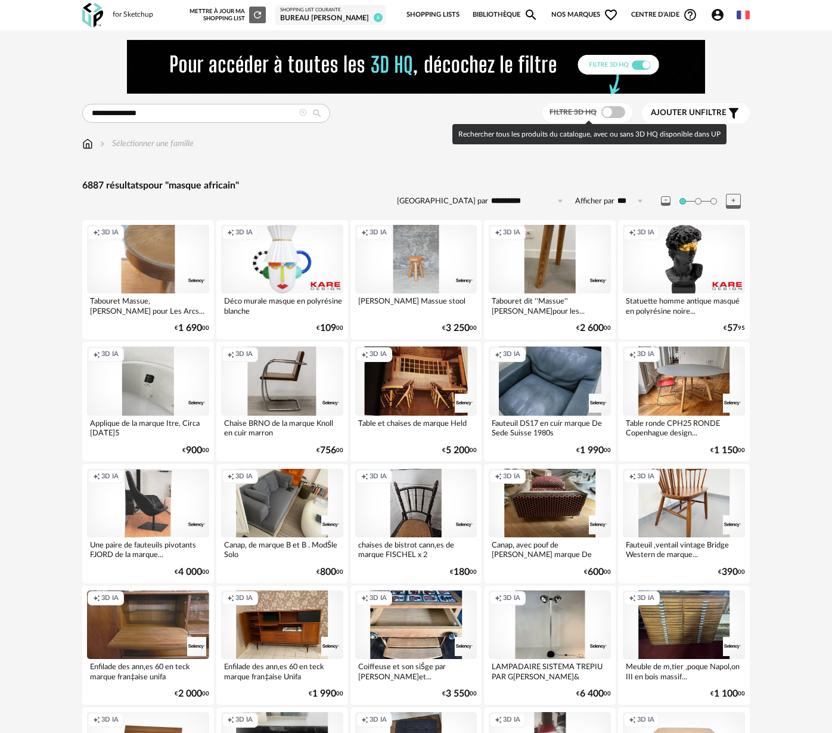
click at [614, 111] on span at bounding box center [614, 112] width 24 height 12
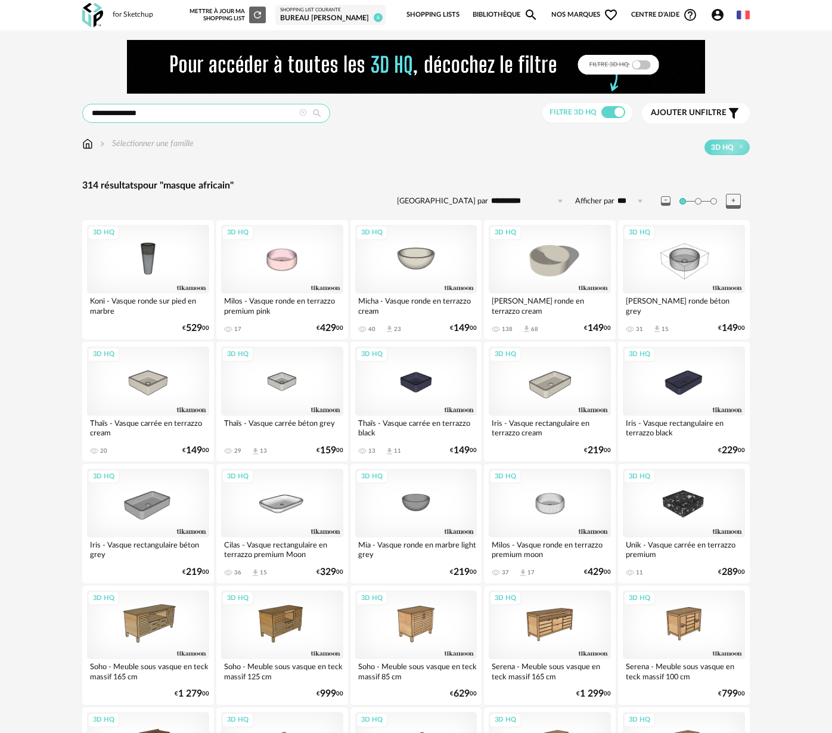
click at [150, 113] on input "**********" at bounding box center [206, 113] width 248 height 19
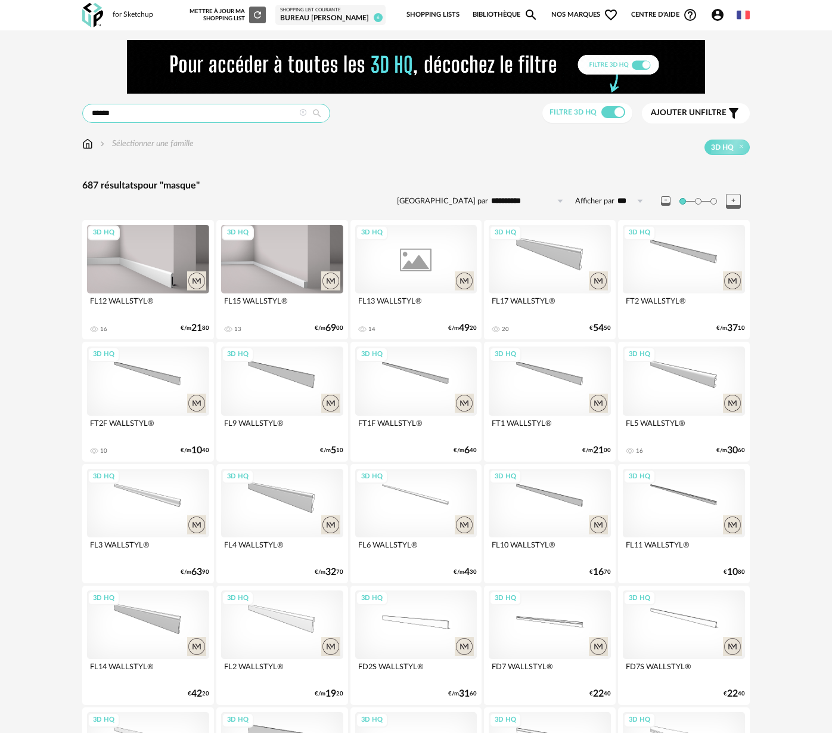
drag, startPoint x: 122, startPoint y: 113, endPoint x: 78, endPoint y: 111, distance: 43.6
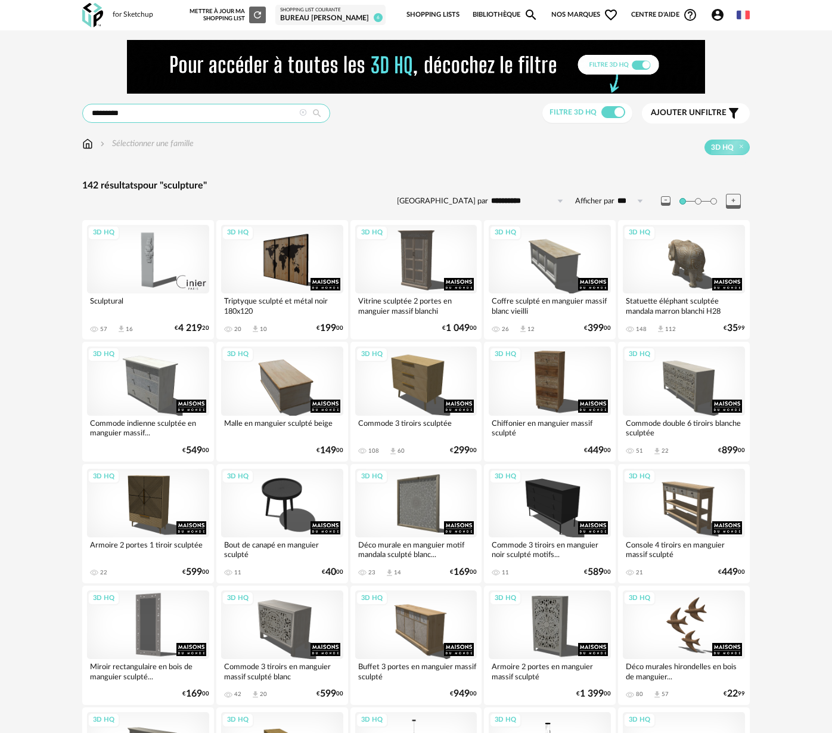
drag, startPoint x: 146, startPoint y: 117, endPoint x: 83, endPoint y: 112, distance: 62.8
click at [83, 112] on input "*********" at bounding box center [206, 113] width 248 height 19
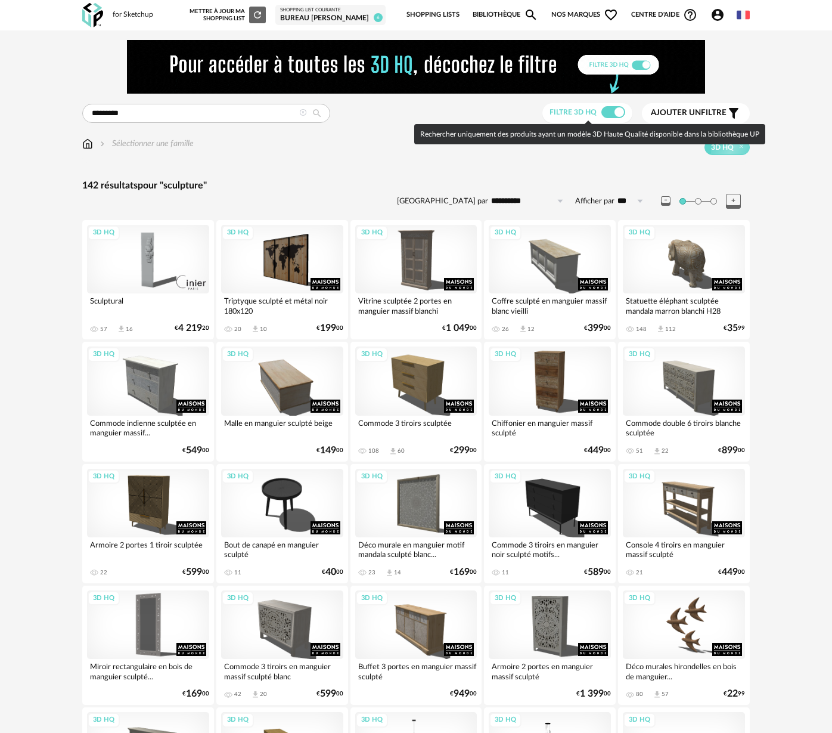
click at [597, 114] on span "Filtre 3D HQ" at bounding box center [573, 112] width 47 height 7
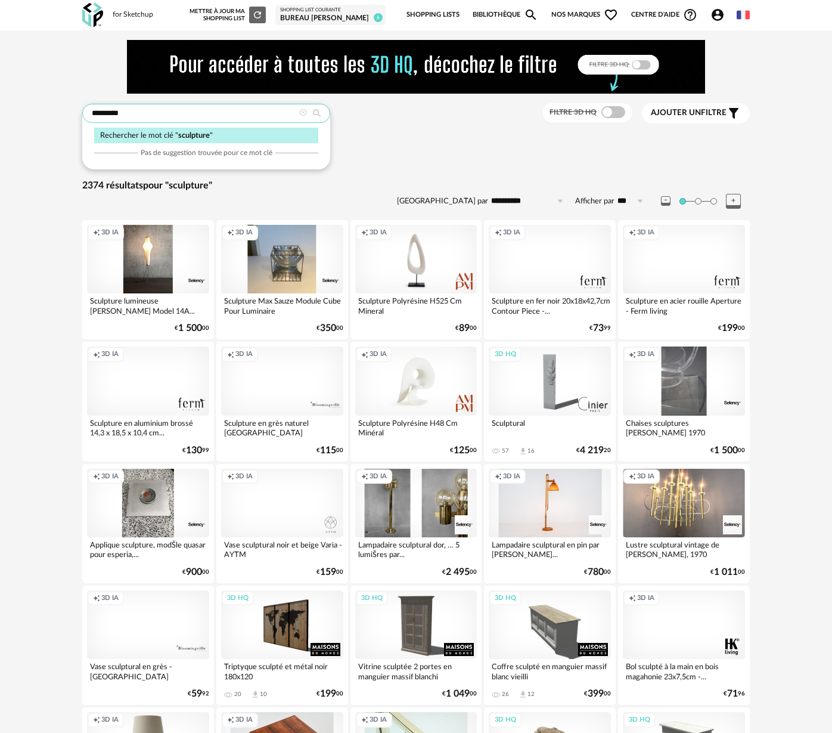
drag, startPoint x: 158, startPoint y: 117, endPoint x: 35, endPoint y: 110, distance: 123.7
type input "**********"
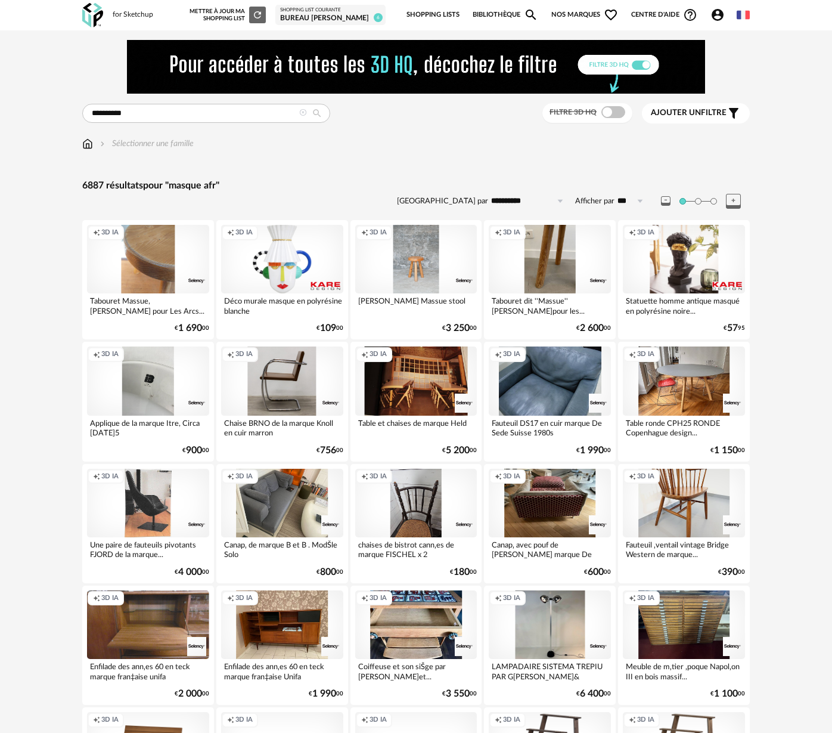
click at [691, 259] on div "Creation icon 3D IA" at bounding box center [684, 259] width 122 height 69
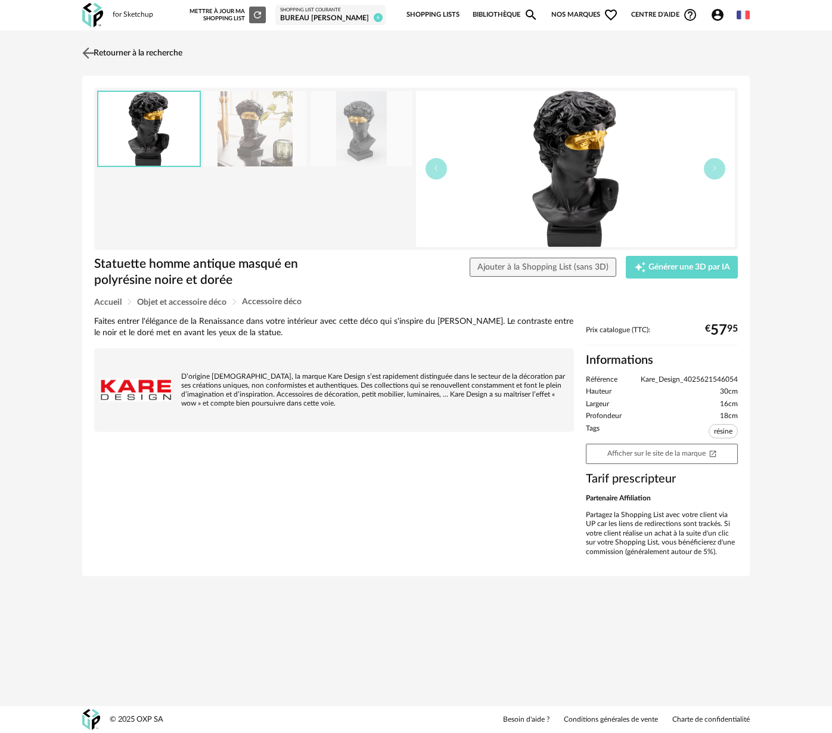
click at [86, 51] on img at bounding box center [88, 52] width 17 height 17
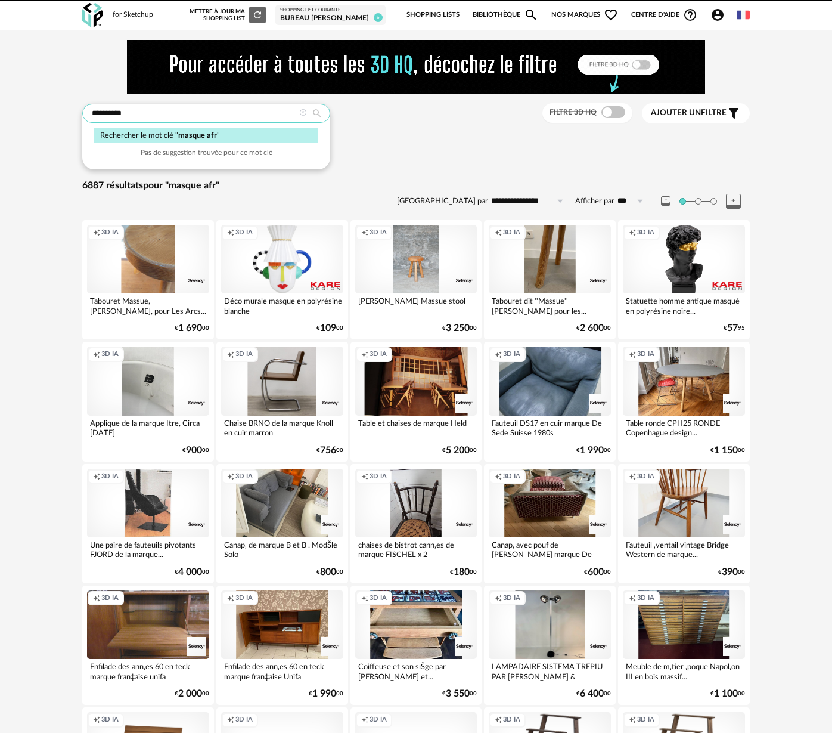
drag, startPoint x: 0, startPoint y: 0, endPoint x: 69, endPoint y: 109, distance: 129.2
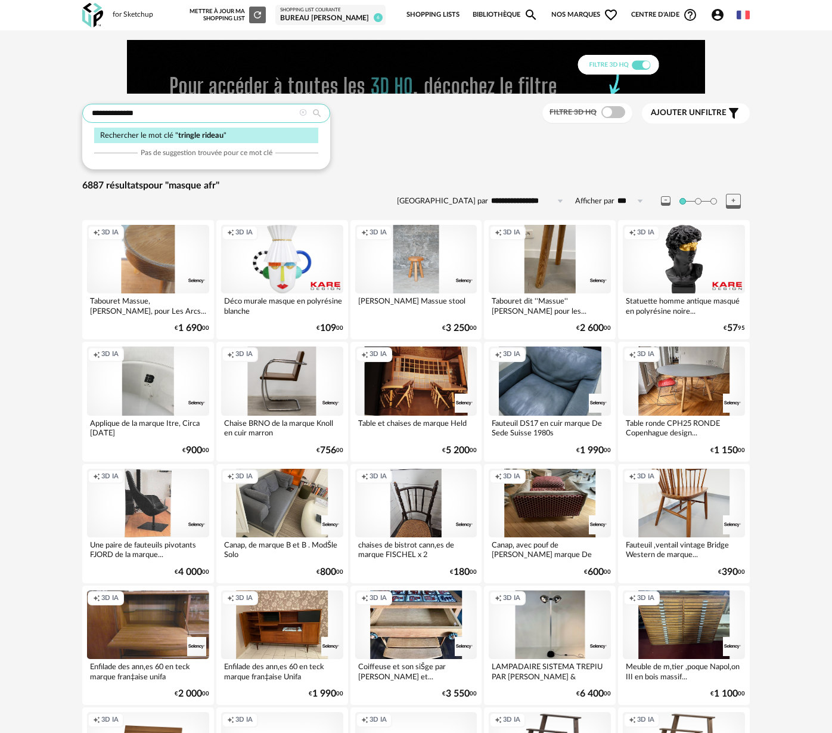
type input "**********"
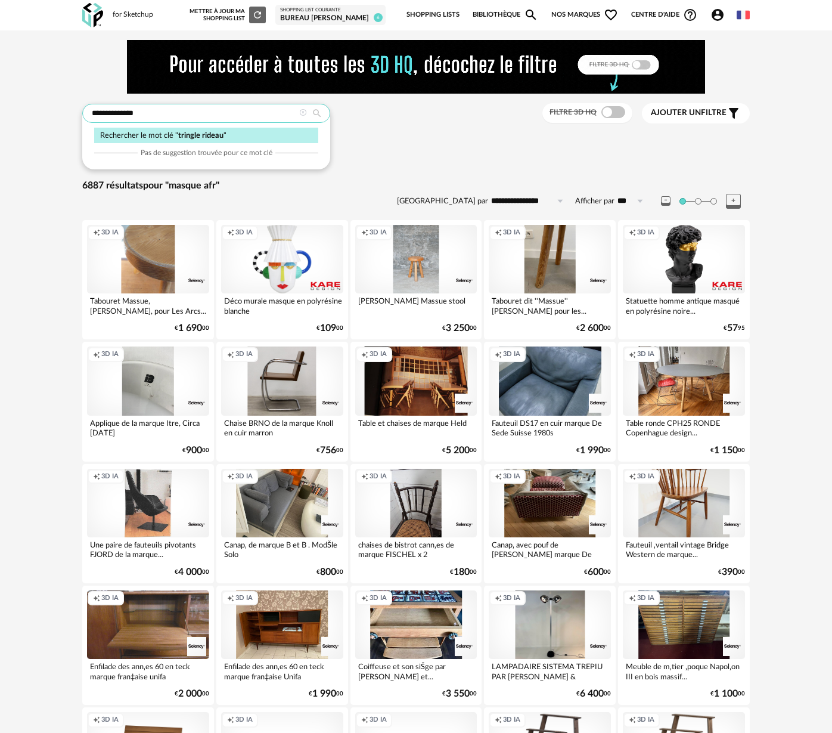
type input "**********"
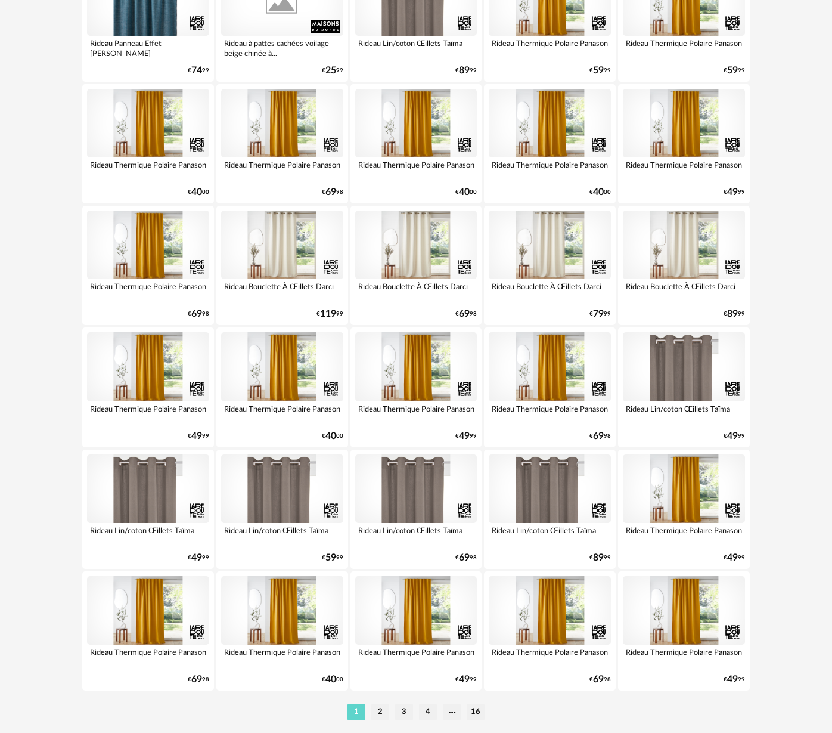
scroll to position [1997, 0]
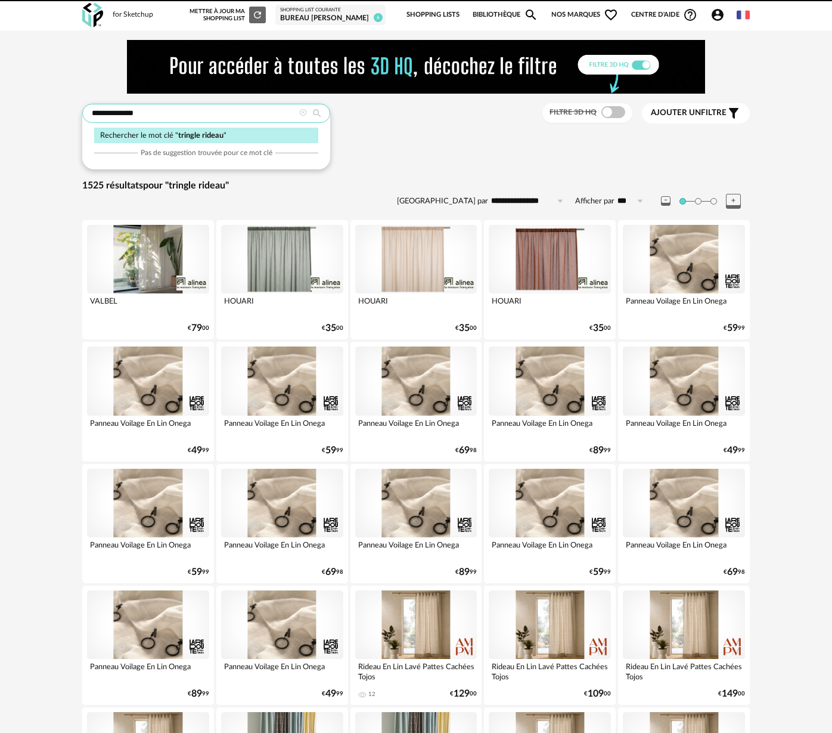
drag, startPoint x: 146, startPoint y: 109, endPoint x: 64, endPoint y: 112, distance: 82.3
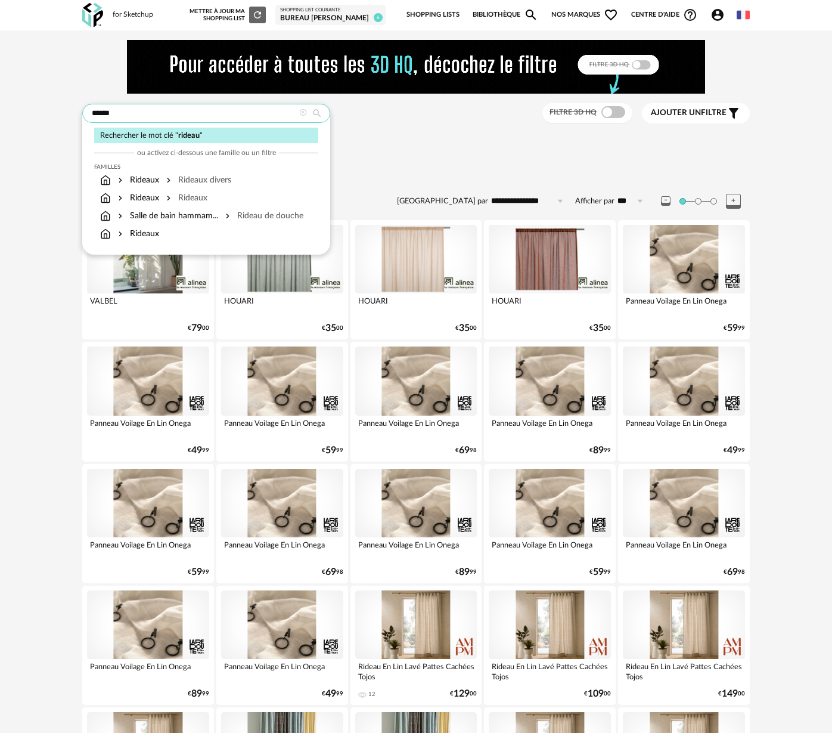
type input "******"
type input "**********"
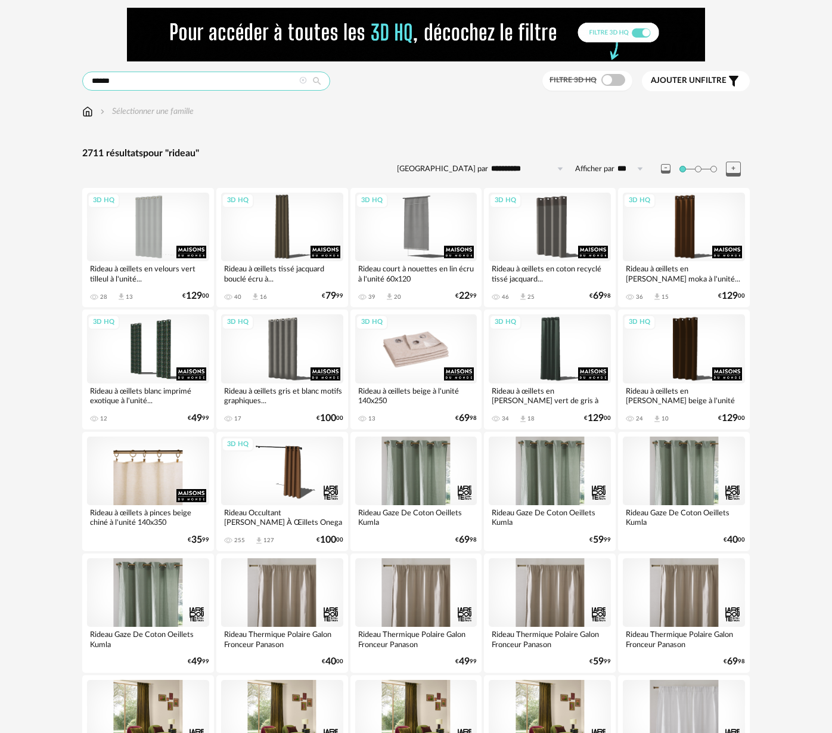
scroll to position [62, 0]
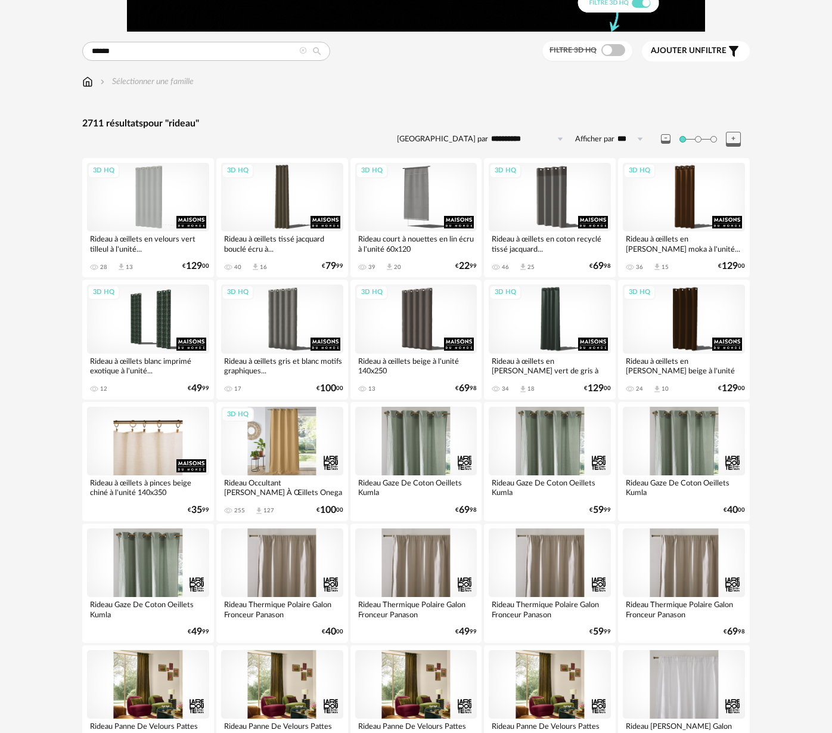
click at [290, 442] on div "3D HQ" at bounding box center [282, 441] width 122 height 69
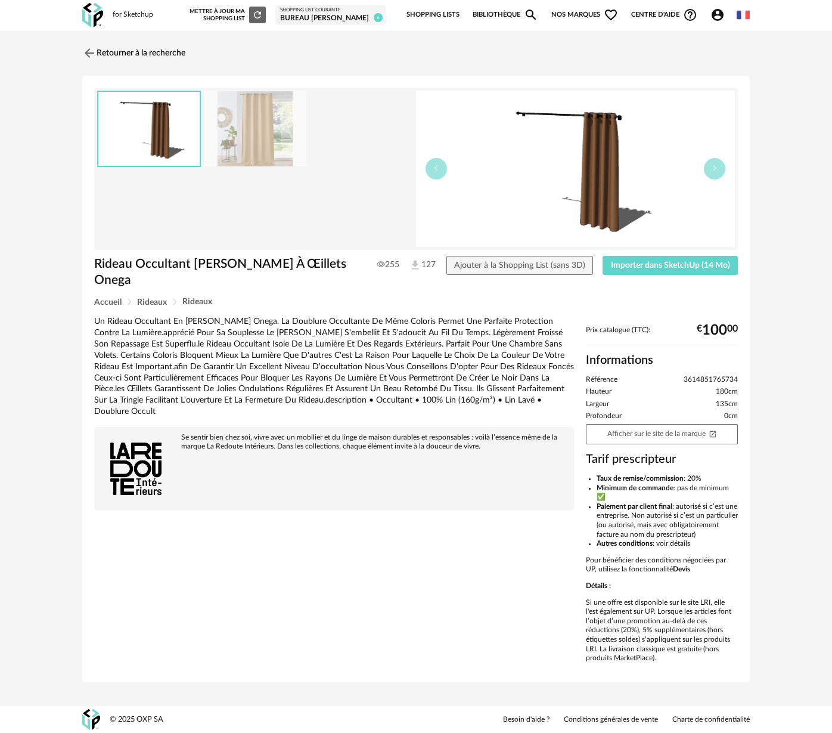
click at [609, 194] on img at bounding box center [575, 169] width 319 height 156
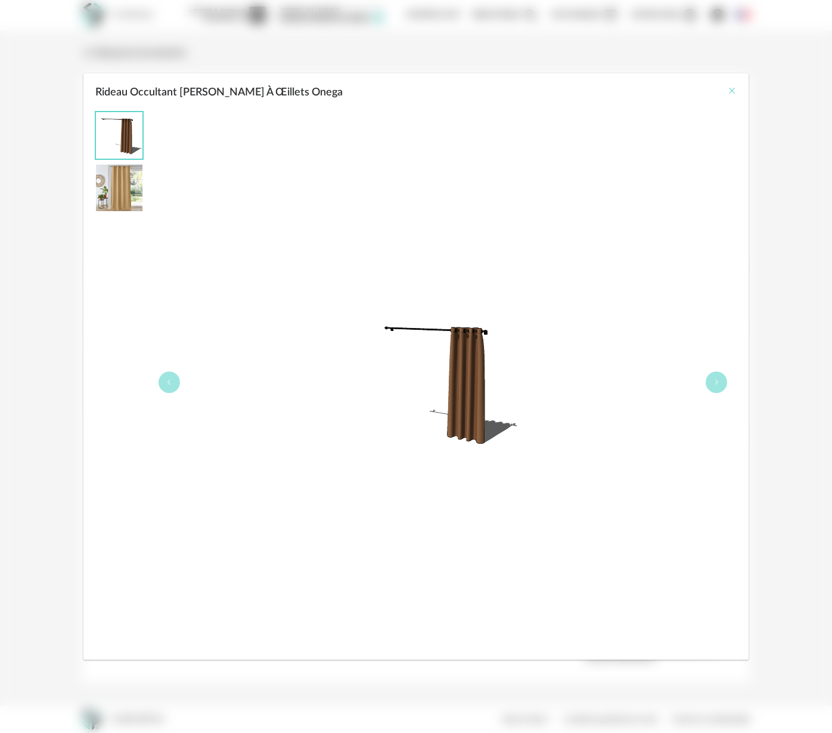
click at [733, 92] on icon "Close" at bounding box center [733, 91] width 10 height 10
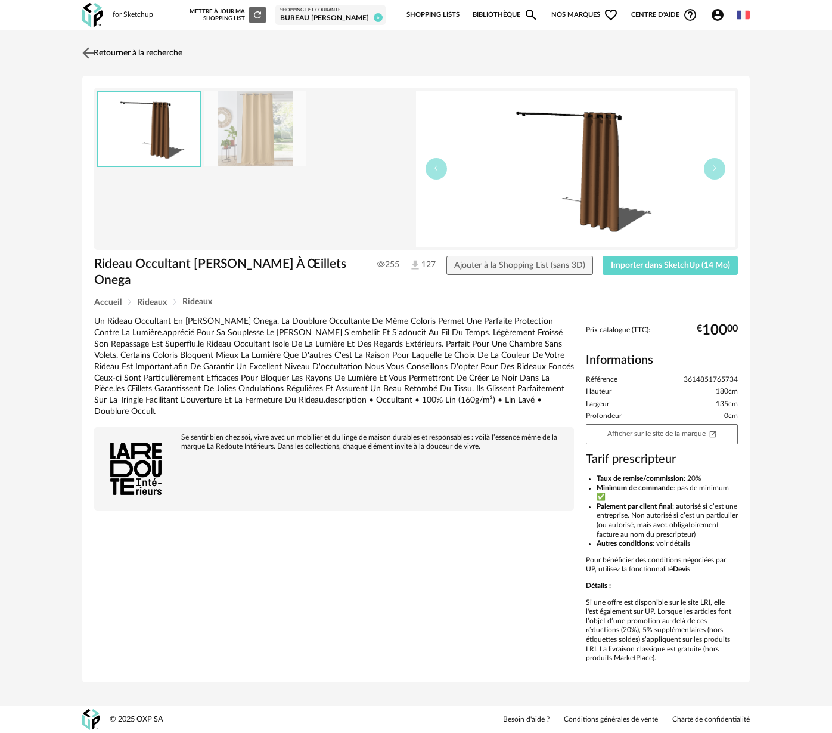
click at [83, 50] on img at bounding box center [88, 52] width 17 height 17
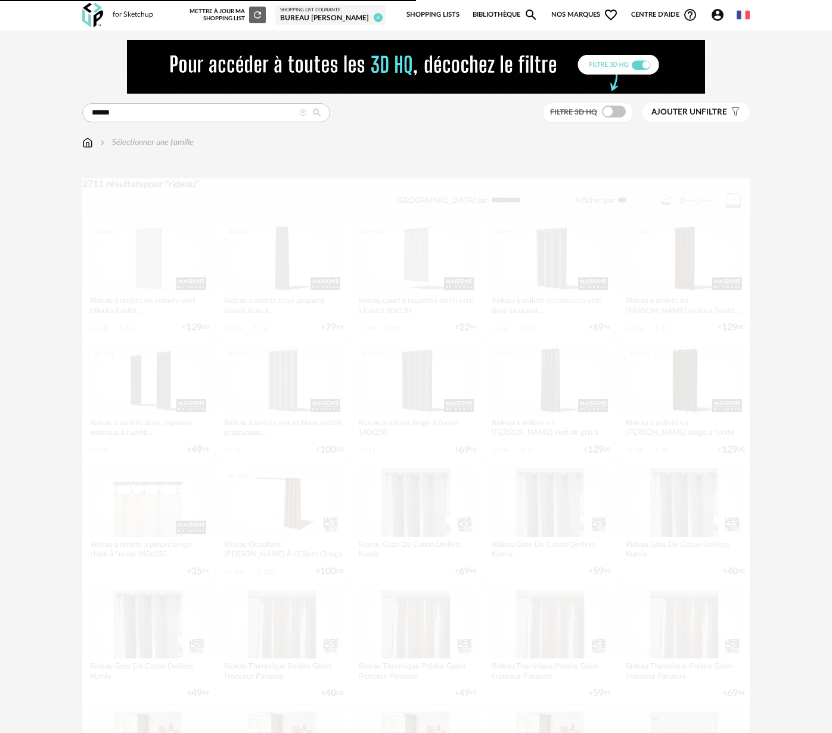
scroll to position [62, 0]
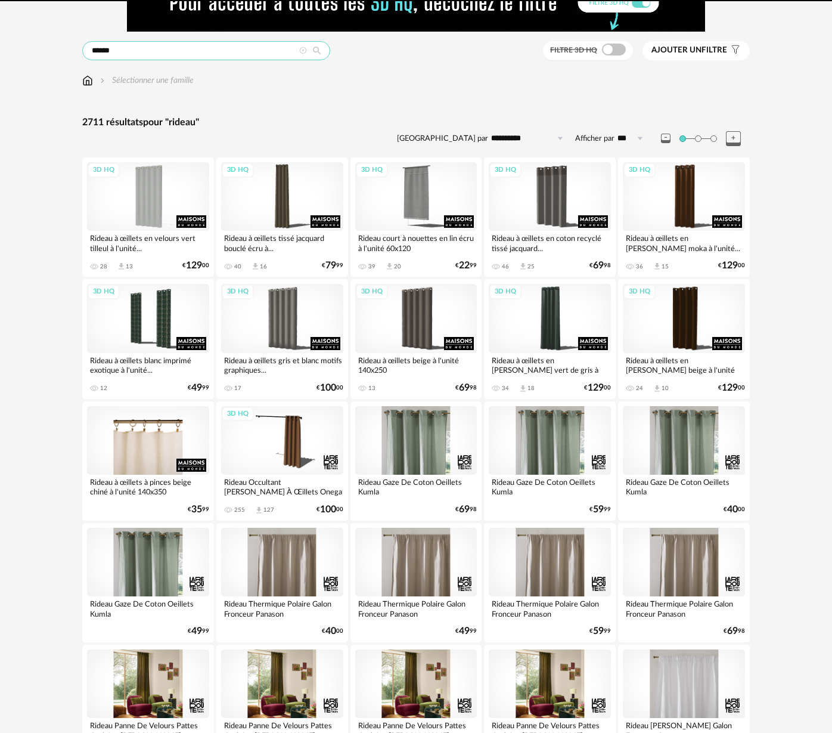
click at [140, 52] on input "******" at bounding box center [206, 50] width 248 height 19
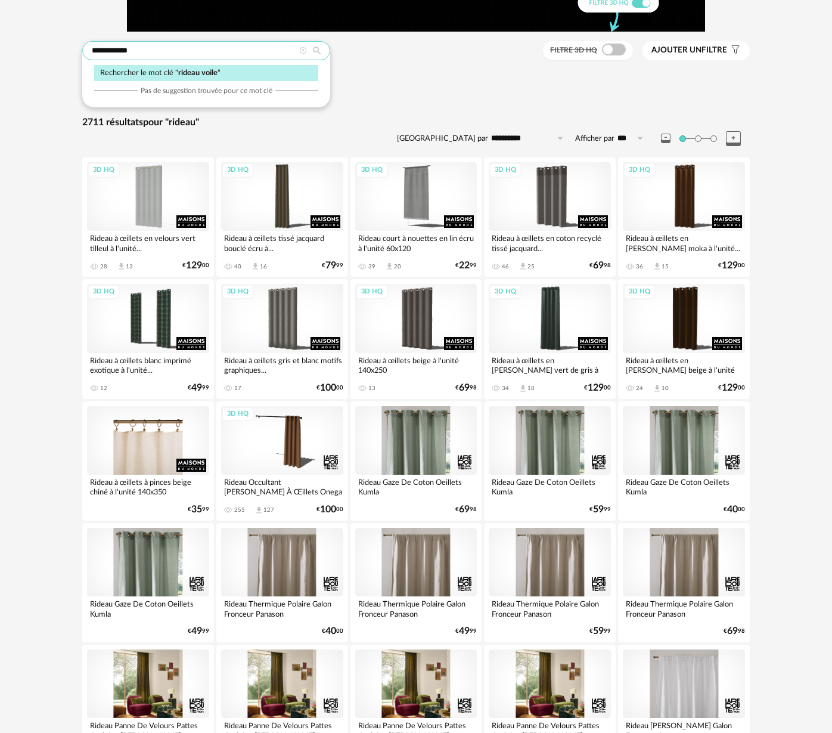
type input "**********"
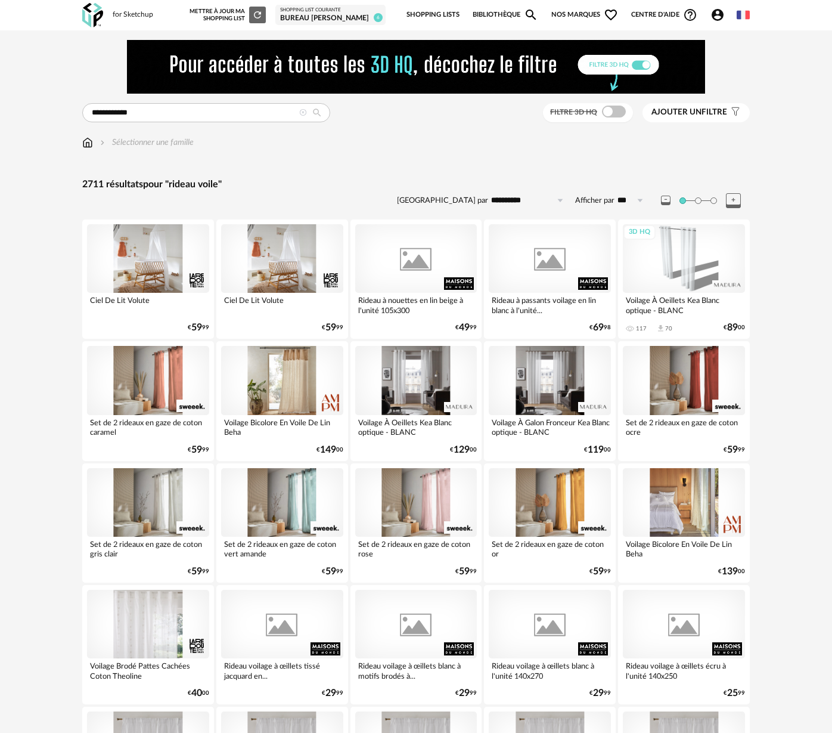
click at [701, 495] on div at bounding box center [684, 502] width 122 height 69
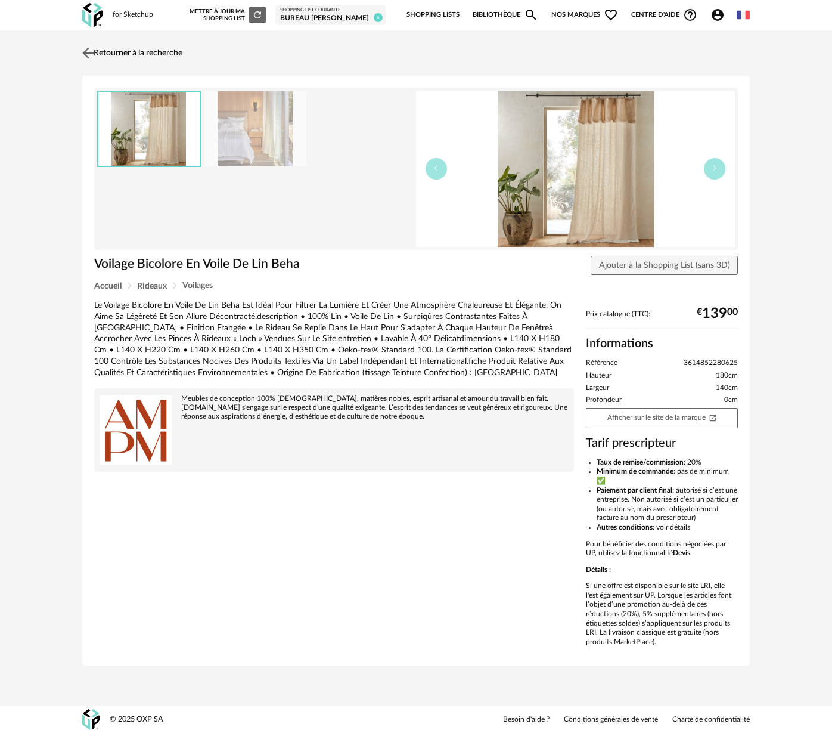
click at [88, 48] on img at bounding box center [88, 52] width 17 height 17
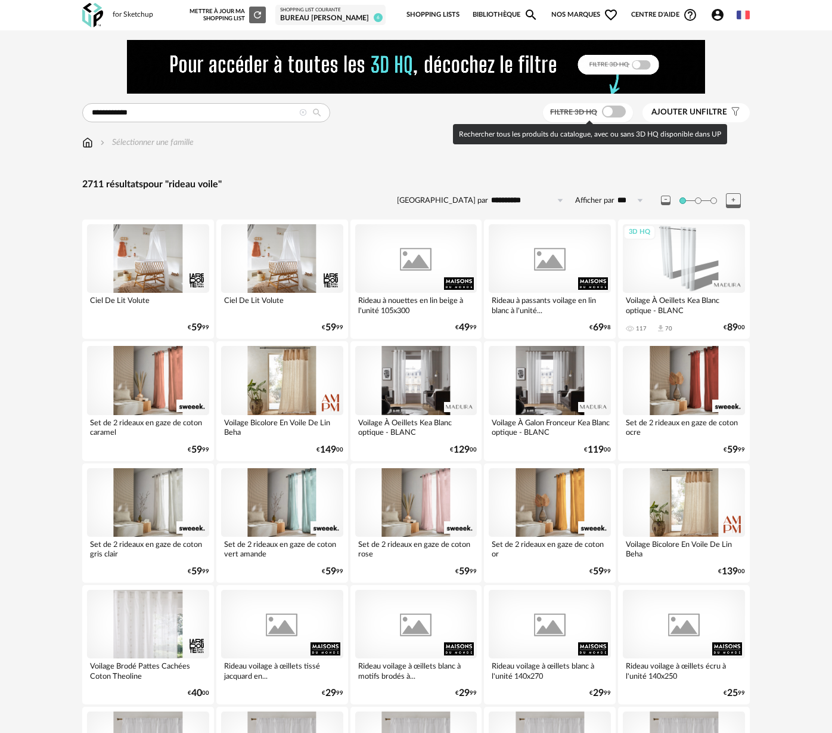
click at [619, 114] on span at bounding box center [614, 112] width 24 height 12
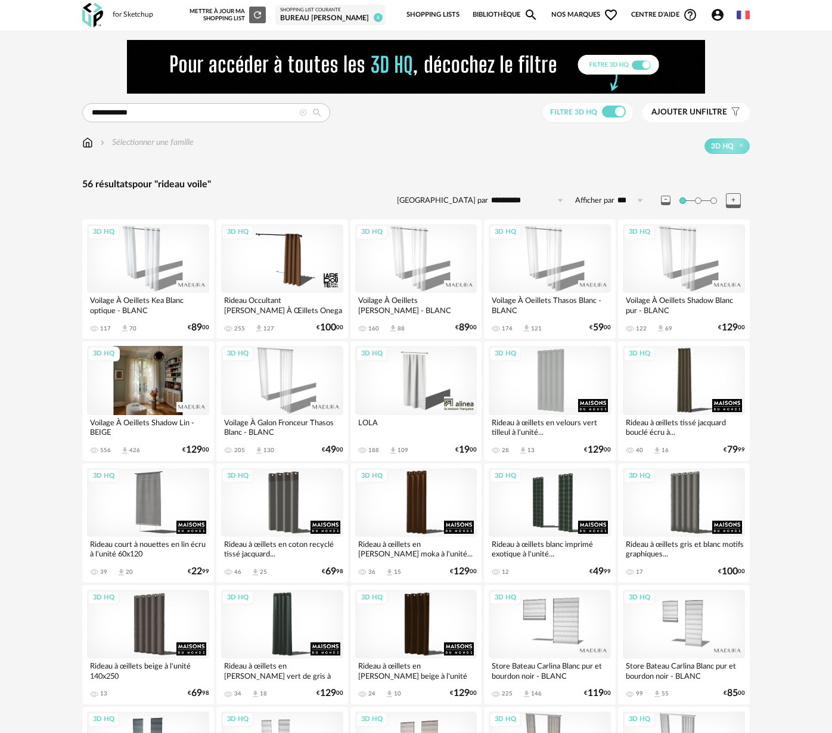
click at [162, 393] on div "3D HQ" at bounding box center [148, 380] width 122 height 69
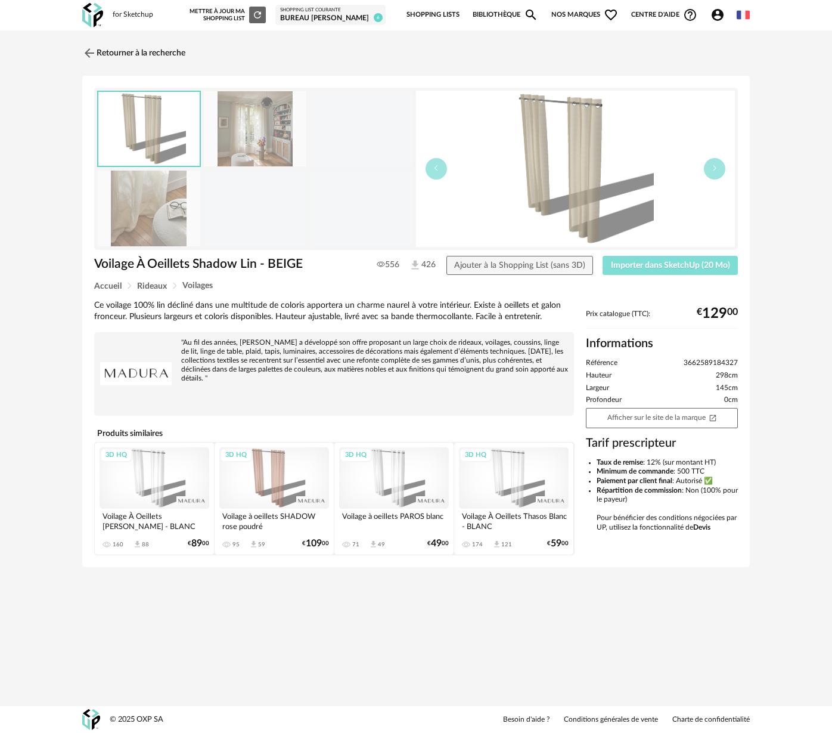
click at [695, 264] on span "Importer dans SketchUp (20 Mo)" at bounding box center [670, 265] width 119 height 8
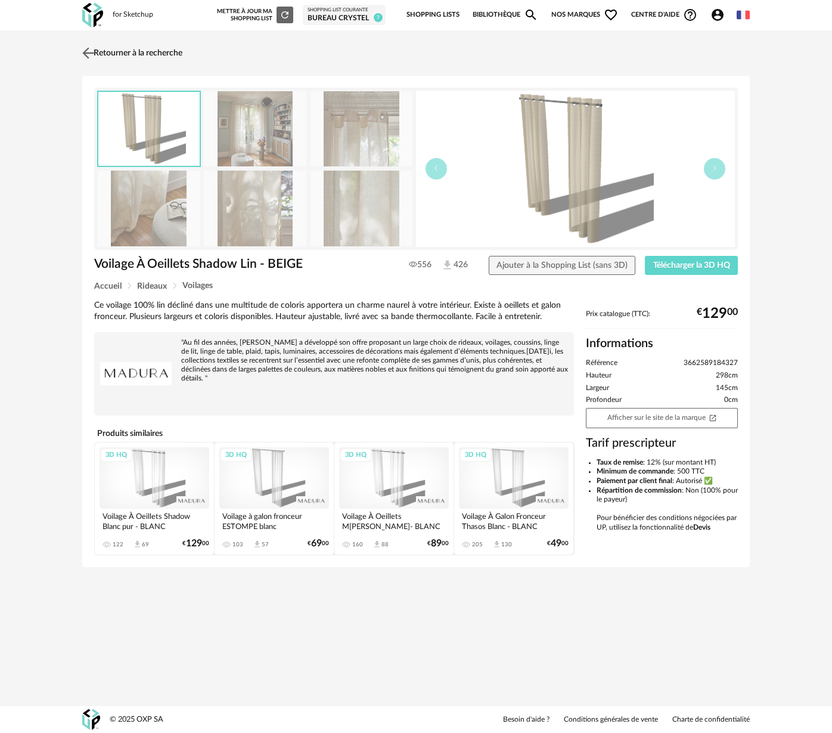
click at [85, 51] on img at bounding box center [88, 52] width 17 height 17
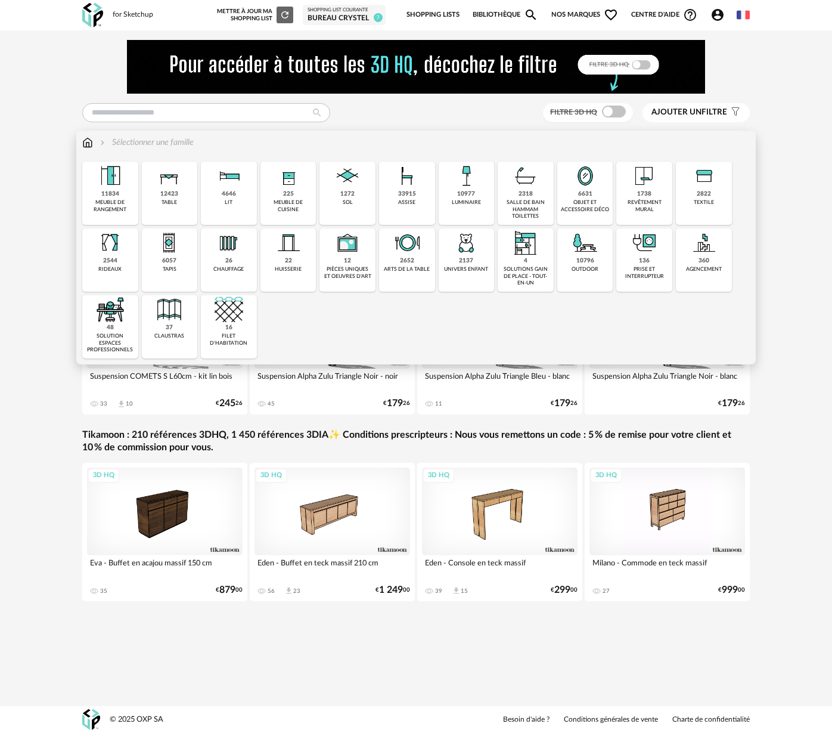
click at [471, 208] on div "10977 luminaire" at bounding box center [467, 193] width 56 height 63
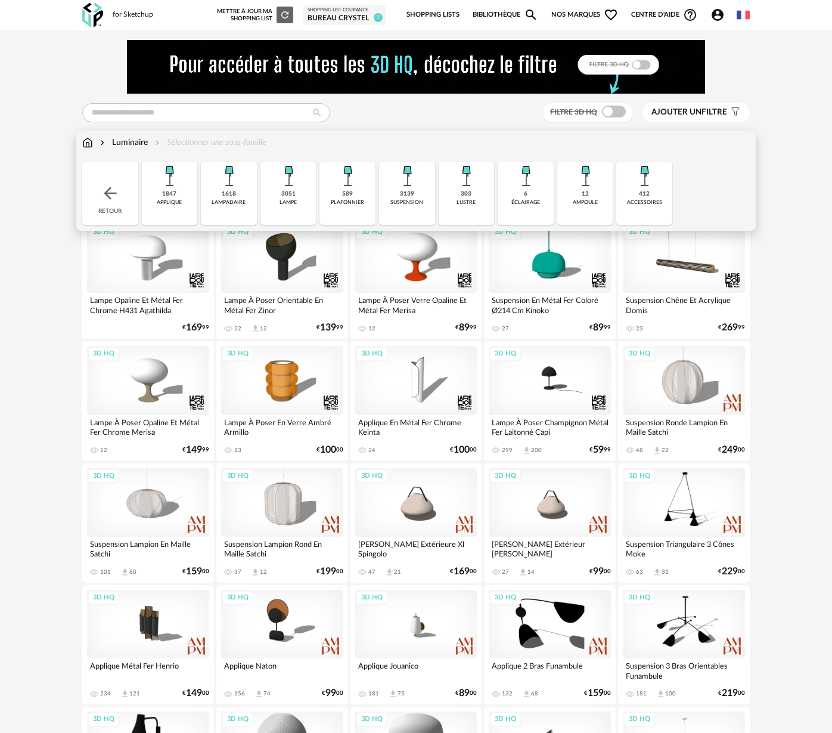
click at [471, 208] on div "303 lustre" at bounding box center [467, 193] width 56 height 63
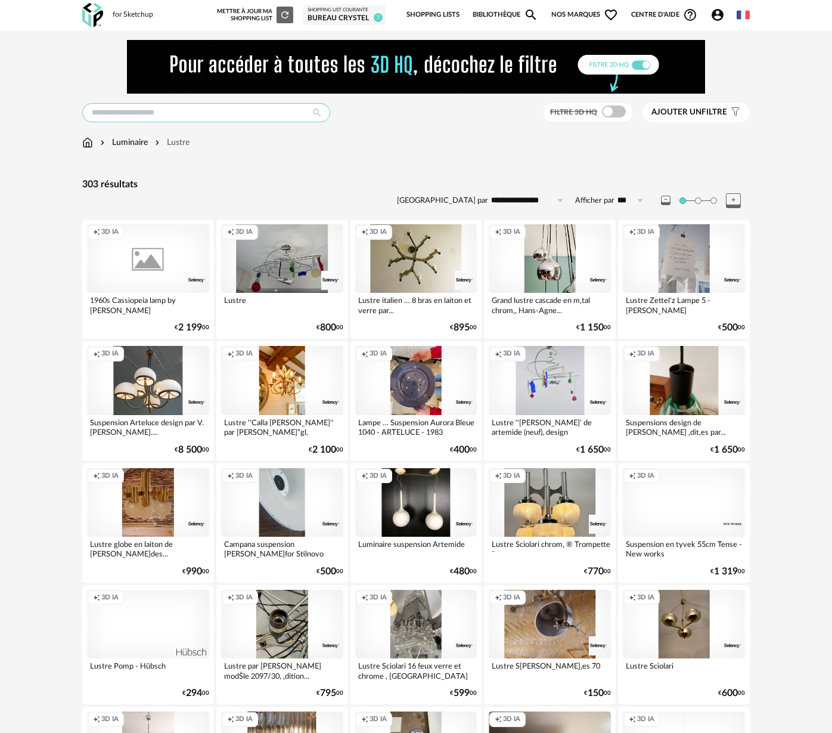
click at [132, 116] on input "text" at bounding box center [206, 112] width 248 height 19
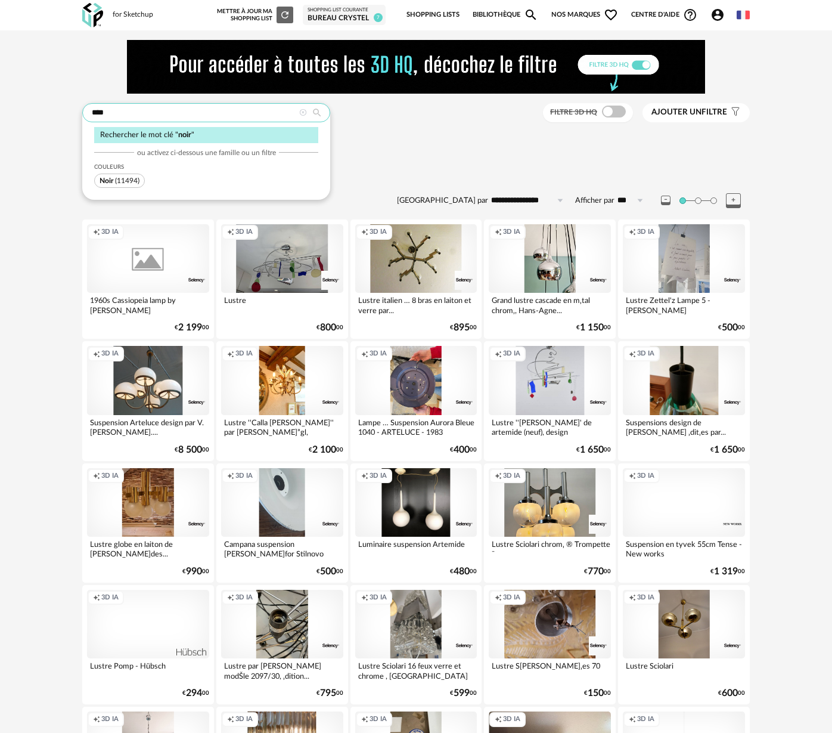
type input "****"
type input "**********"
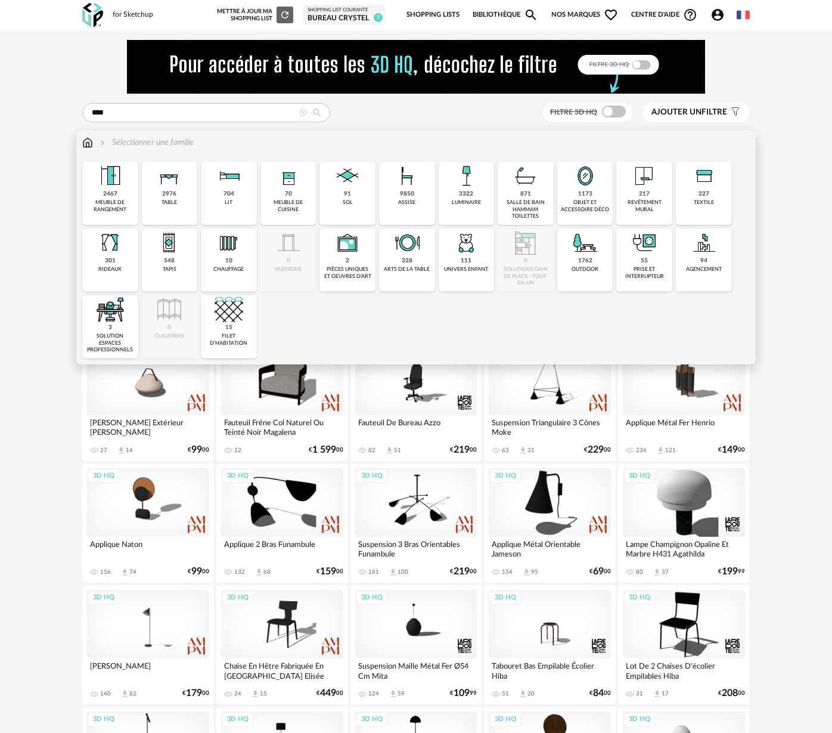
click at [466, 206] on div "luminaire" at bounding box center [466, 202] width 29 height 7
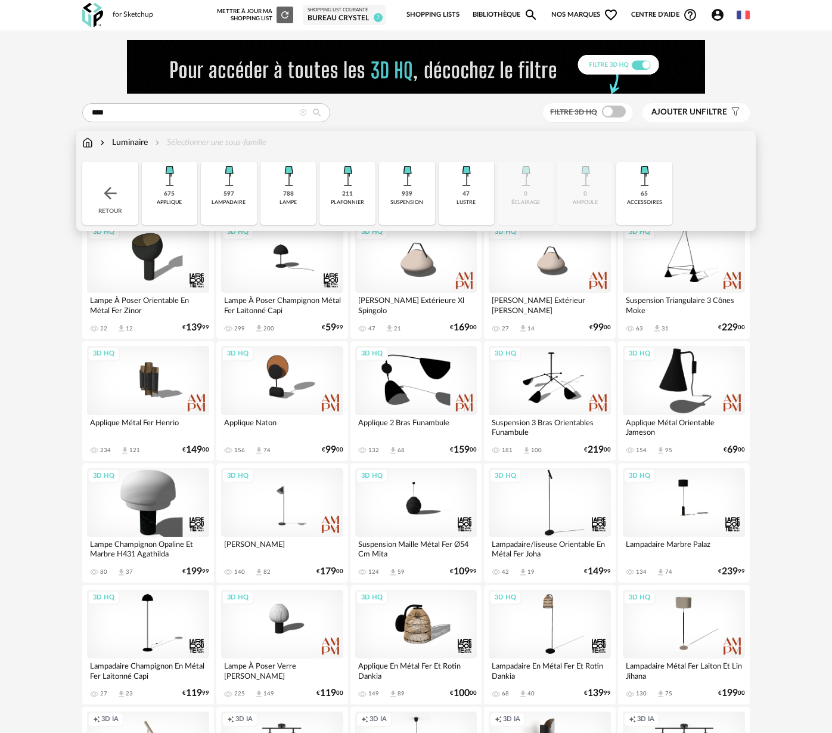
click at [405, 208] on div "939 suspension" at bounding box center [407, 193] width 56 height 63
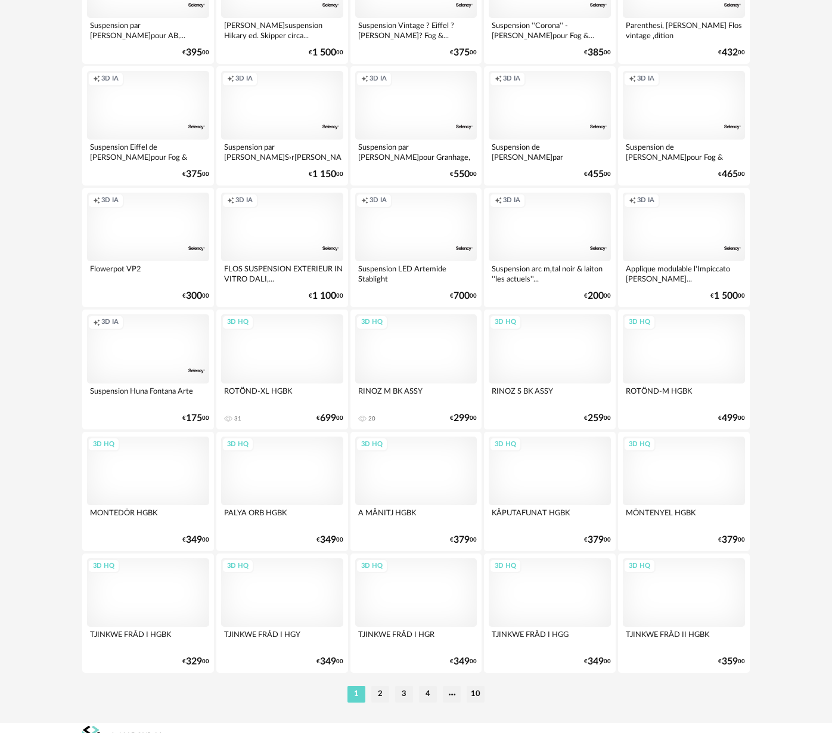
scroll to position [1997, 0]
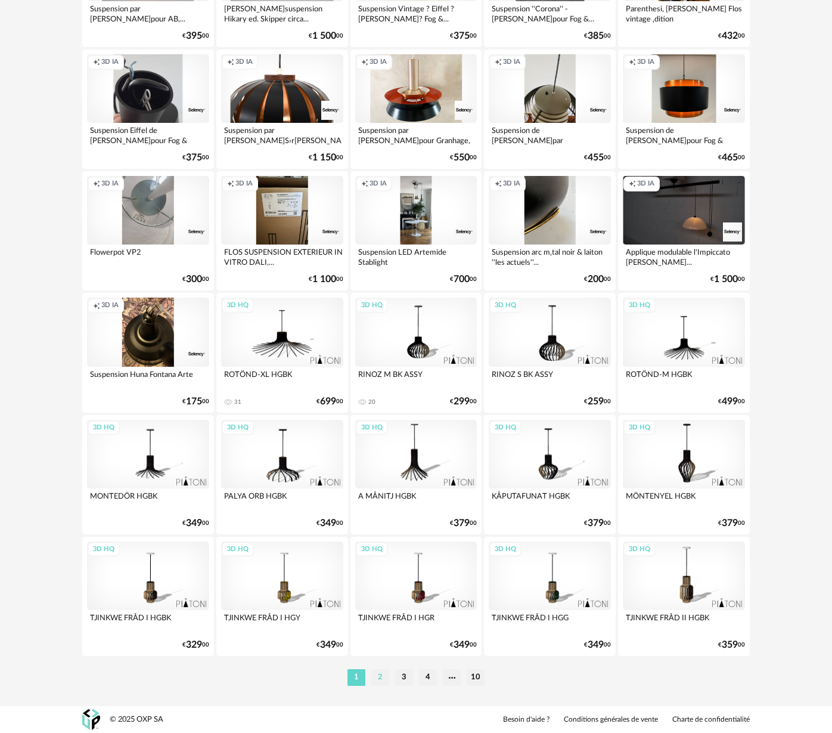
click at [386, 677] on li "2" at bounding box center [381, 677] width 18 height 17
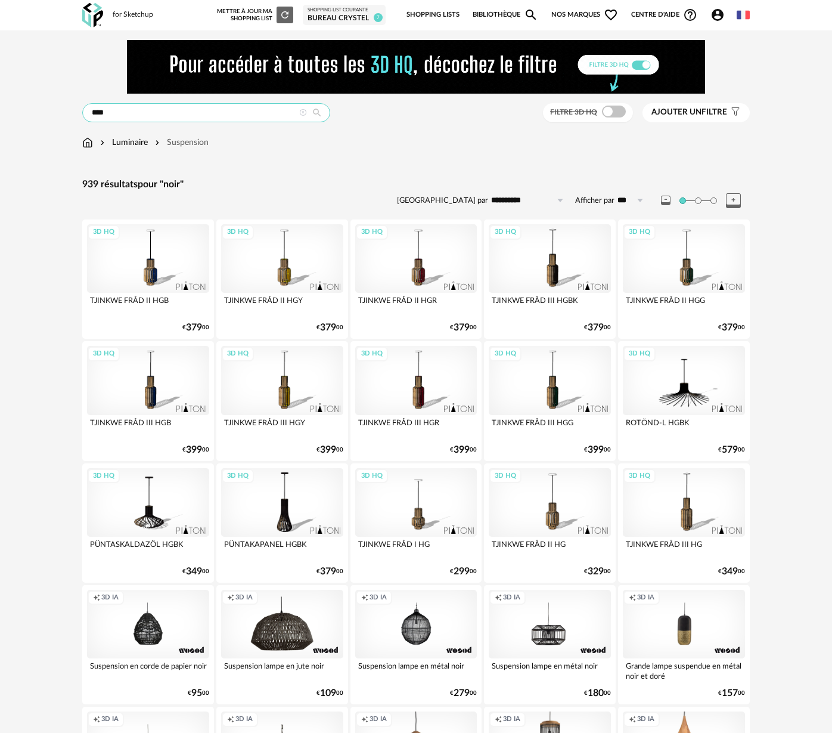
scroll to position [1, 0]
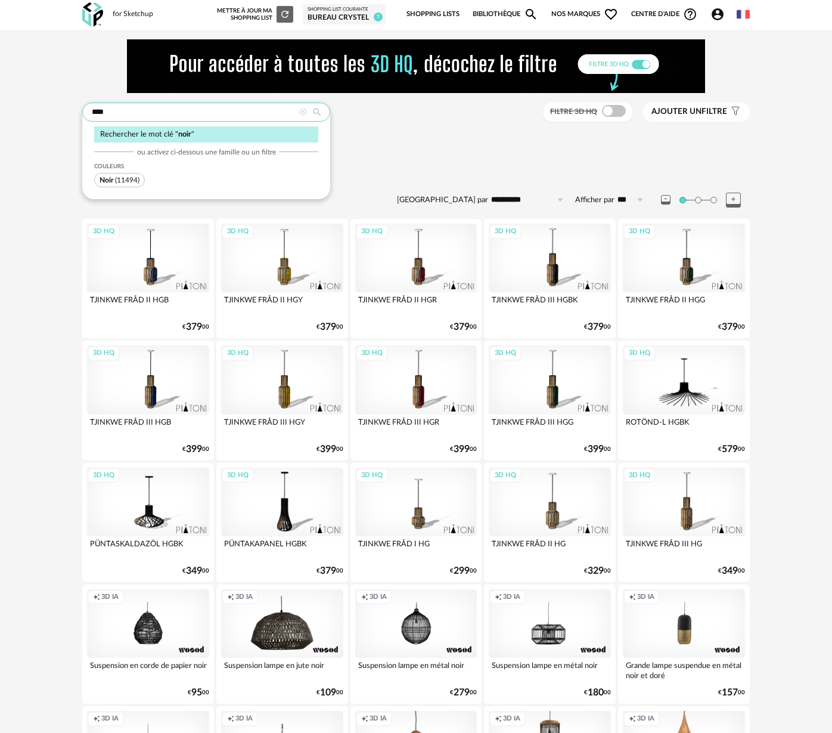
click at [113, 117] on input "****" at bounding box center [206, 112] width 248 height 19
drag, startPoint x: 107, startPoint y: 114, endPoint x: 77, endPoint y: 109, distance: 30.8
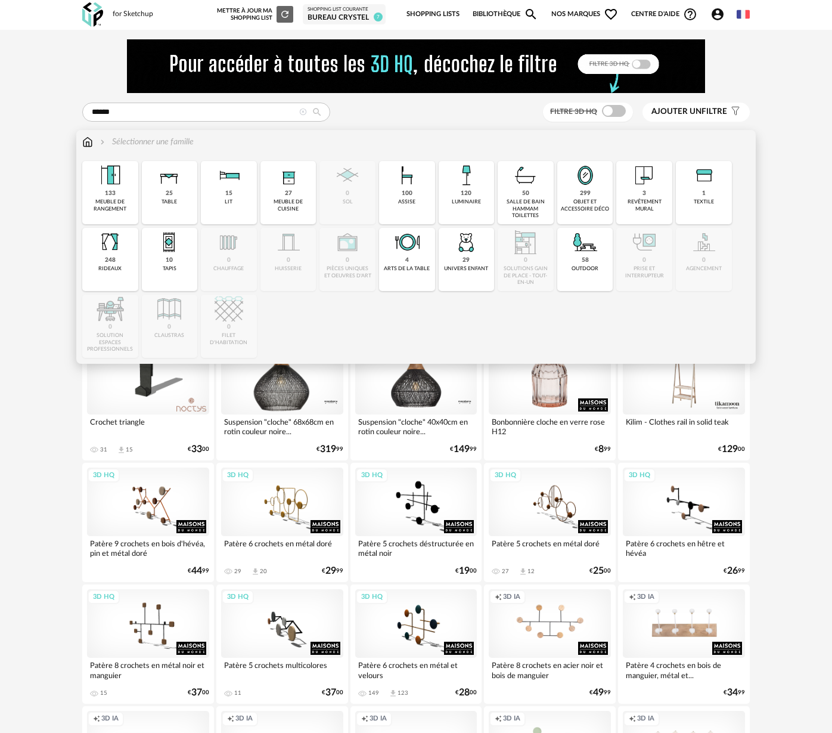
click at [493, 196] on div "120 luminaire" at bounding box center [467, 192] width 56 height 63
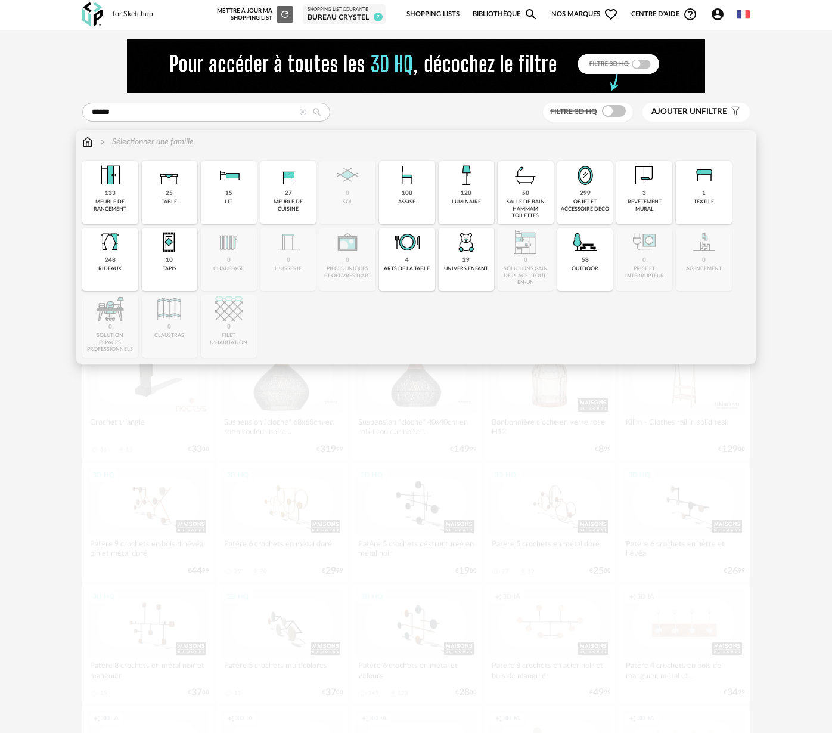
click at [479, 196] on div "Close icon 133 meuble de rangement 25 table 15 lit 27 meuble de cuisine 0 sol 1…" at bounding box center [416, 259] width 668 height 197
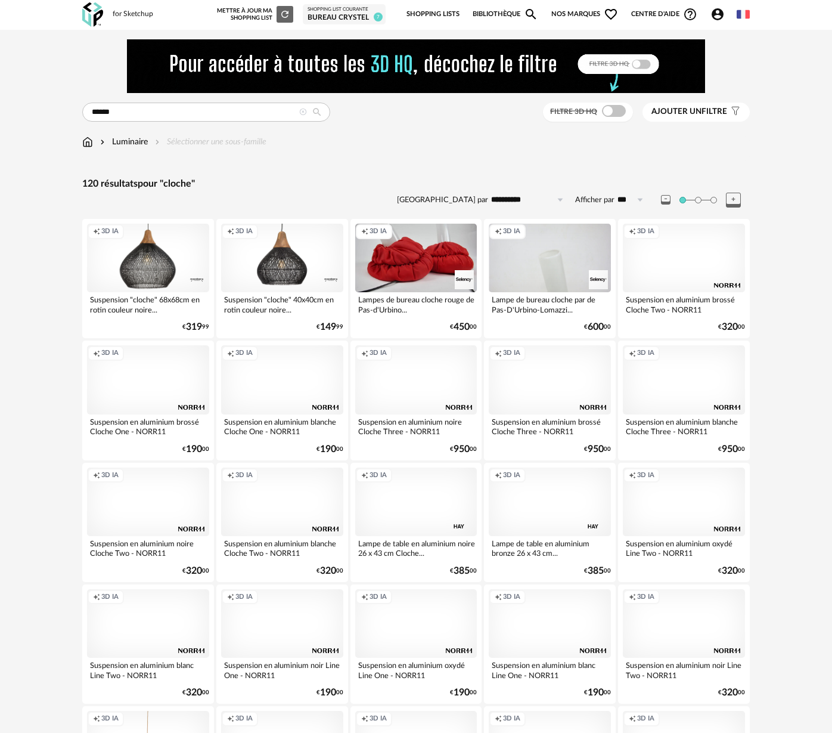
scroll to position [5, 0]
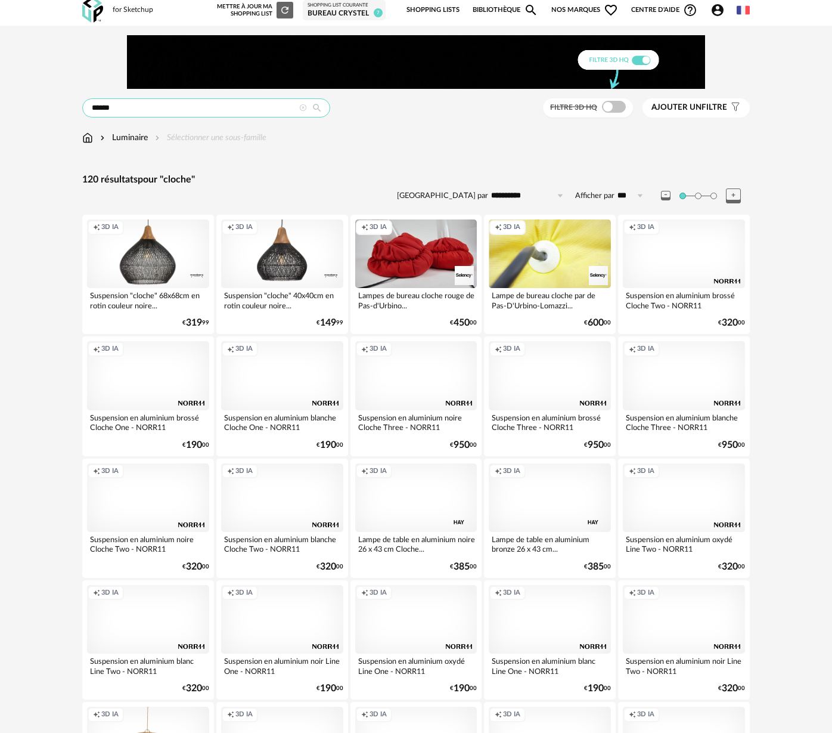
click at [112, 109] on input "******" at bounding box center [206, 107] width 248 height 19
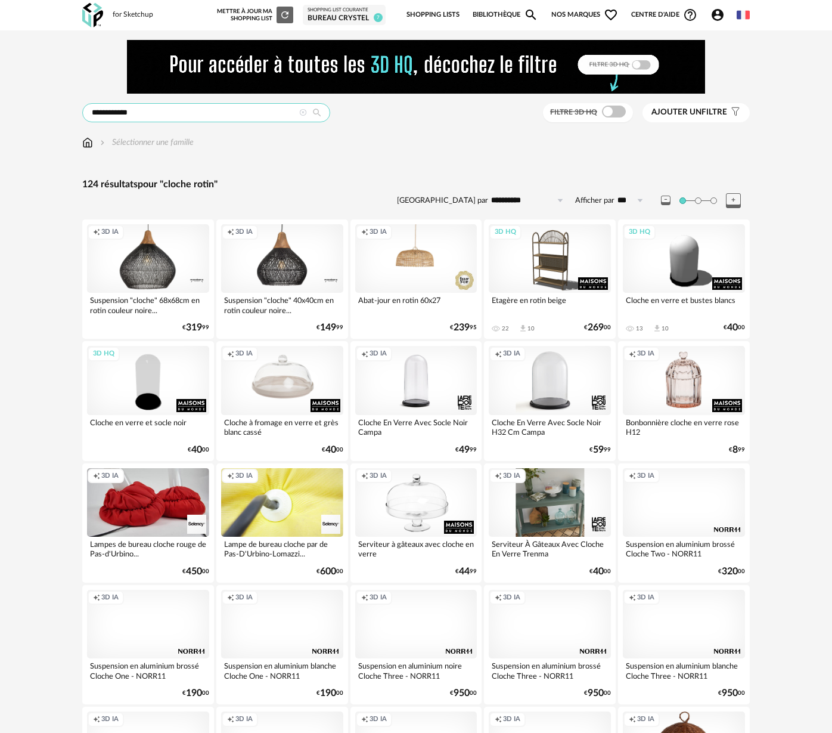
click at [117, 113] on input "**********" at bounding box center [206, 112] width 248 height 19
drag, startPoint x: 116, startPoint y: 113, endPoint x: 66, endPoint y: 112, distance: 50.1
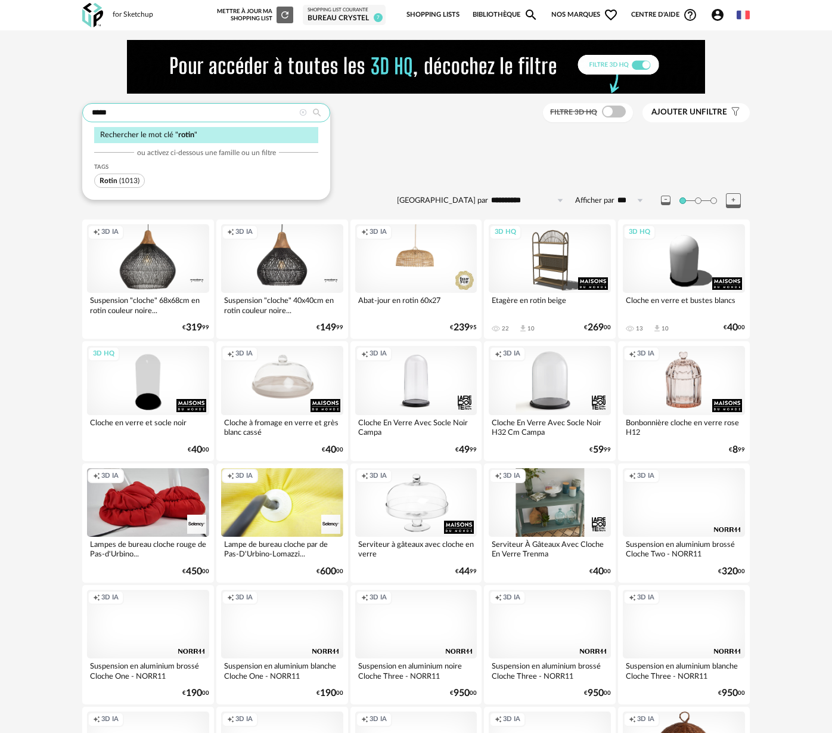
type input "*****"
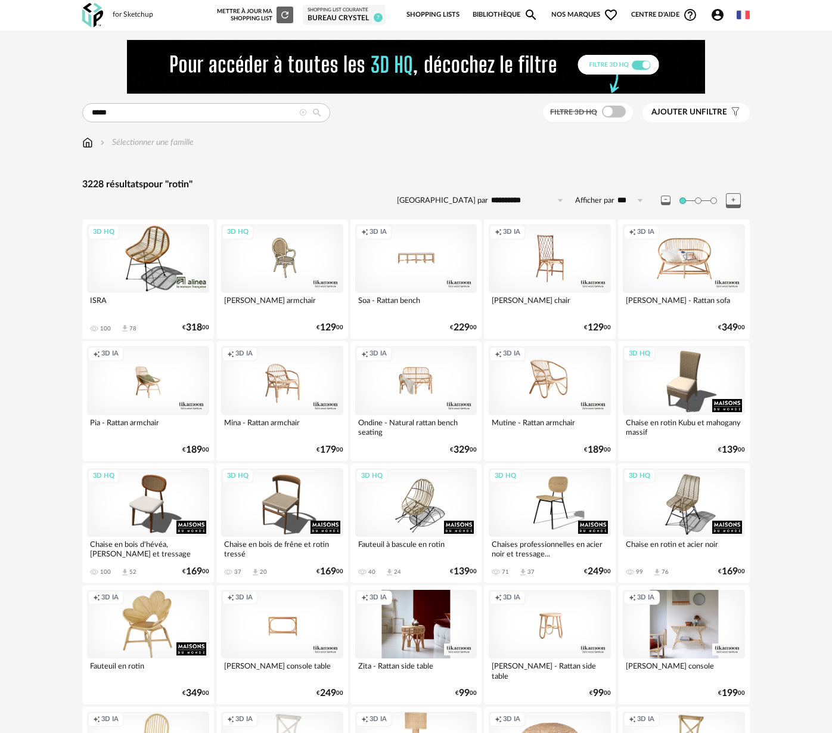
click at [92, 145] on img at bounding box center [87, 143] width 11 height 12
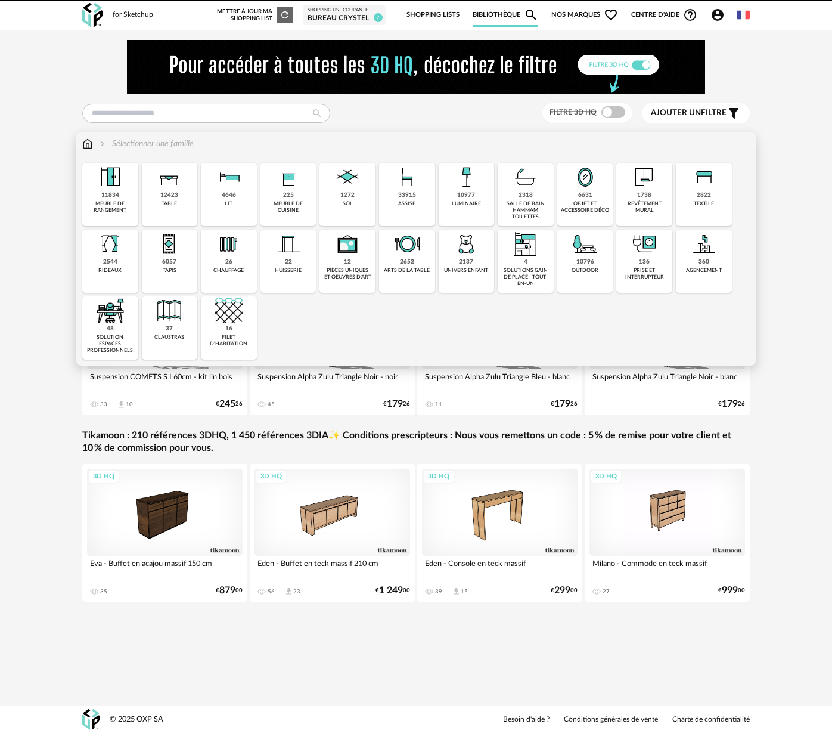
click at [471, 194] on div "10977" at bounding box center [466, 195] width 18 height 8
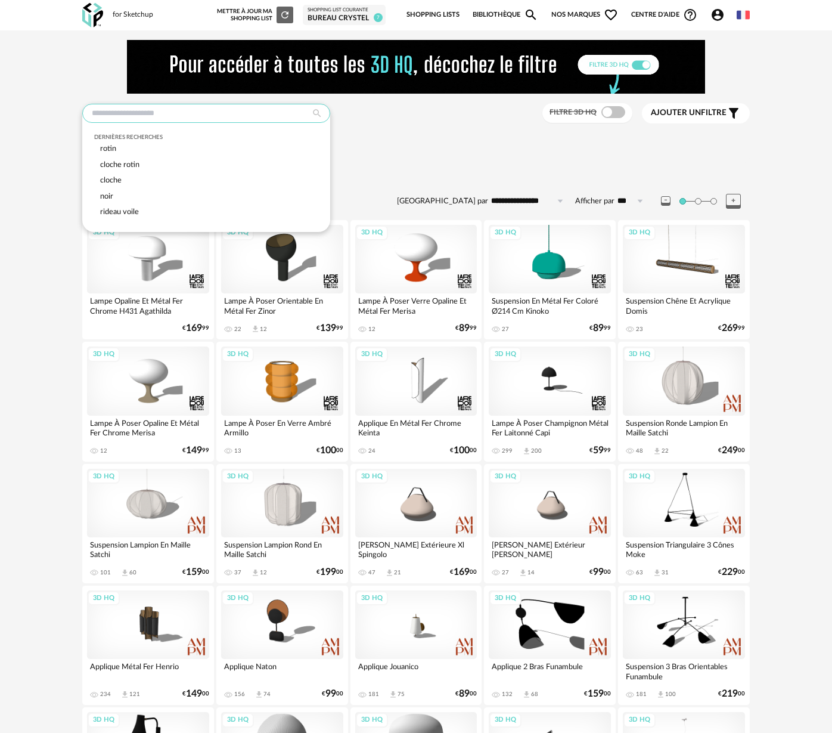
click at [113, 114] on input "text" at bounding box center [206, 113] width 248 height 19
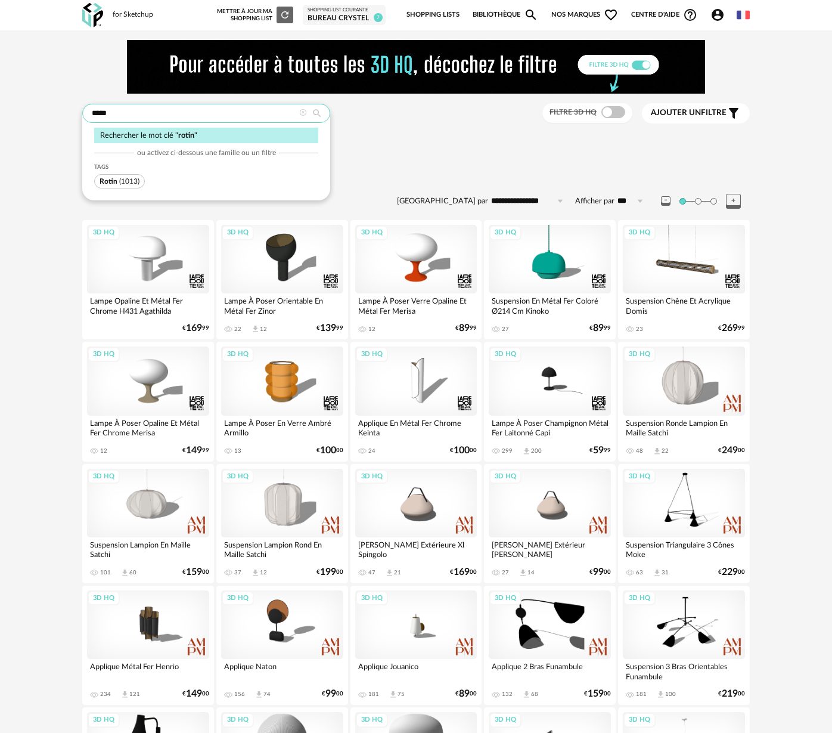
type input "*****"
type input "**********"
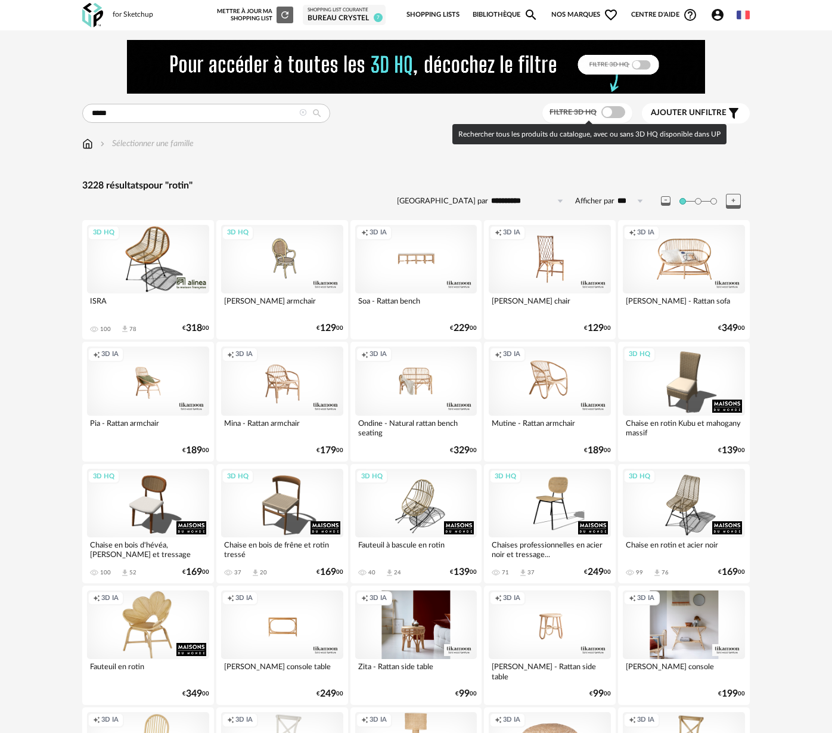
click at [621, 111] on span at bounding box center [614, 112] width 24 height 12
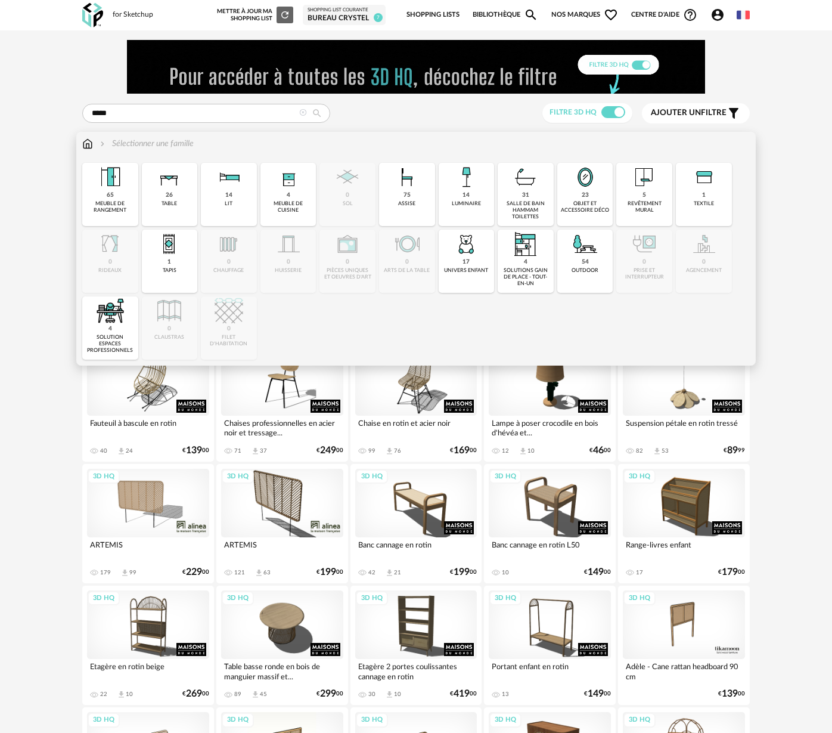
click at [466, 203] on div "luminaire" at bounding box center [466, 203] width 29 height 7
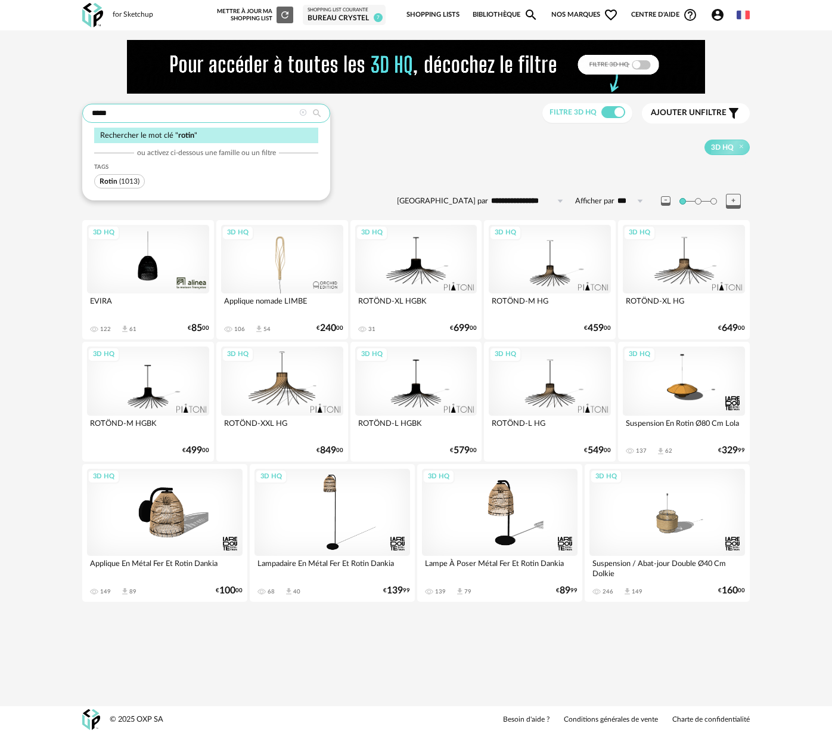
drag, startPoint x: 0, startPoint y: 0, endPoint x: 79, endPoint y: 117, distance: 141.3
click at [79, 117] on div "**********" at bounding box center [416, 332] width 687 height 584
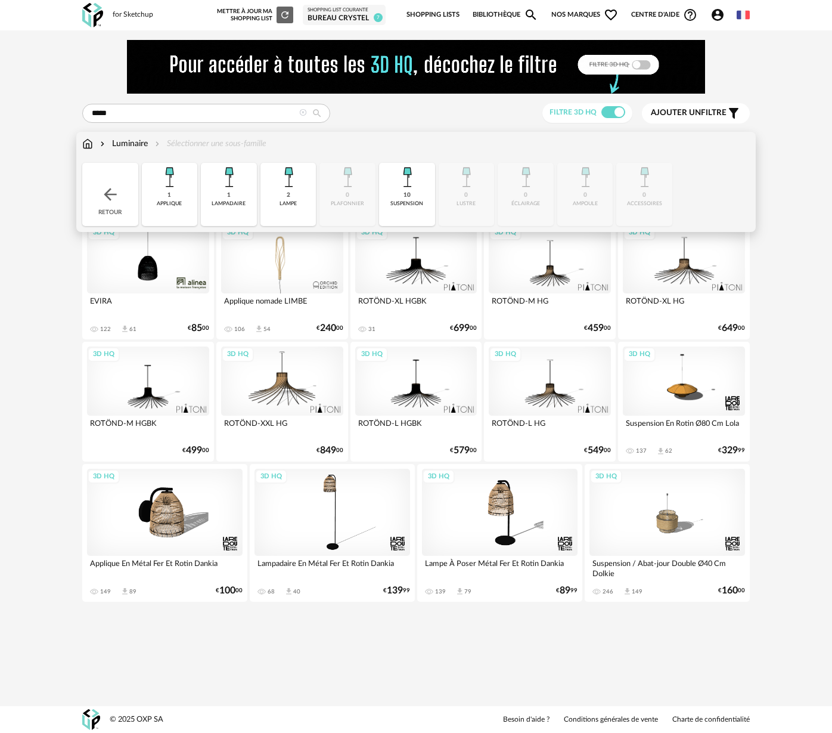
click at [123, 144] on div "Luminaire" at bounding box center [123, 144] width 50 height 12
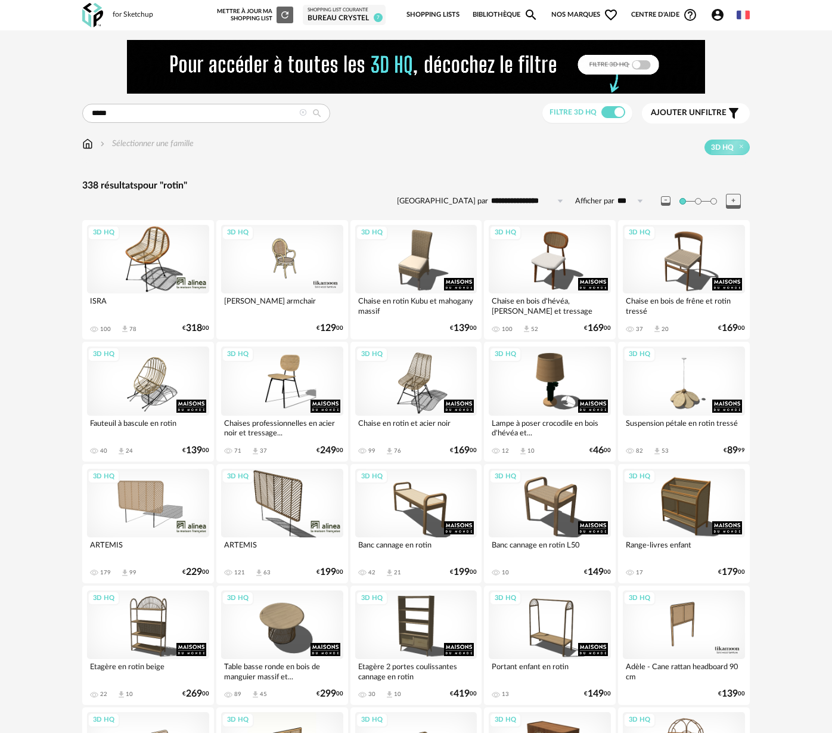
click at [686, 120] on div "Ajouter un filtre s Filter icon" at bounding box center [696, 113] width 90 height 14
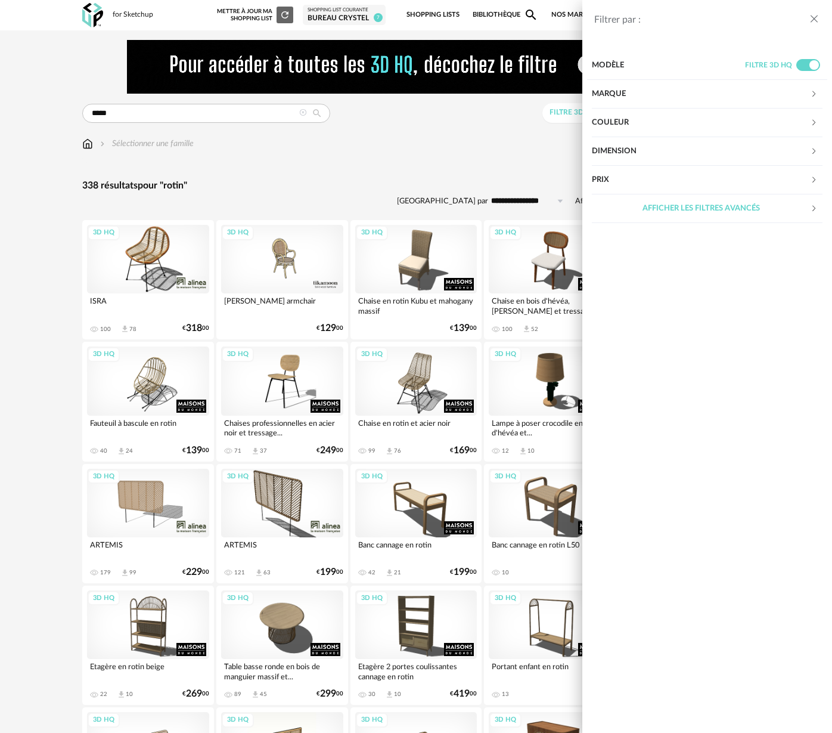
click at [618, 96] on div "Marque" at bounding box center [701, 94] width 218 height 29
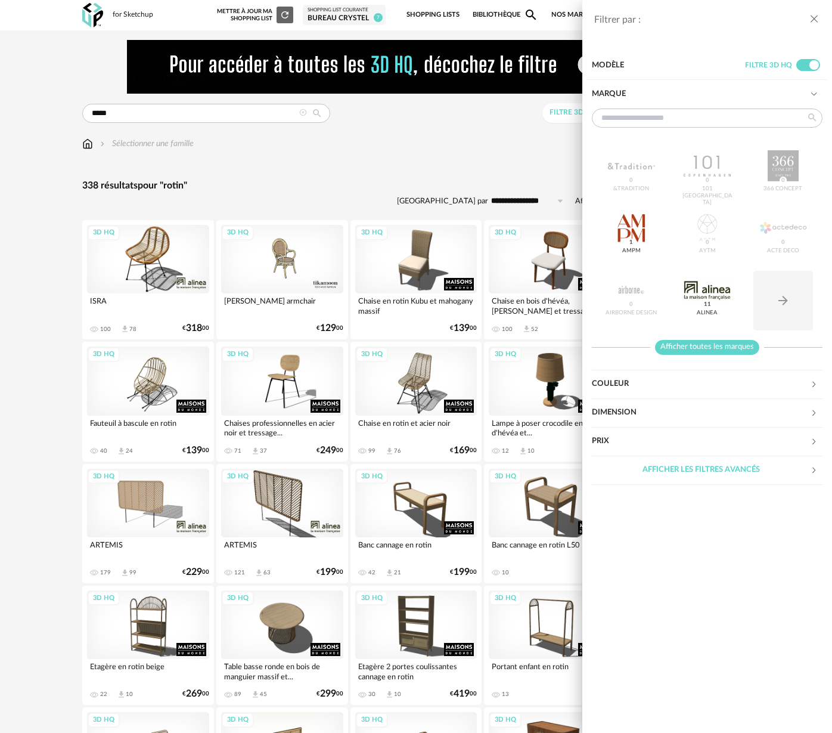
click at [688, 353] on span "Afficher toutes les marques" at bounding box center [707, 347] width 104 height 15
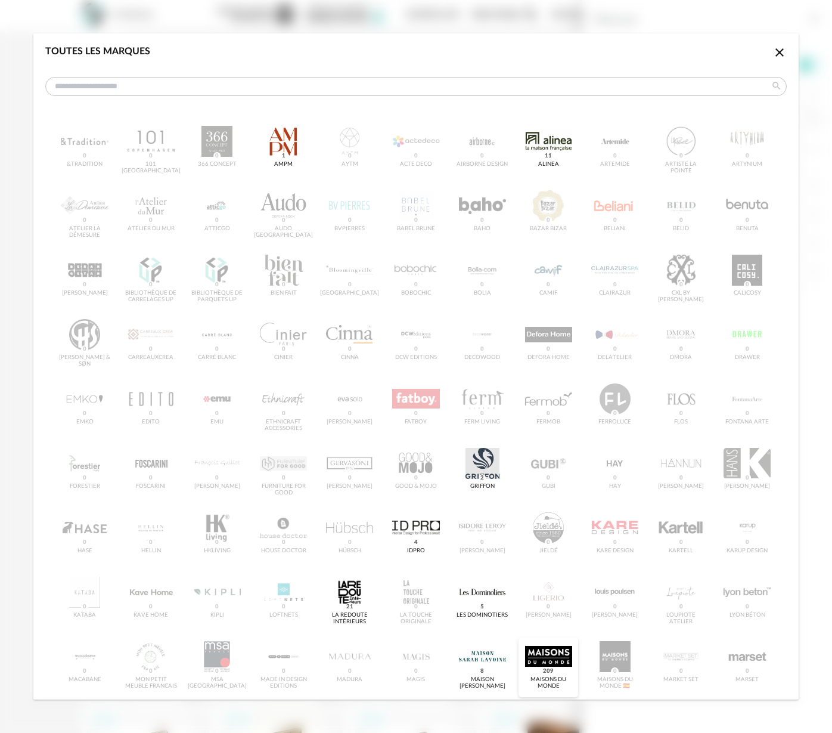
click at [559, 654] on div "dialog" at bounding box center [548, 656] width 47 height 31
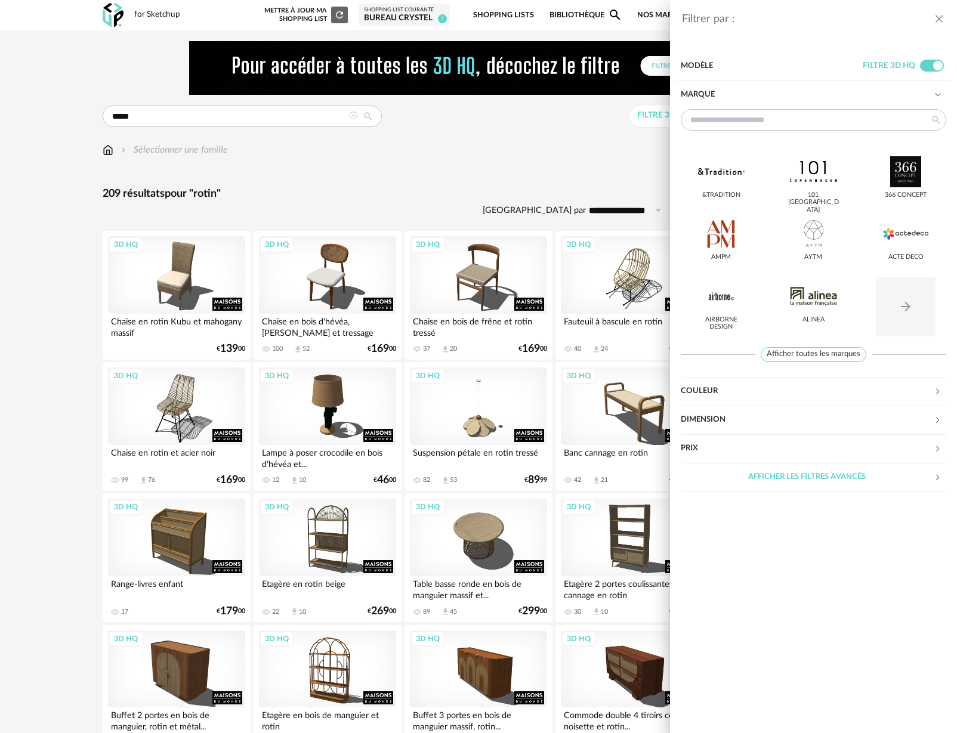
click at [88, 465] on div "Filtrer par : Modèle Filtre 3D HQ Marque &tradition 101 Copenhagen 366 Concept …" at bounding box center [478, 366] width 957 height 733
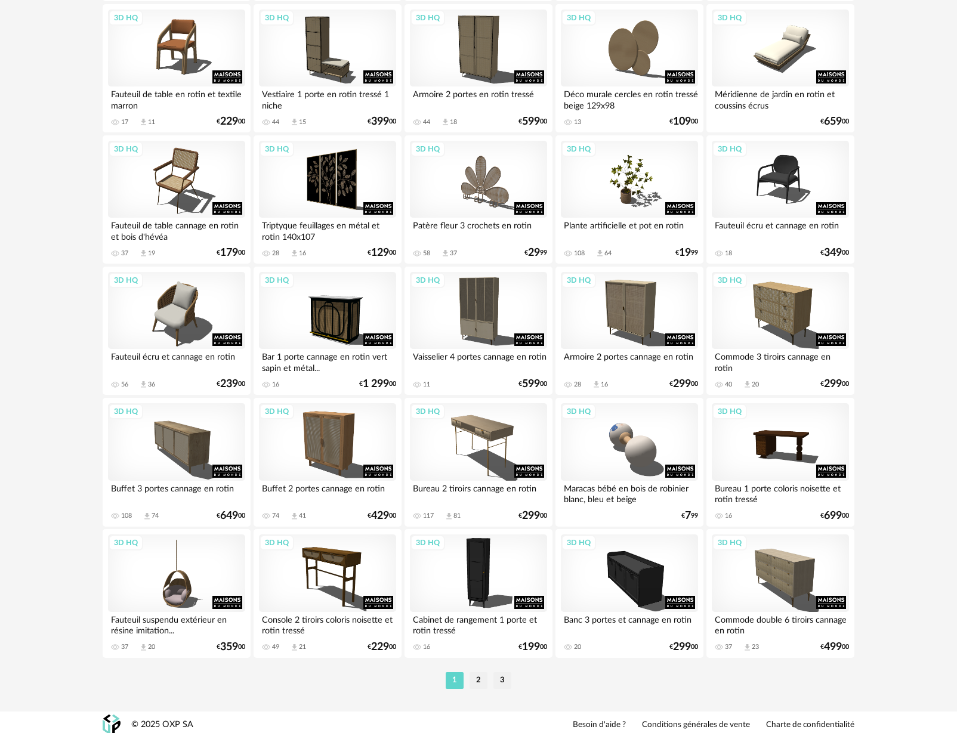
scroll to position [2210, 0]
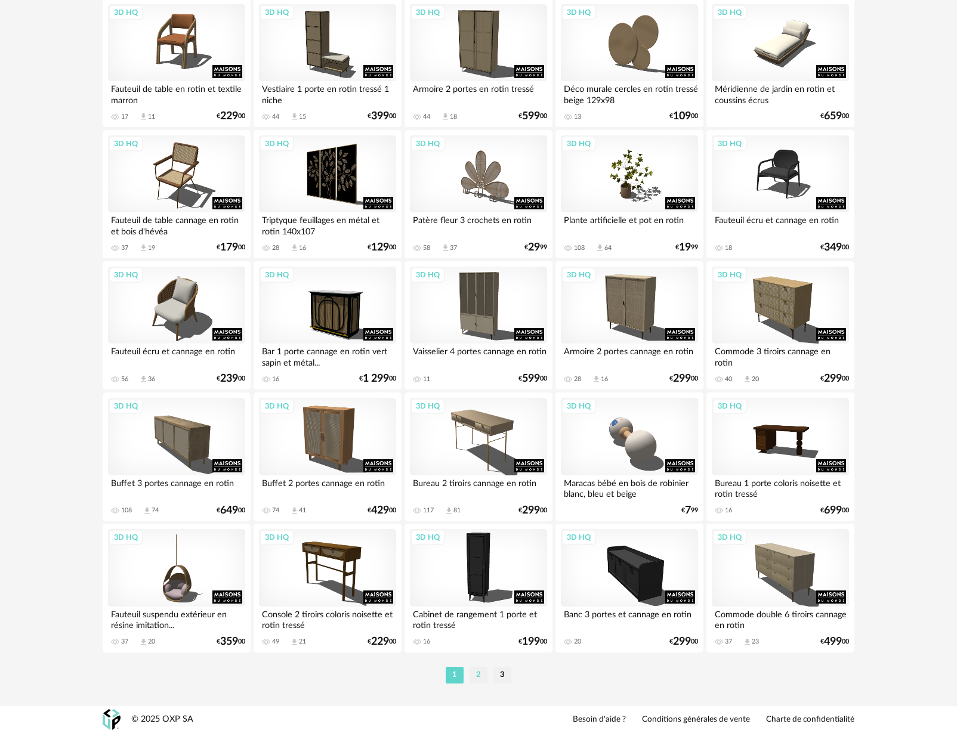
click at [478, 679] on li "2" at bounding box center [478, 675] width 18 height 17
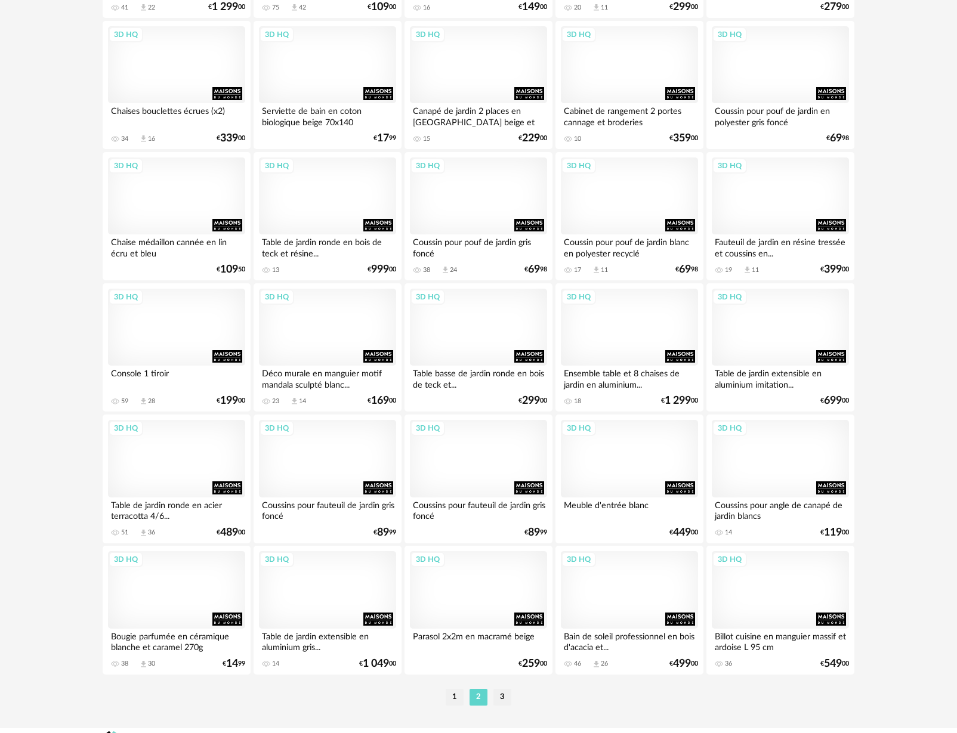
scroll to position [2210, 0]
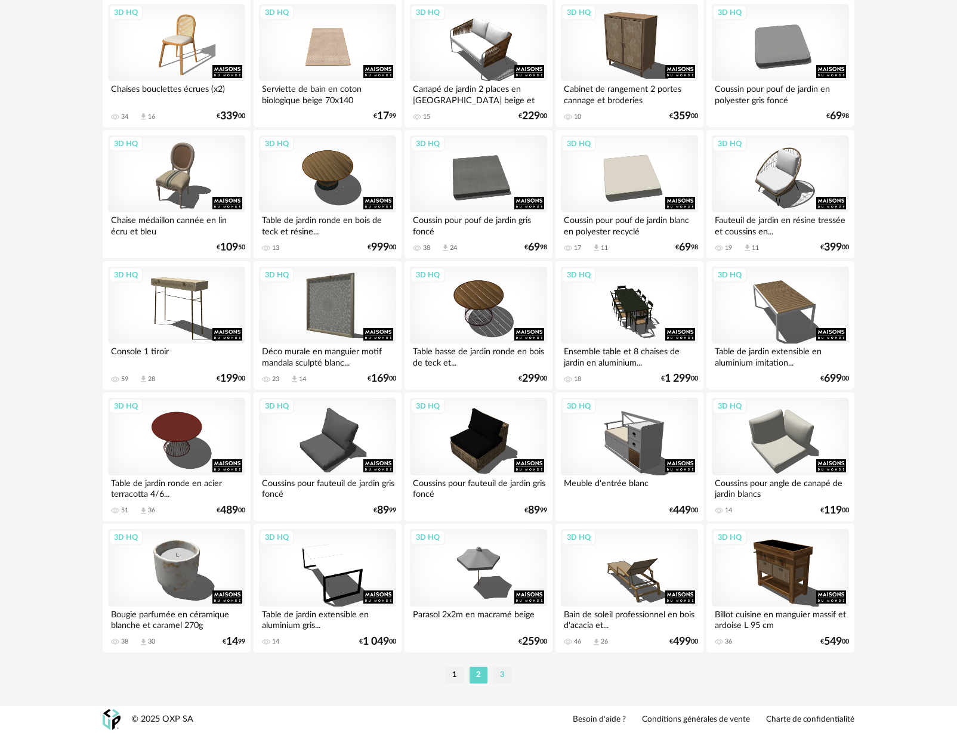
click at [502, 674] on li "3" at bounding box center [502, 675] width 18 height 17
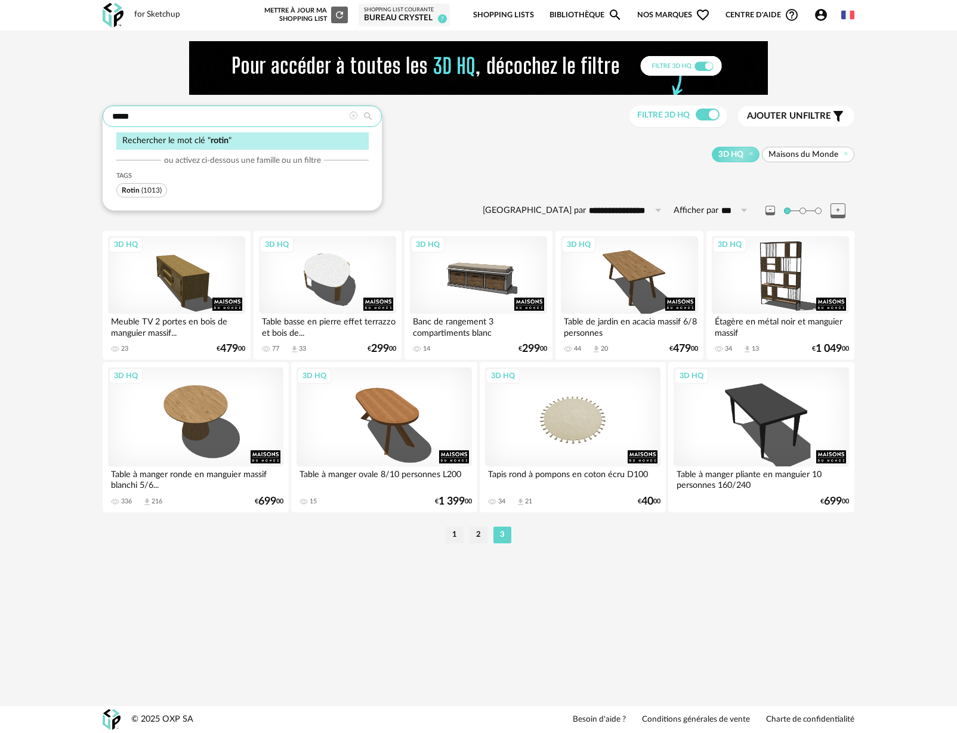
drag, startPoint x: 157, startPoint y: 119, endPoint x: 103, endPoint y: 116, distance: 54.4
click at [103, 116] on input "*****" at bounding box center [242, 116] width 279 height 21
type input "******"
type input "**********"
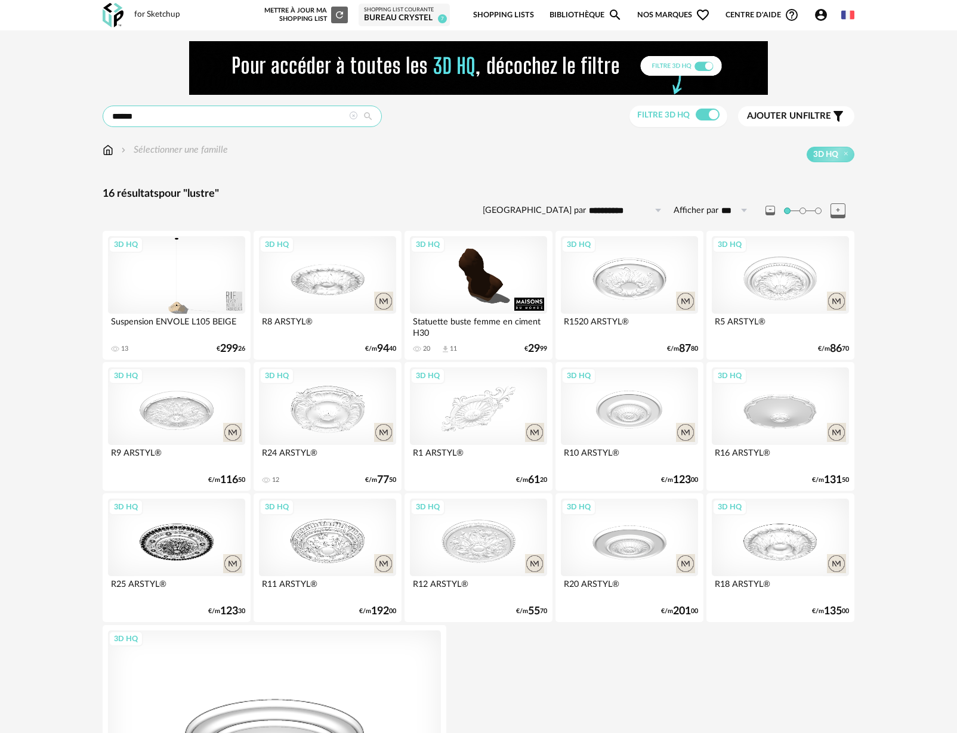
drag, startPoint x: 138, startPoint y: 119, endPoint x: 117, endPoint y: 117, distance: 20.3
click at [117, 117] on input "******" at bounding box center [242, 116] width 279 height 21
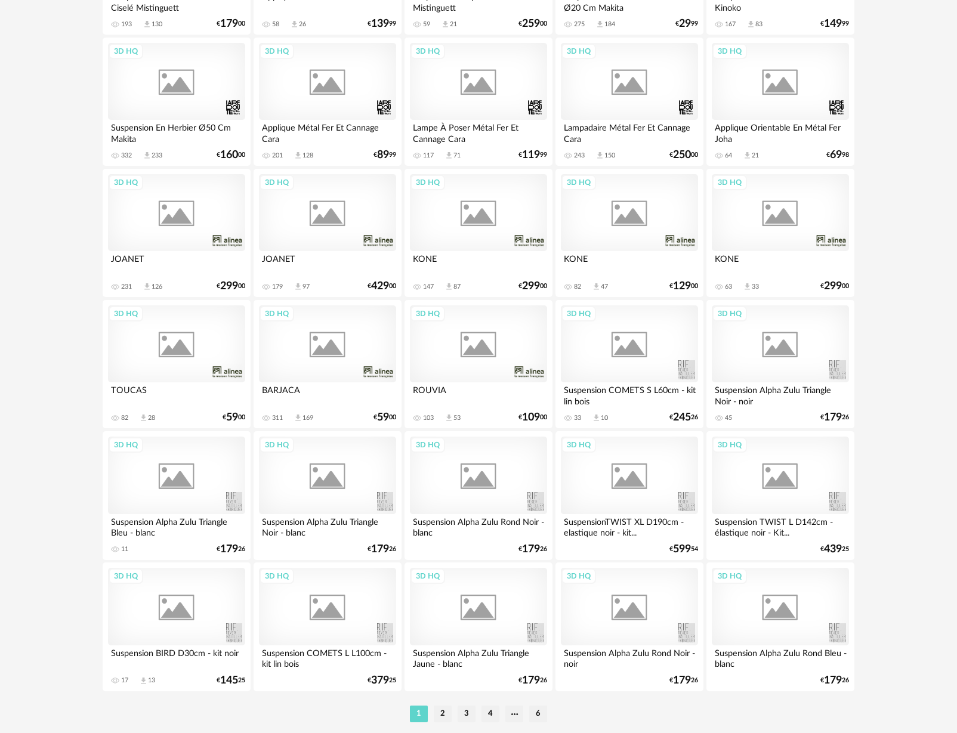
scroll to position [2210, 0]
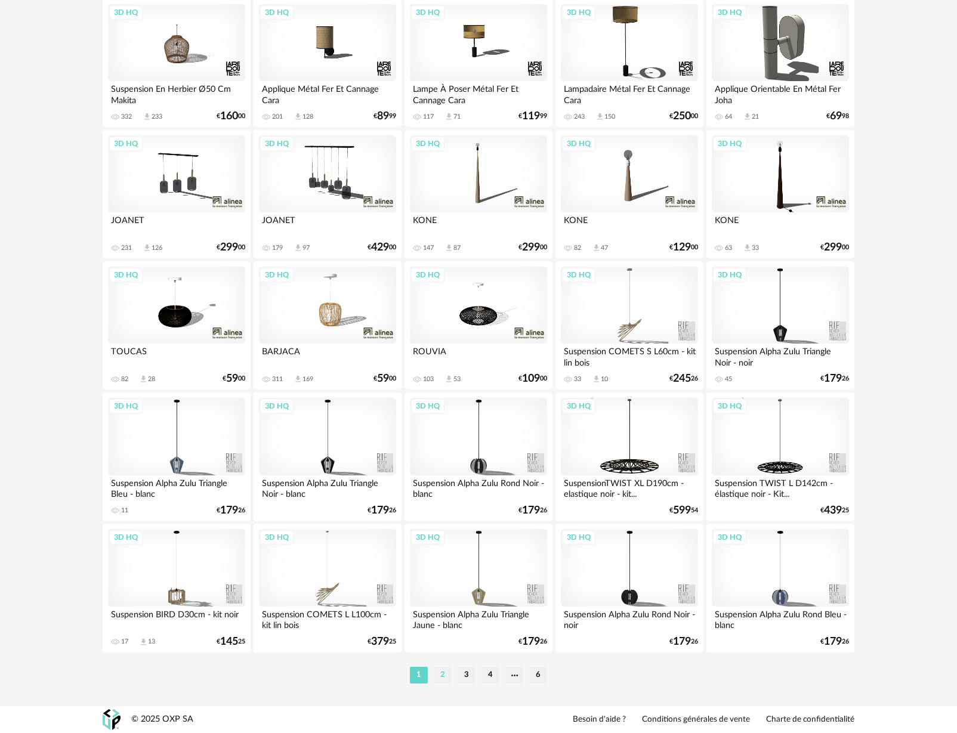
click at [441, 677] on li "2" at bounding box center [443, 675] width 18 height 17
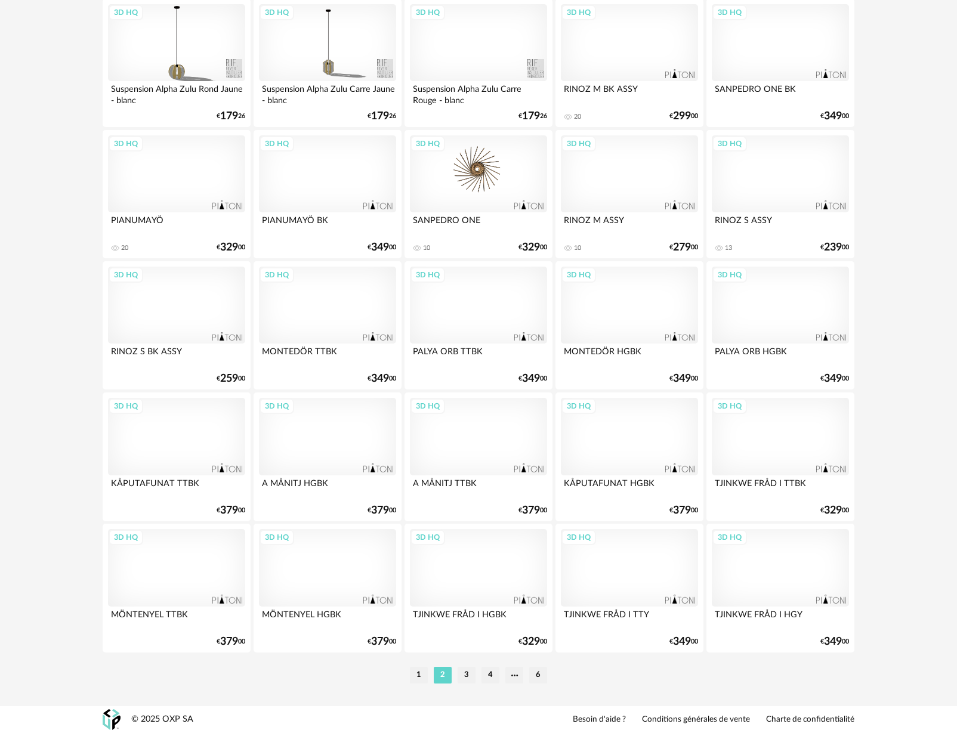
scroll to position [2210, 0]
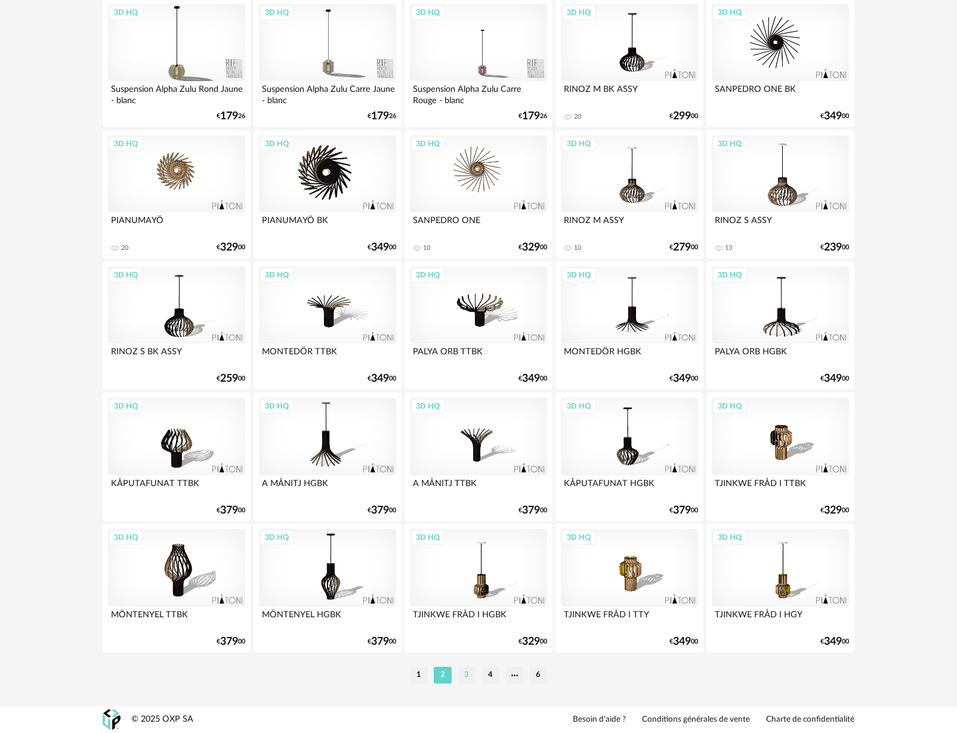
click at [466, 676] on li "3" at bounding box center [466, 675] width 18 height 17
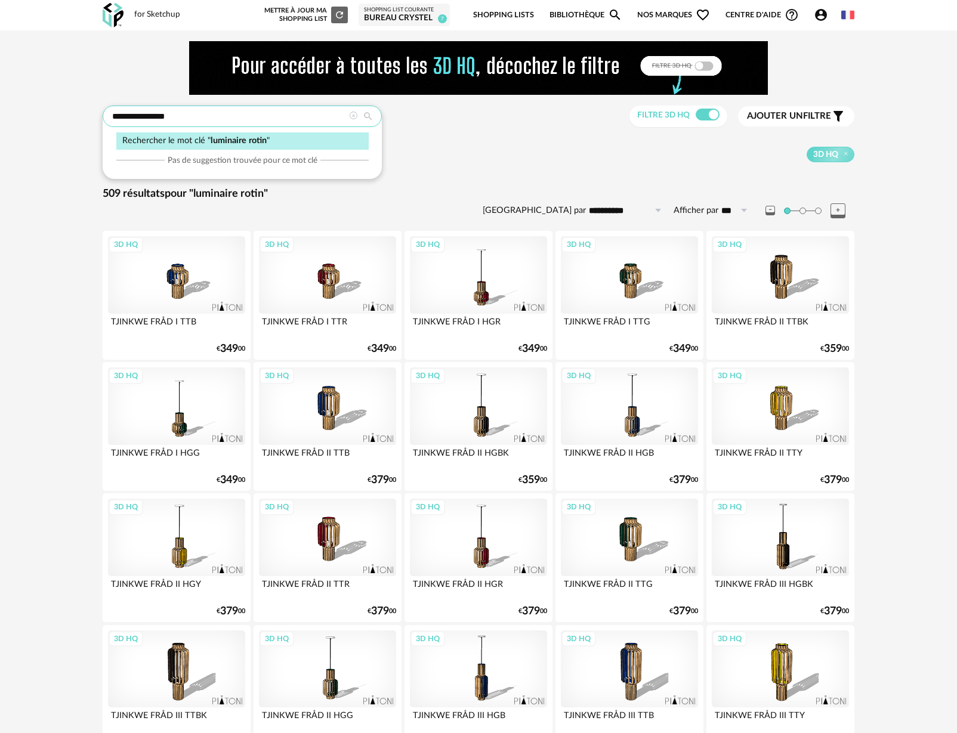
drag, startPoint x: 149, startPoint y: 118, endPoint x: 193, endPoint y: 117, distance: 43.5
click at [193, 117] on input "**********" at bounding box center [242, 116] width 279 height 21
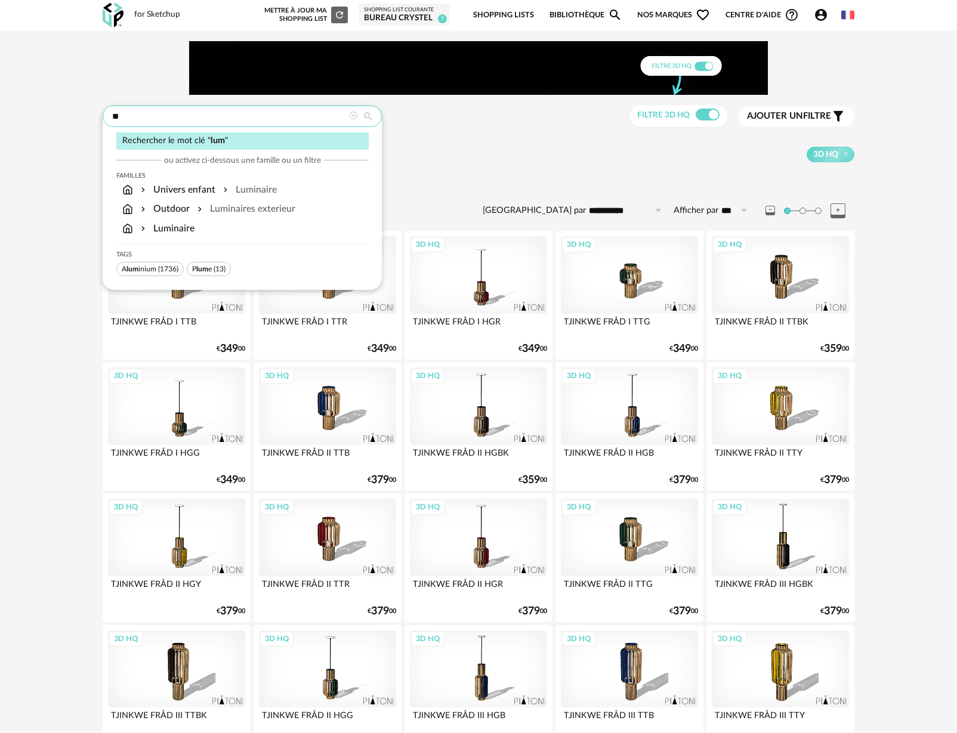
type input "*"
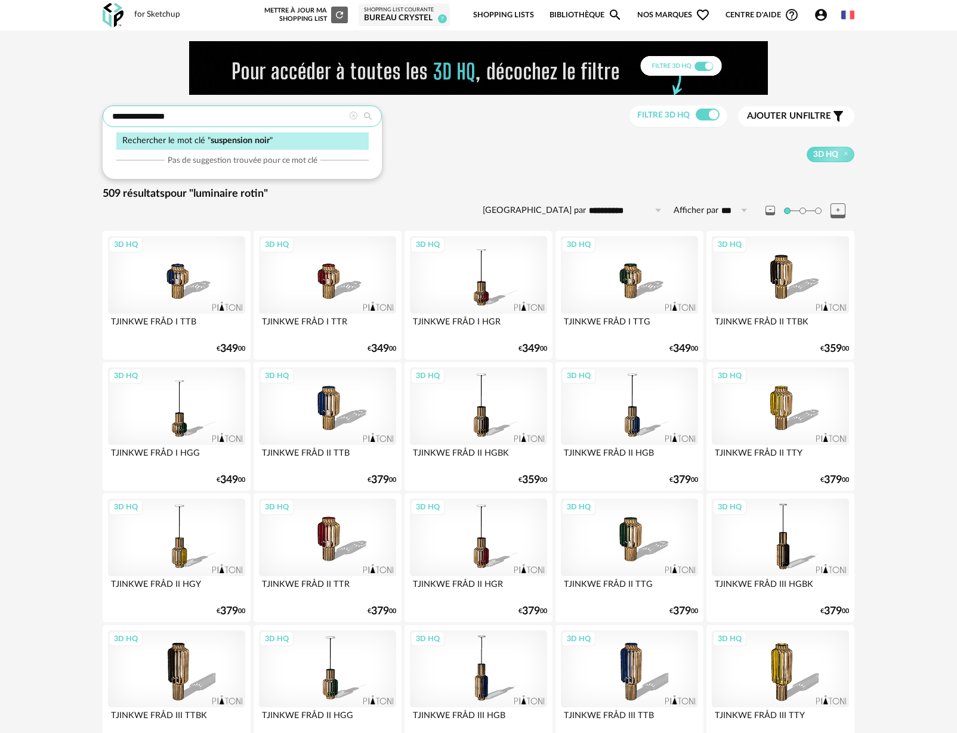
type input "**********"
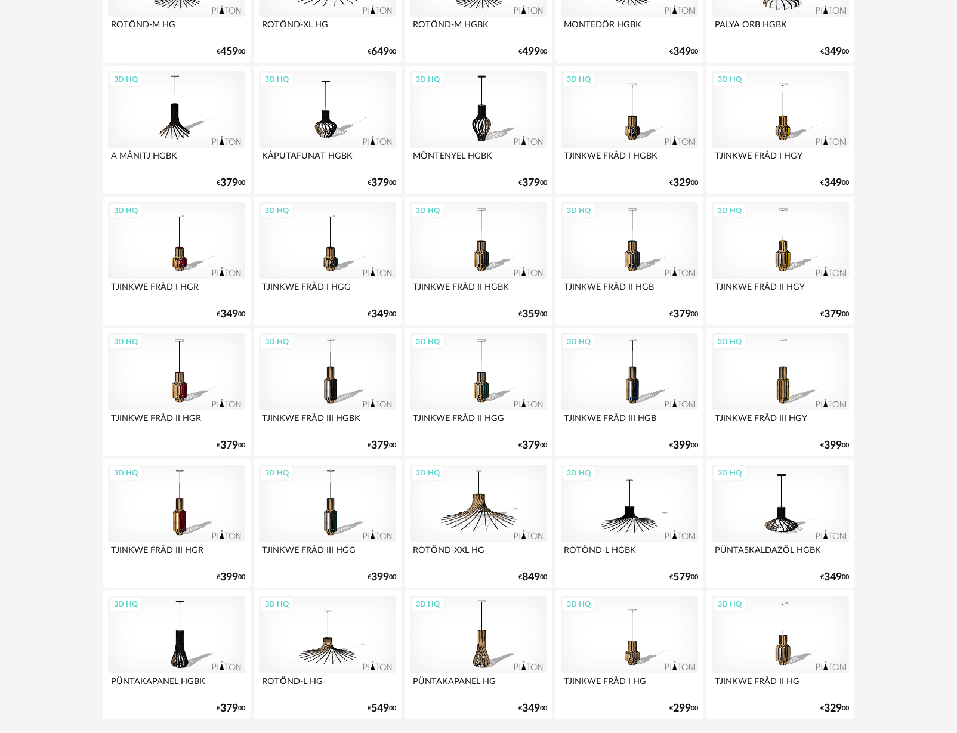
scroll to position [2210, 0]
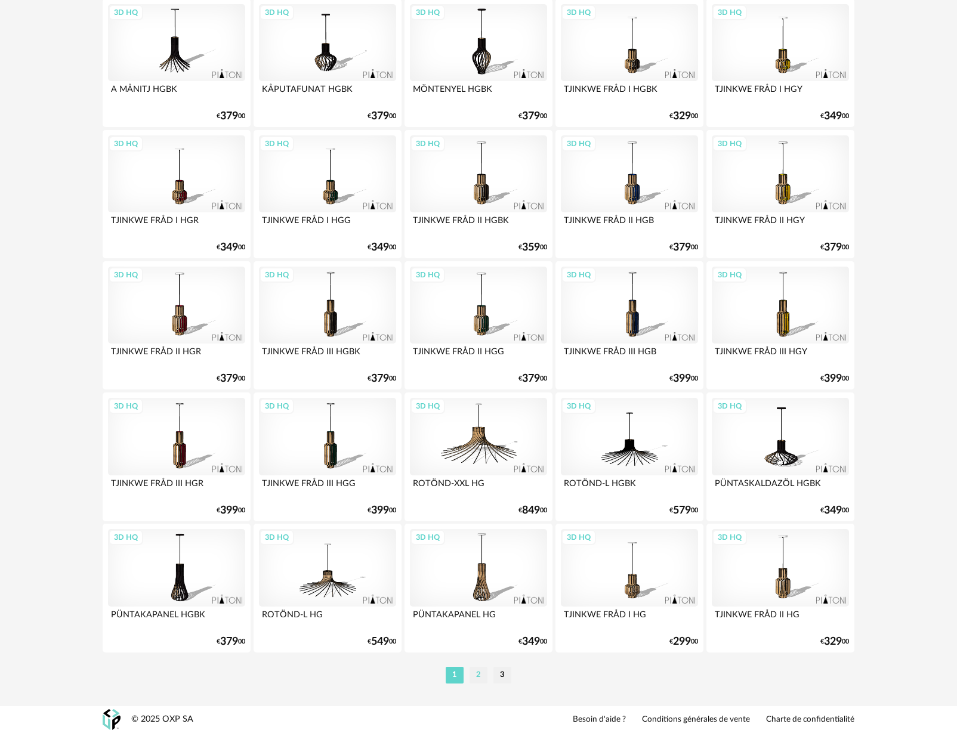
click at [476, 676] on li "2" at bounding box center [478, 675] width 18 height 17
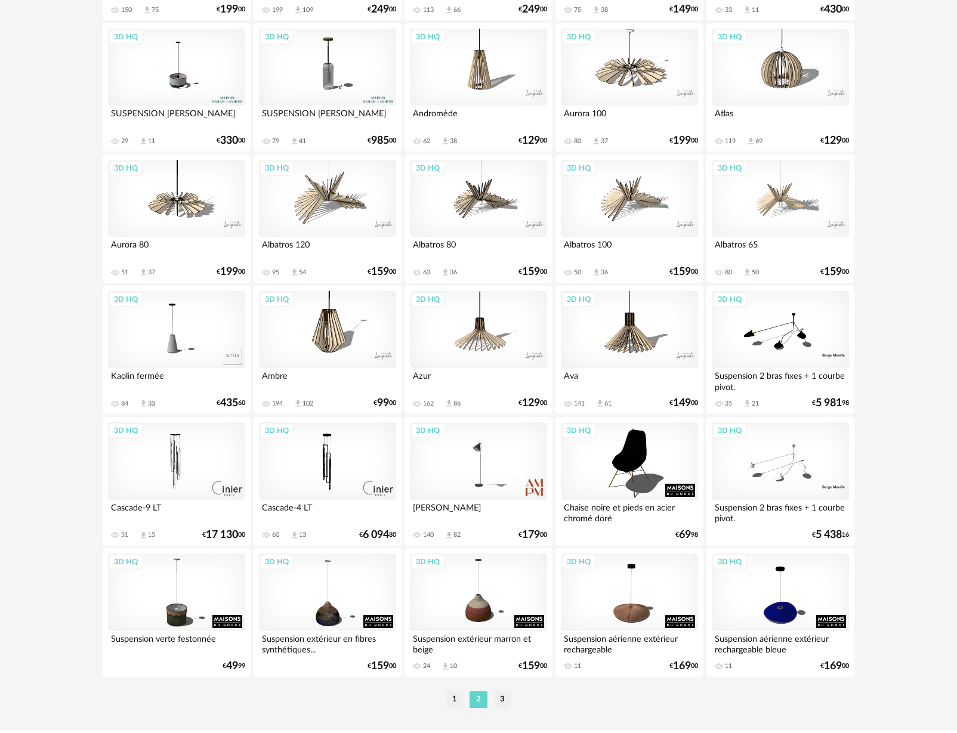
scroll to position [2210, 0]
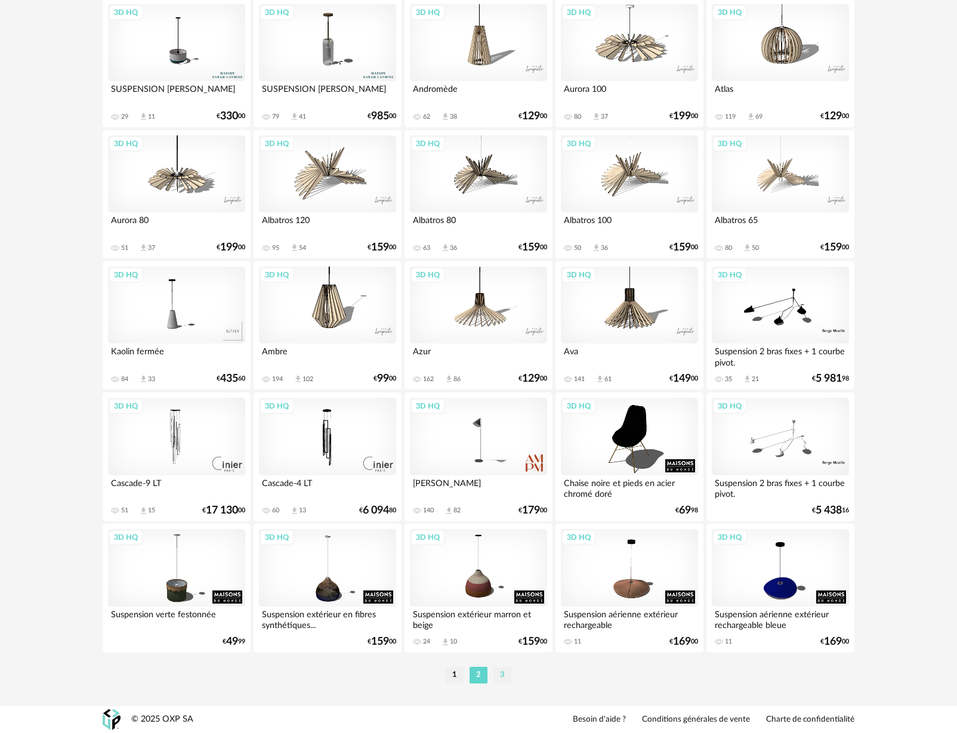
click at [503, 674] on li "3" at bounding box center [502, 675] width 18 height 17
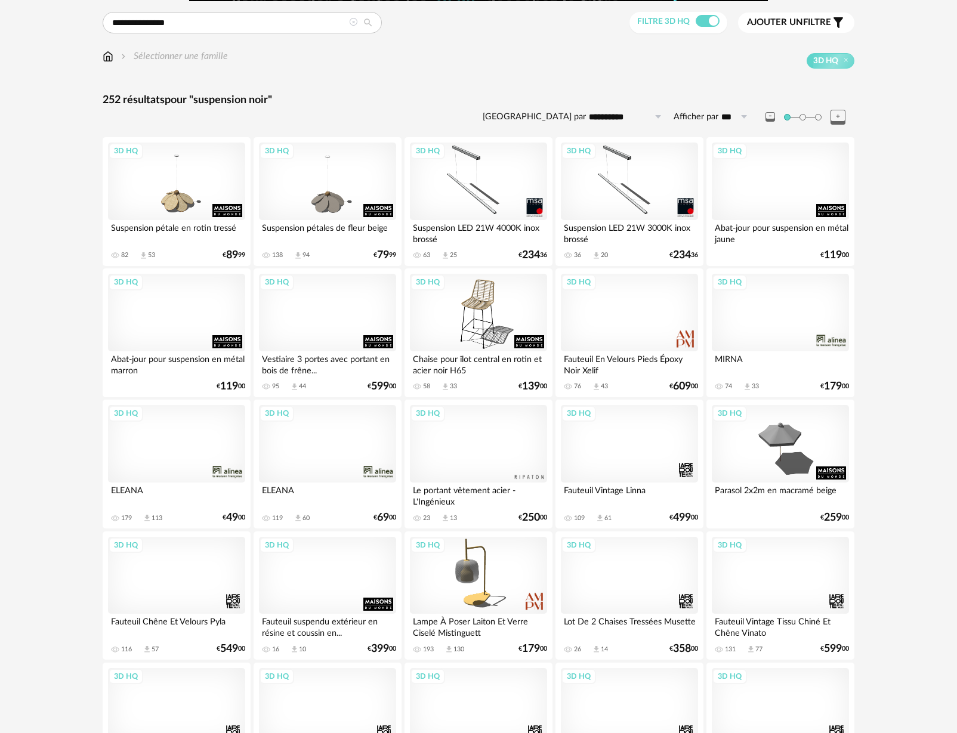
scroll to position [79, 0]
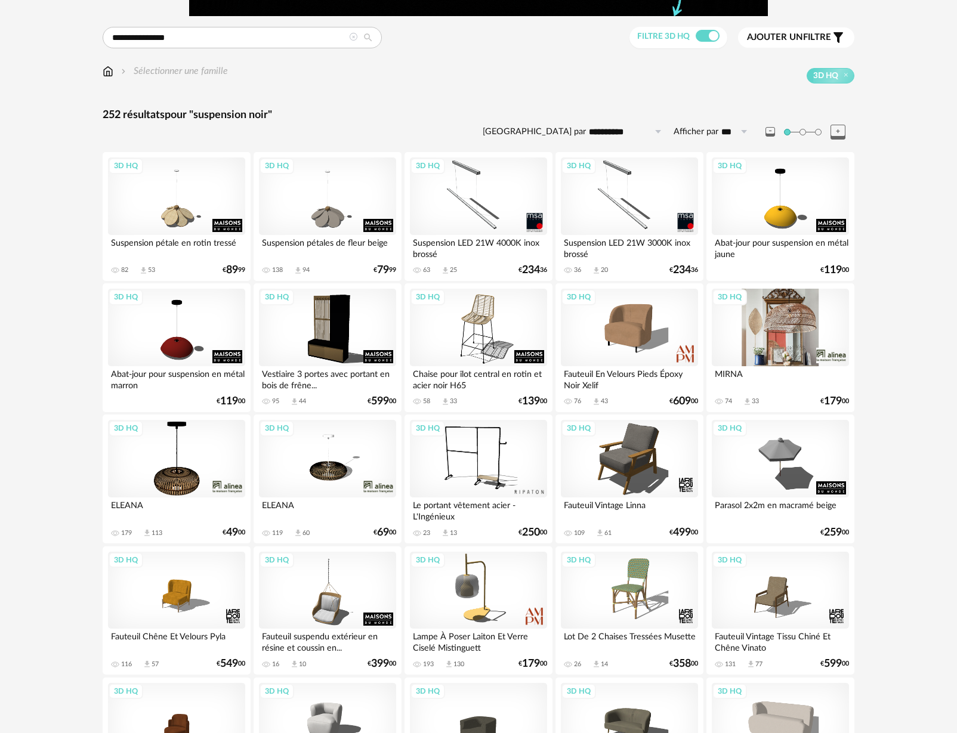
click at [788, 341] on div "3D HQ" at bounding box center [779, 328] width 137 height 78
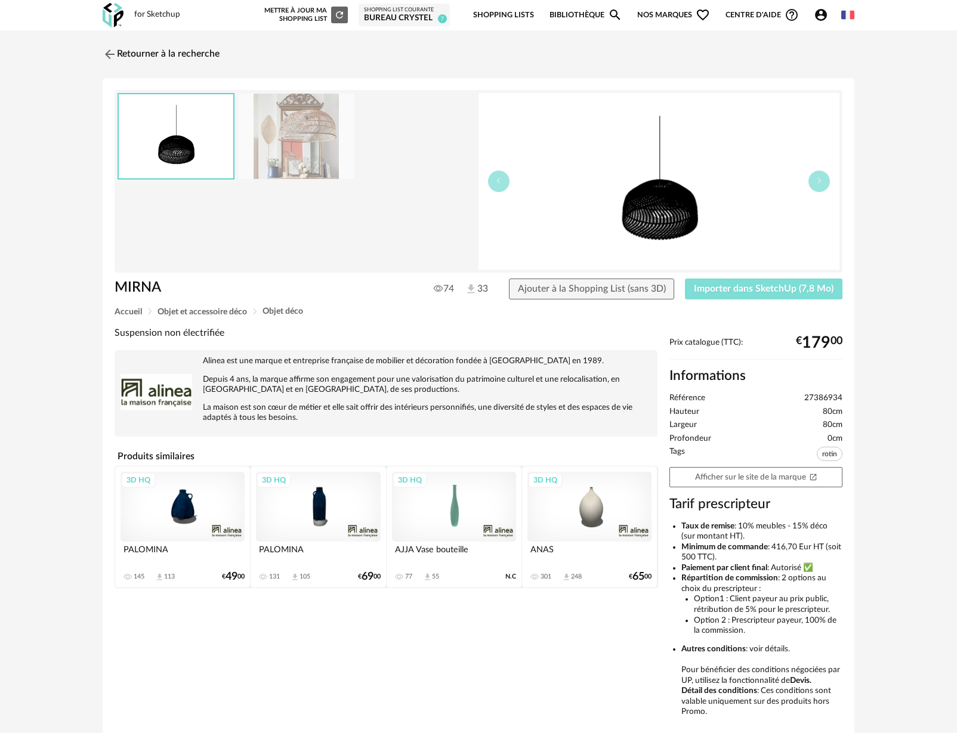
click at [717, 286] on span "Importer dans SketchUp (7,8 Mo)" at bounding box center [764, 289] width 140 height 10
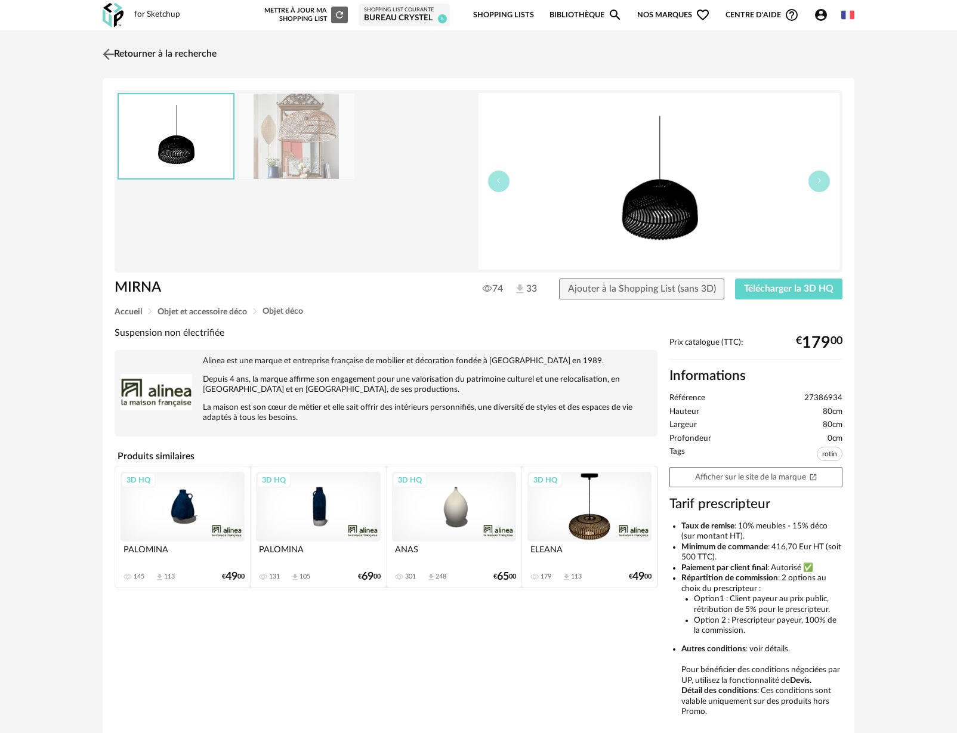
click at [110, 55] on img at bounding box center [108, 53] width 17 height 17
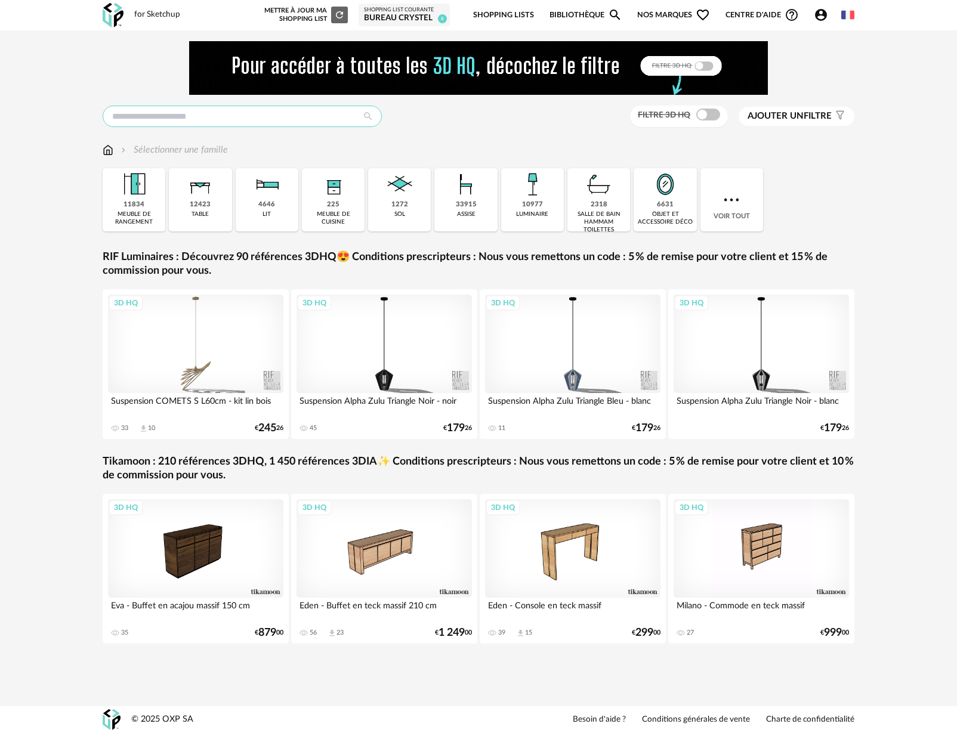
click at [148, 113] on input "text" at bounding box center [242, 116] width 279 height 21
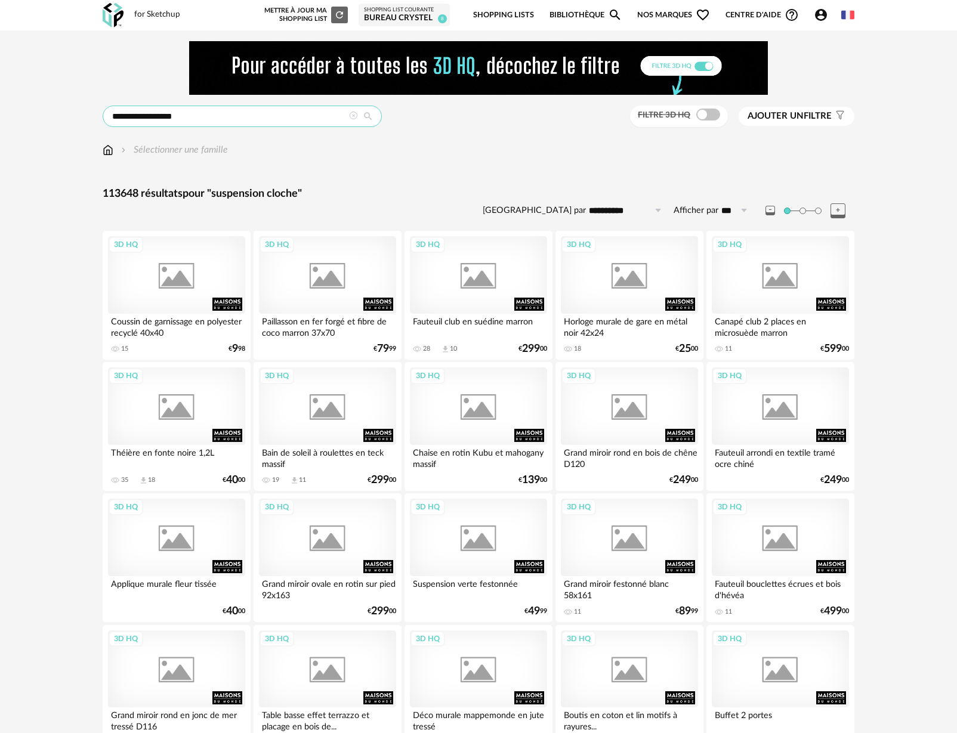
type input "**********"
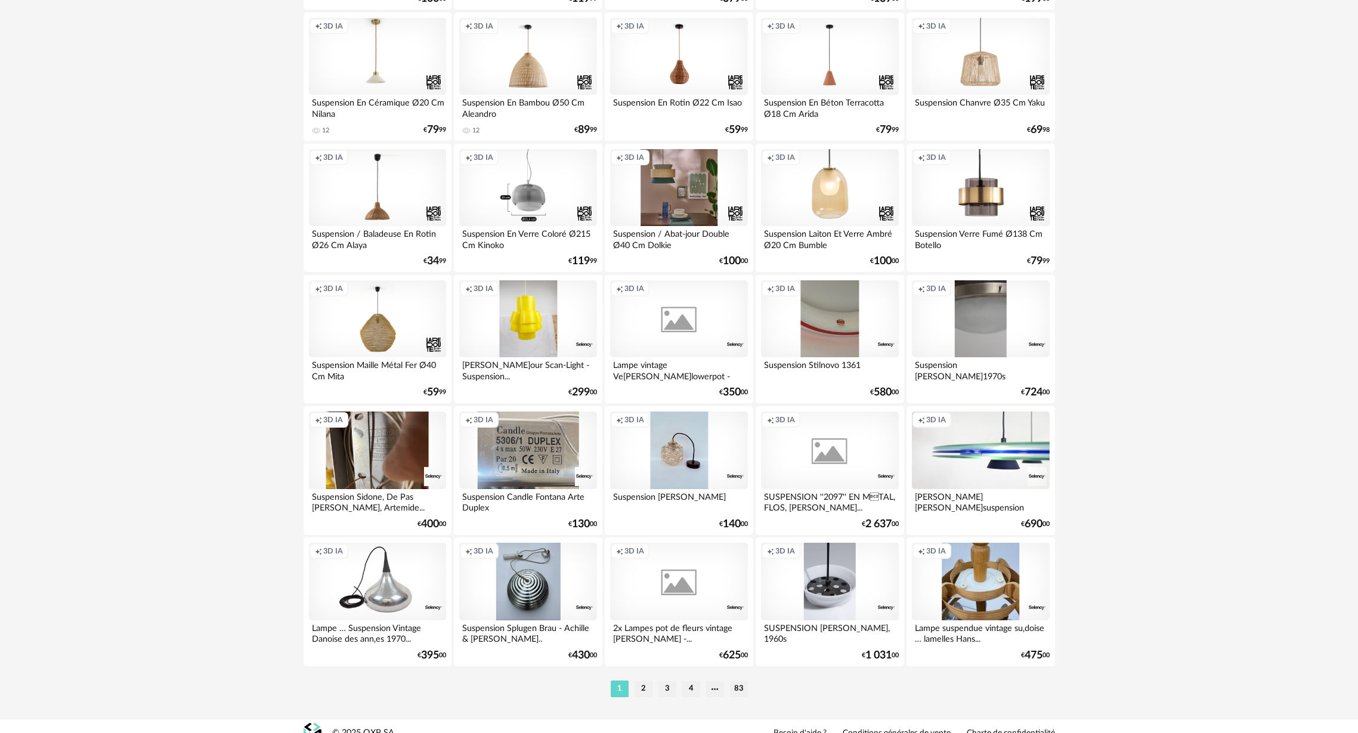
scroll to position [2210, 0]
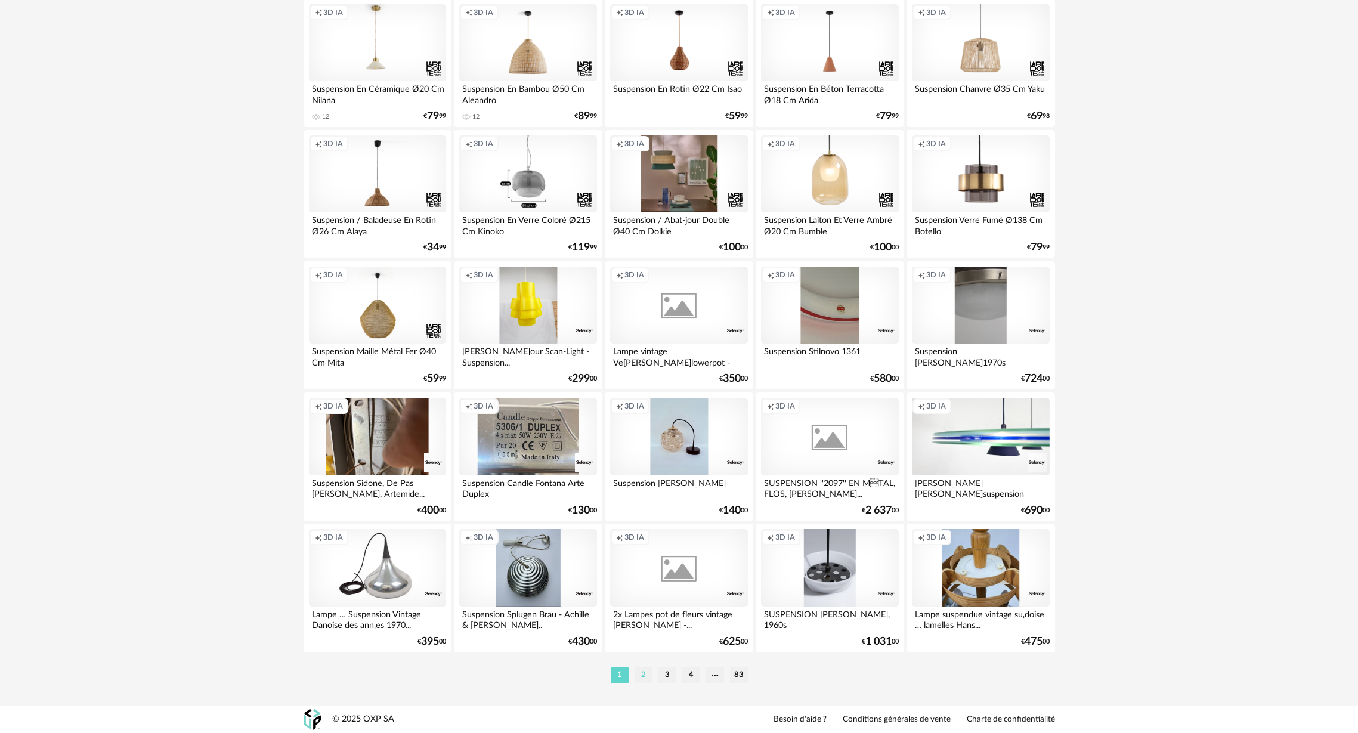
click at [646, 678] on li "2" at bounding box center [643, 675] width 18 height 17
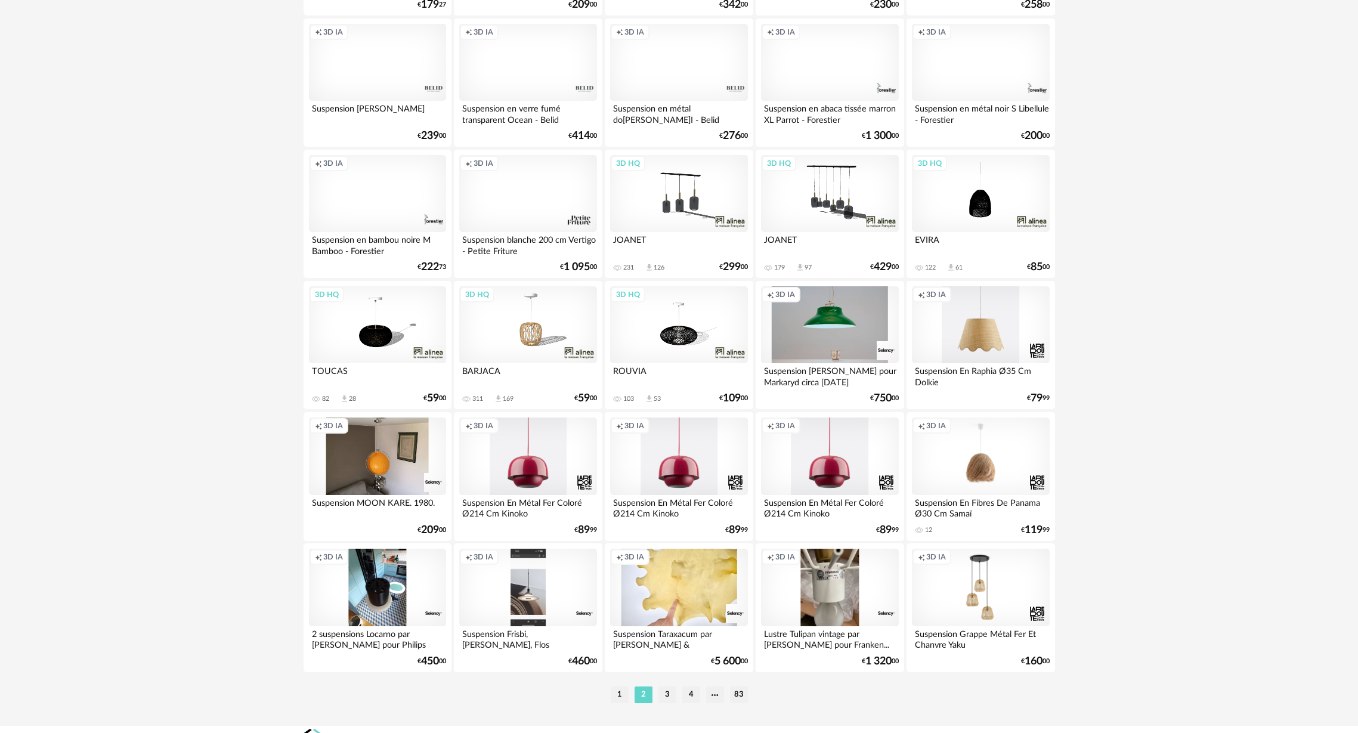
scroll to position [2210, 0]
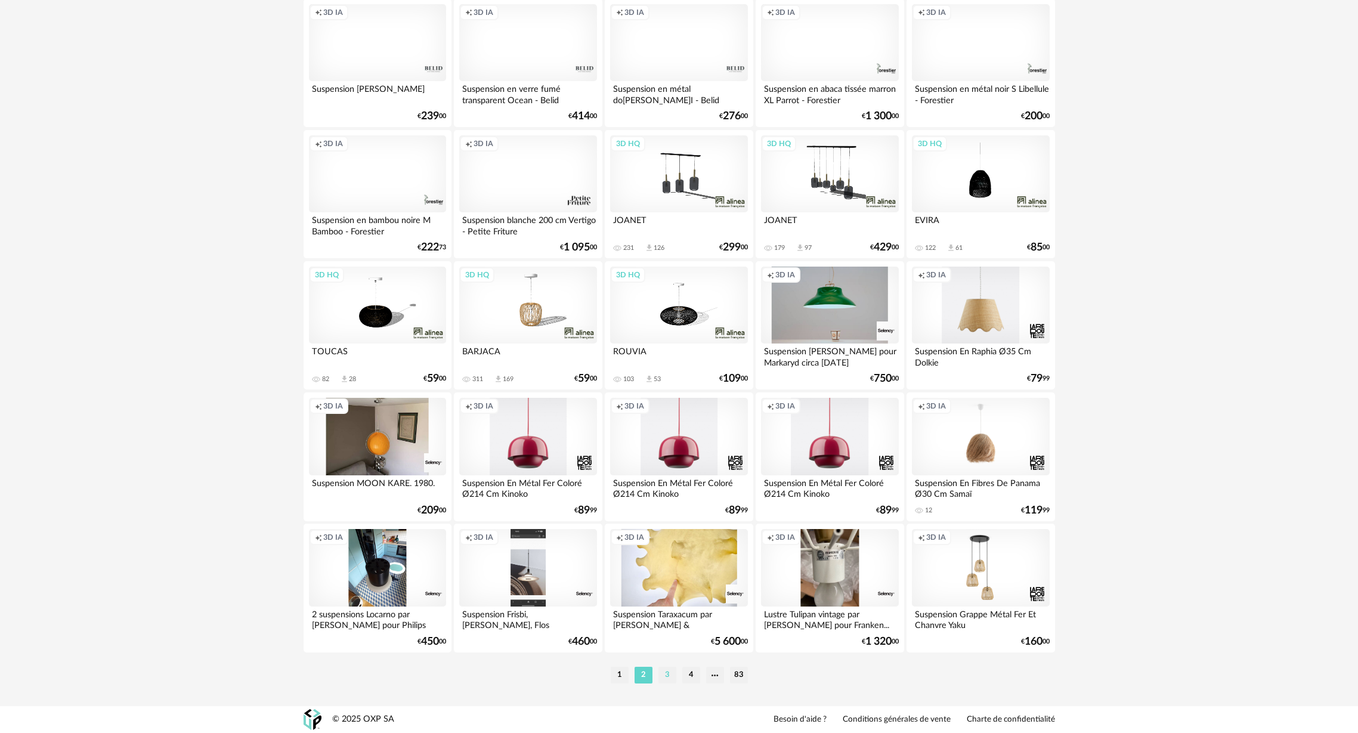
click at [668, 671] on li "3" at bounding box center [667, 675] width 18 height 17
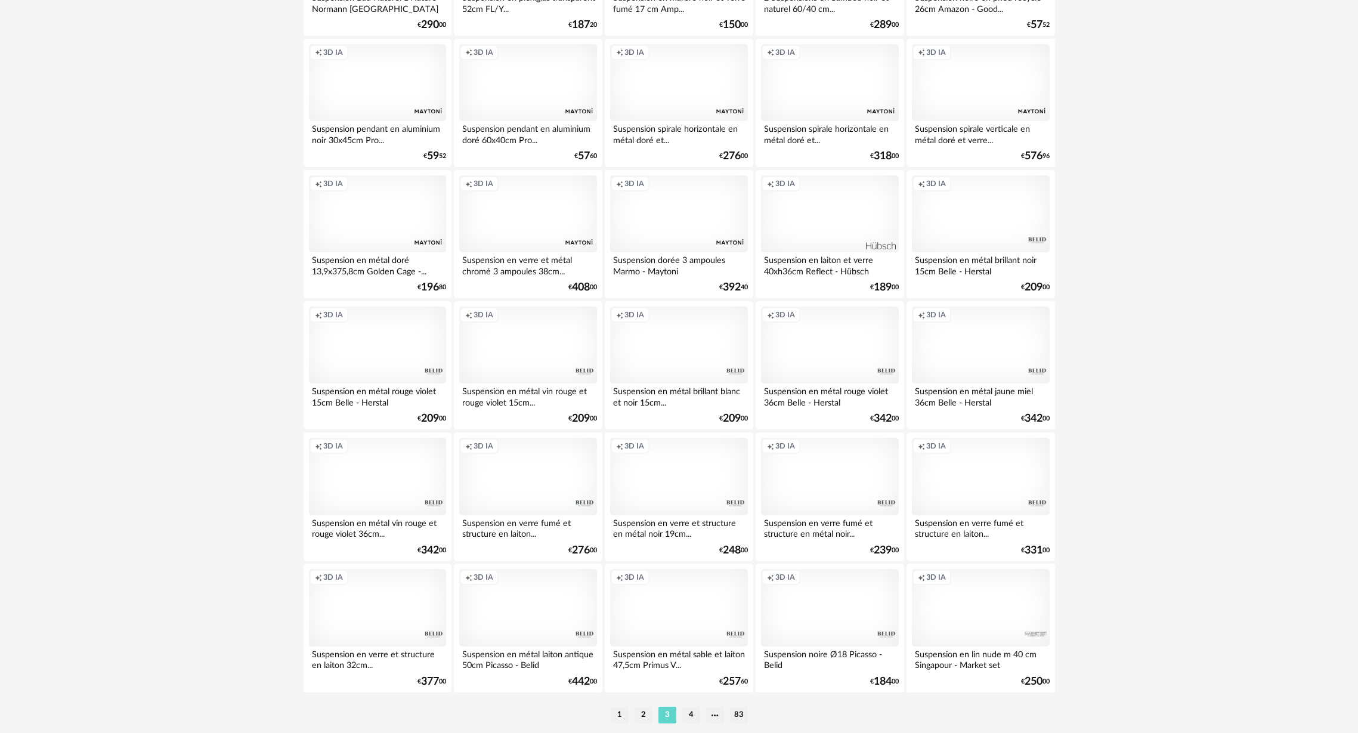
scroll to position [2210, 0]
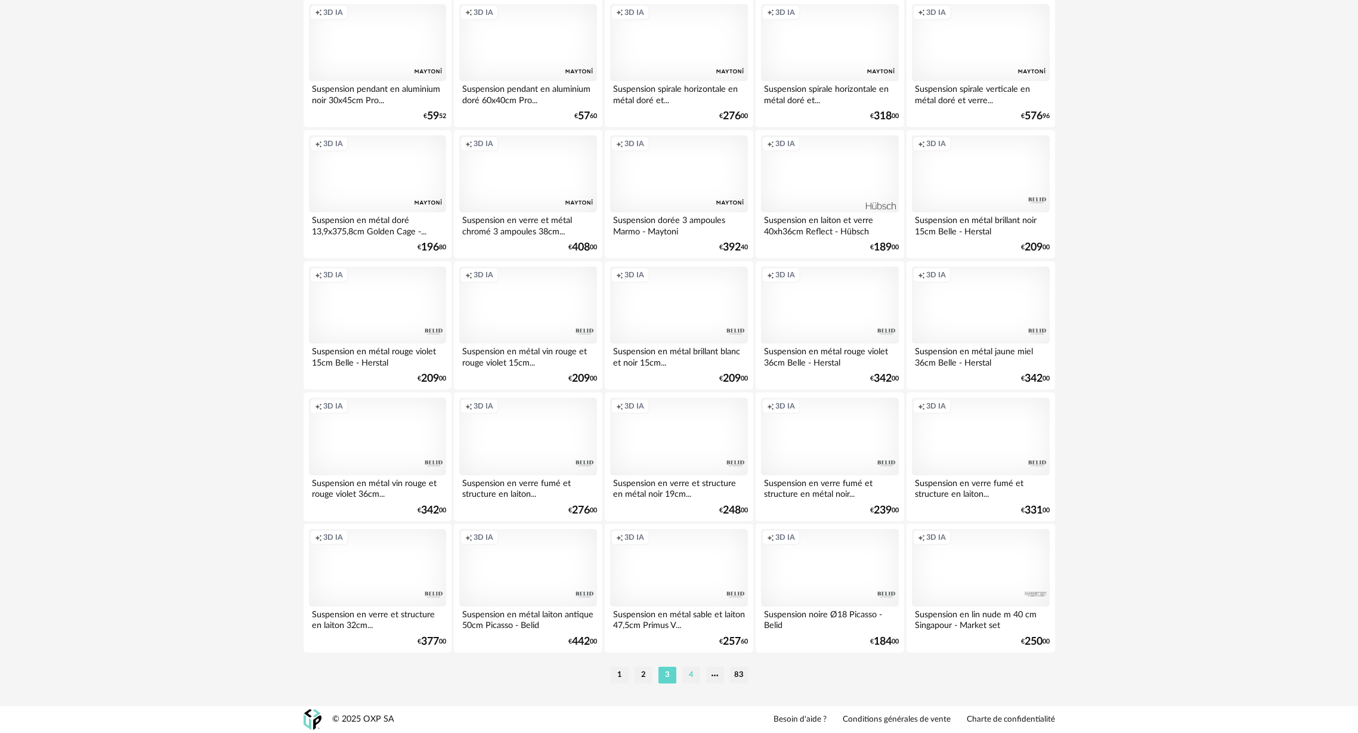
click at [691, 671] on li "4" at bounding box center [691, 675] width 18 height 17
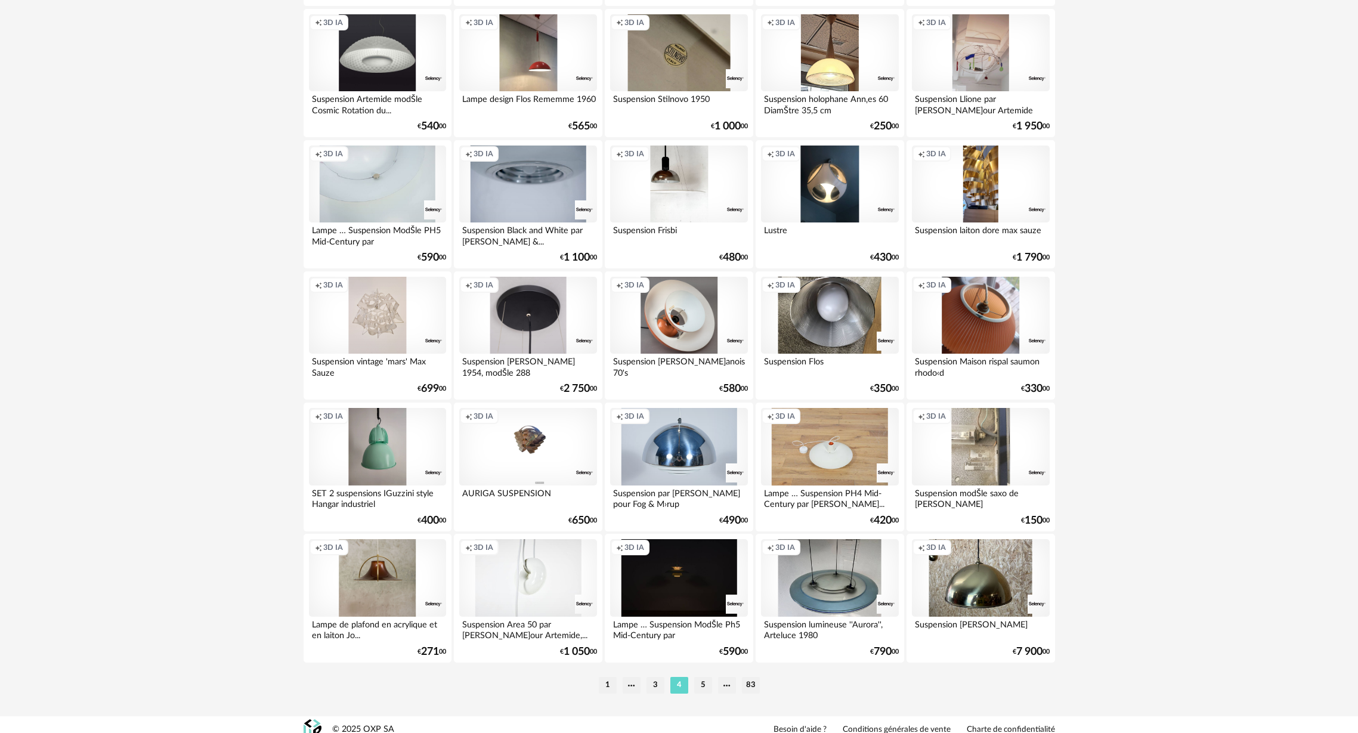
scroll to position [2210, 0]
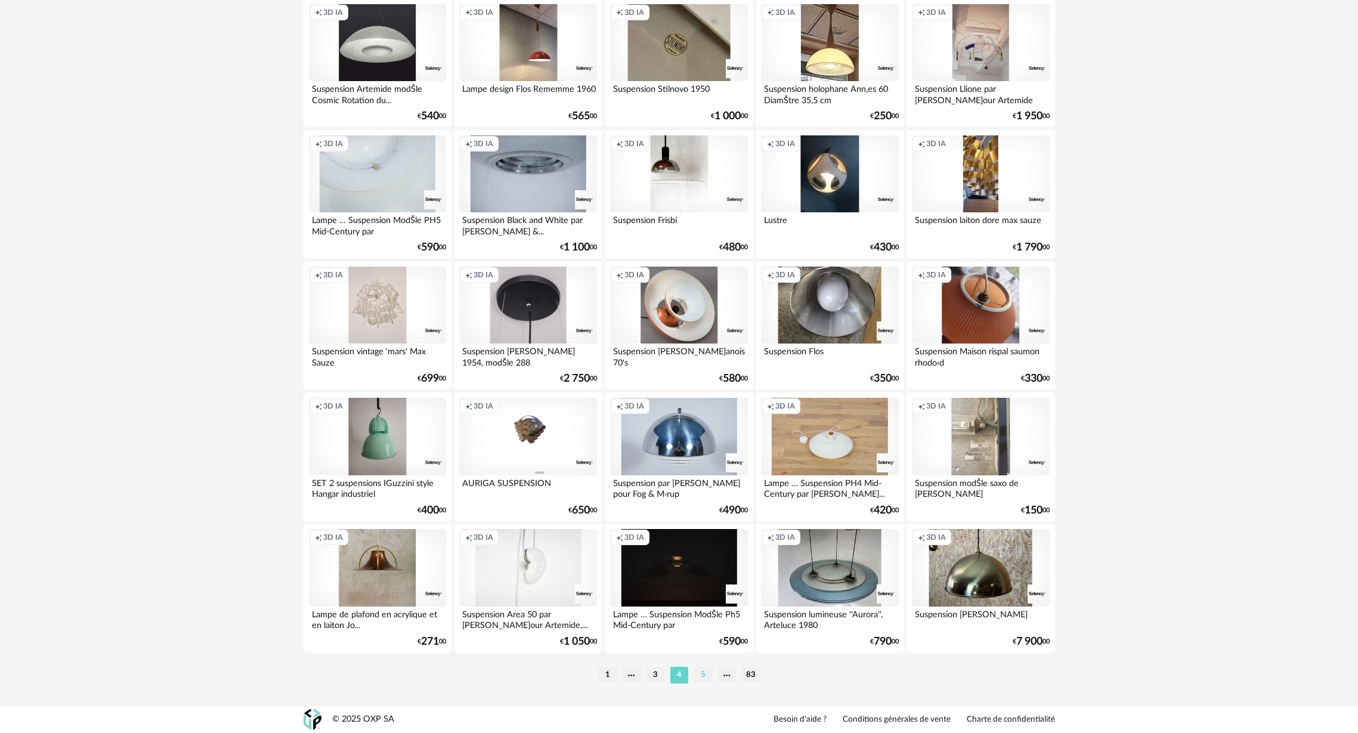
click at [703, 676] on li "5" at bounding box center [703, 675] width 18 height 17
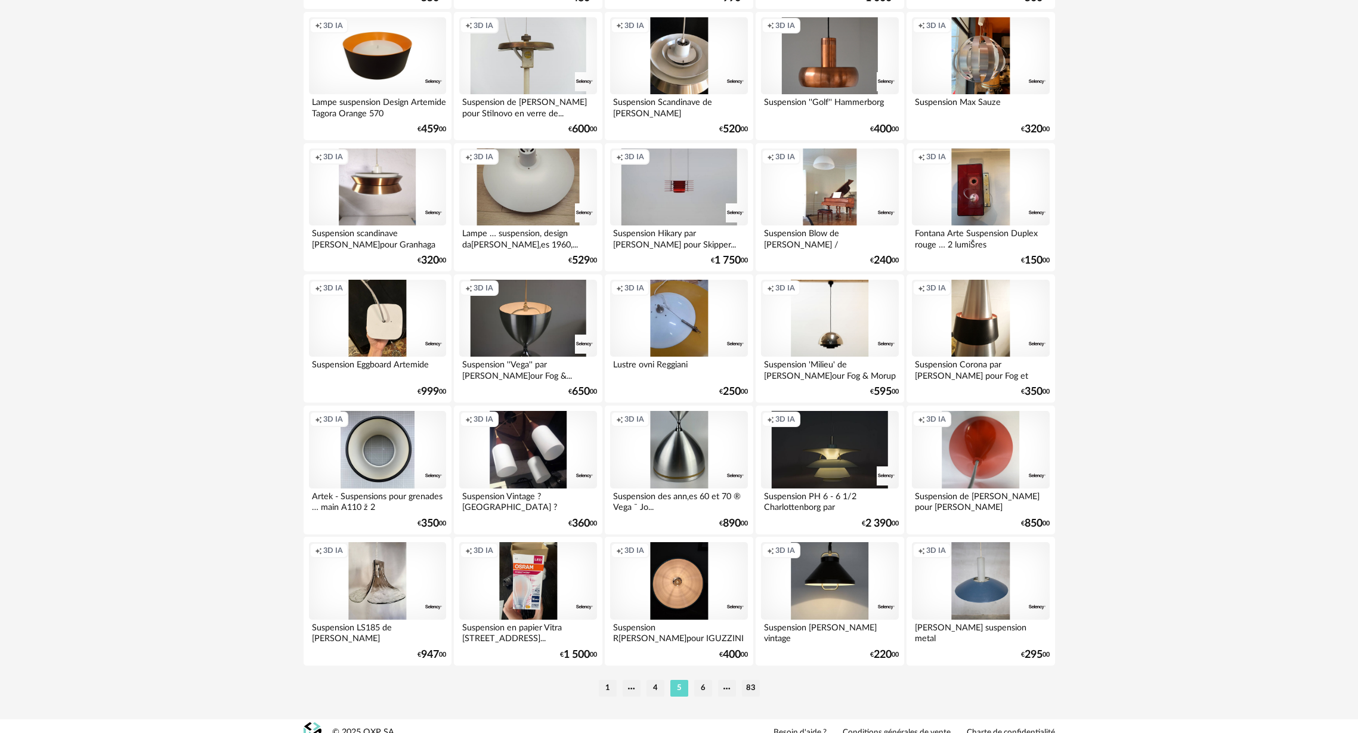
scroll to position [2210, 0]
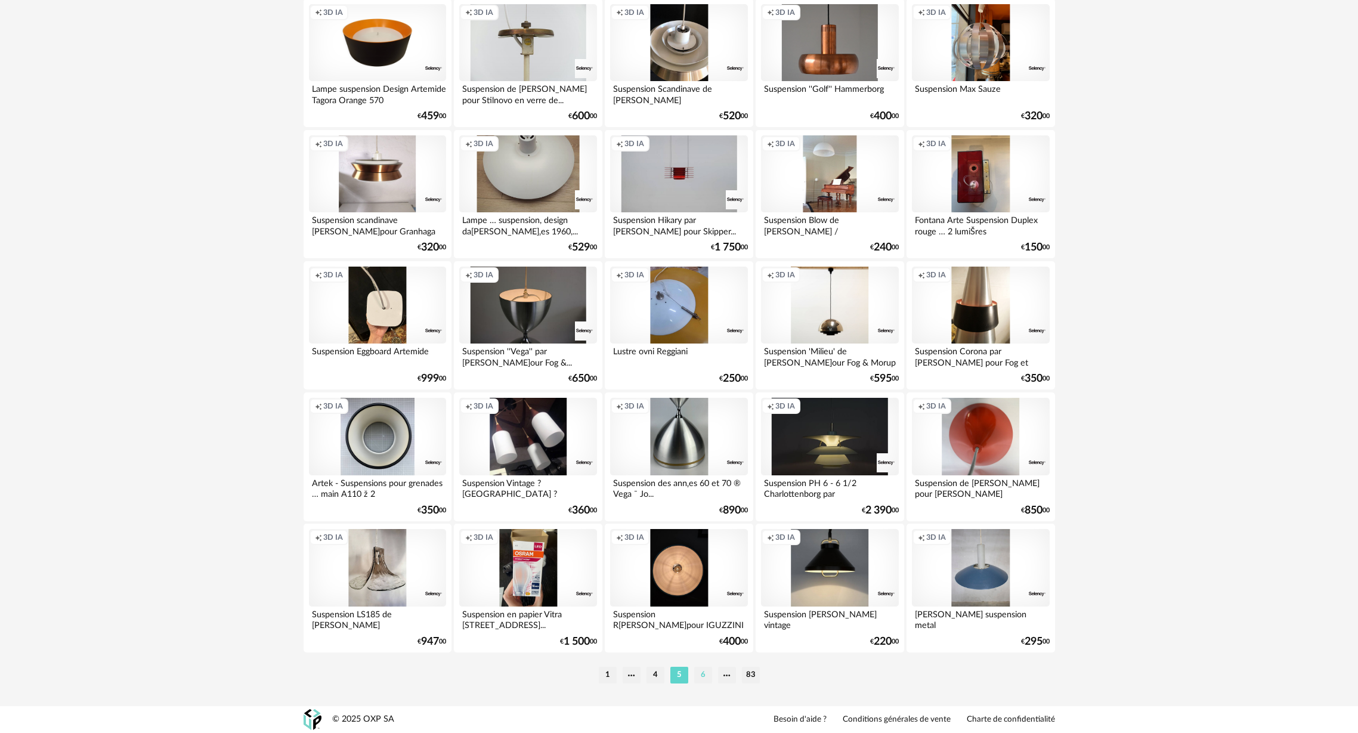
click at [704, 676] on li "6" at bounding box center [703, 675] width 18 height 17
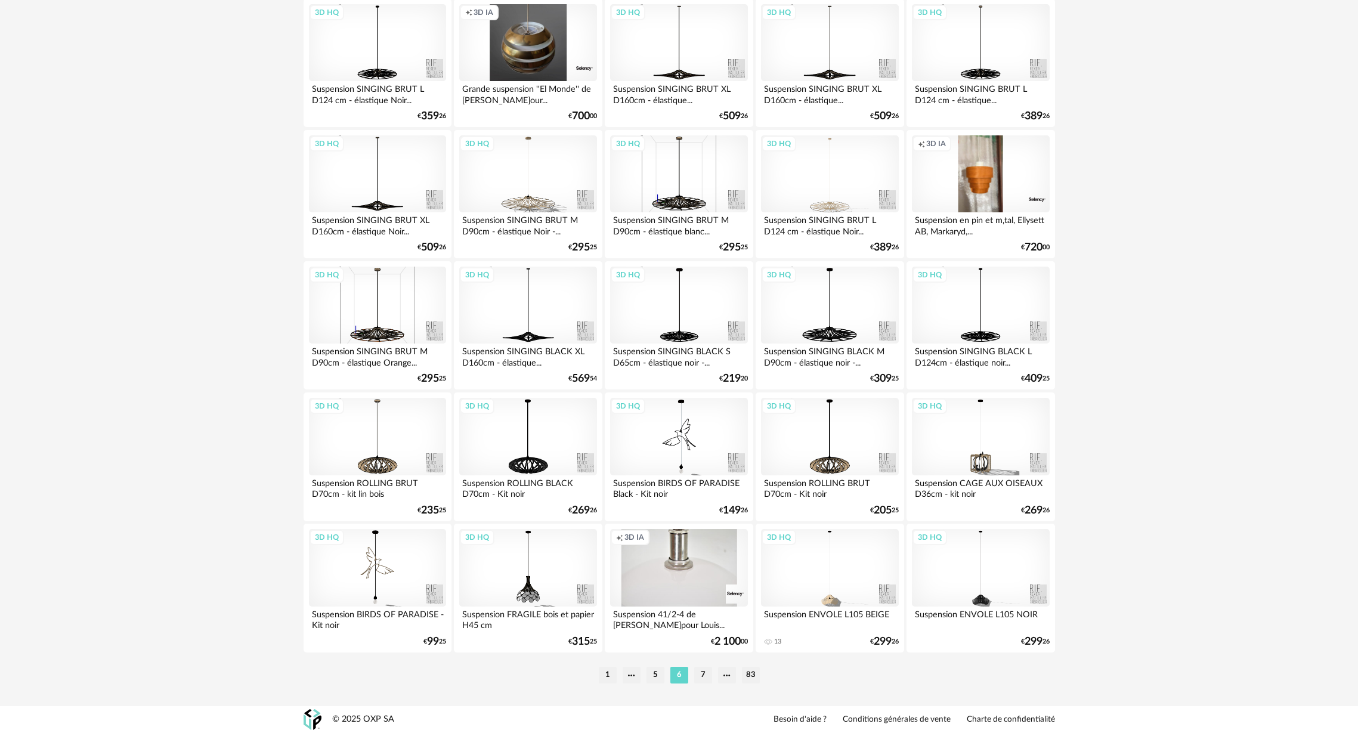
scroll to position [2210, 0]
click at [699, 674] on li "7" at bounding box center [703, 675] width 18 height 17
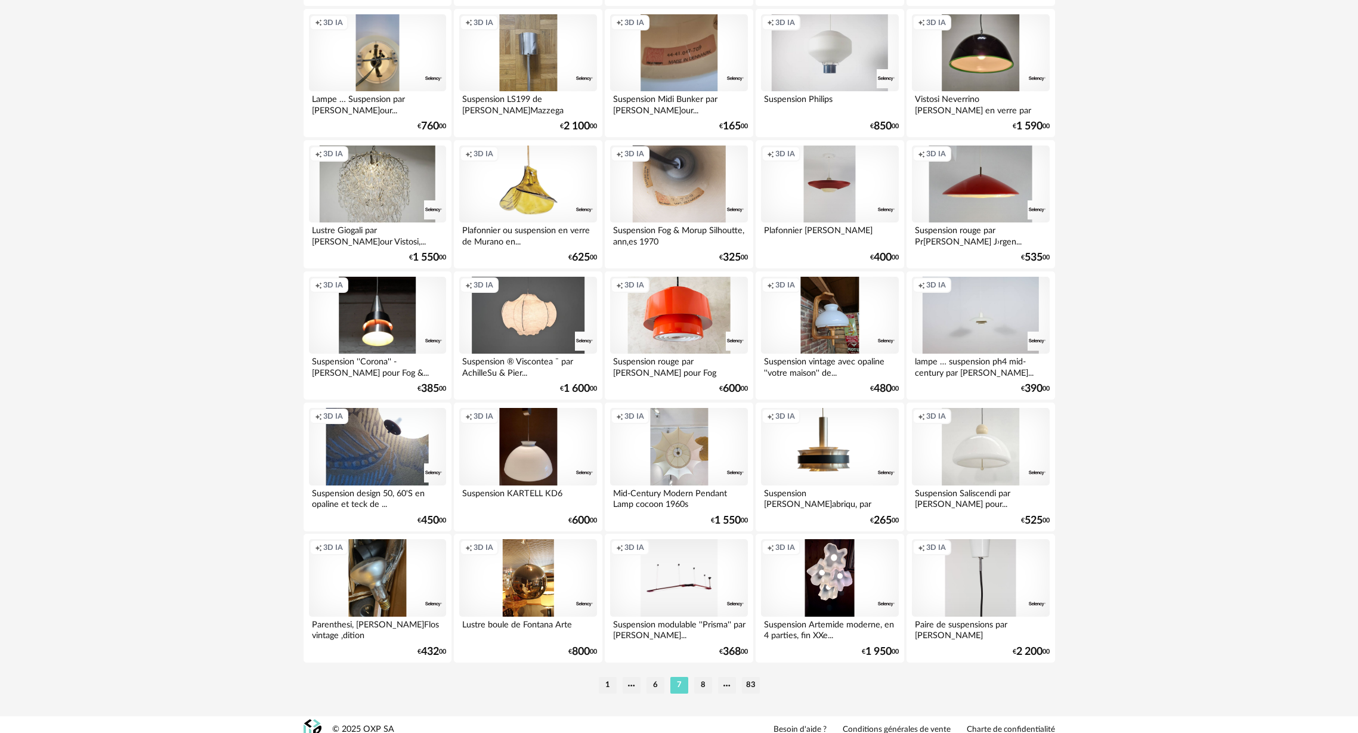
scroll to position [2210, 0]
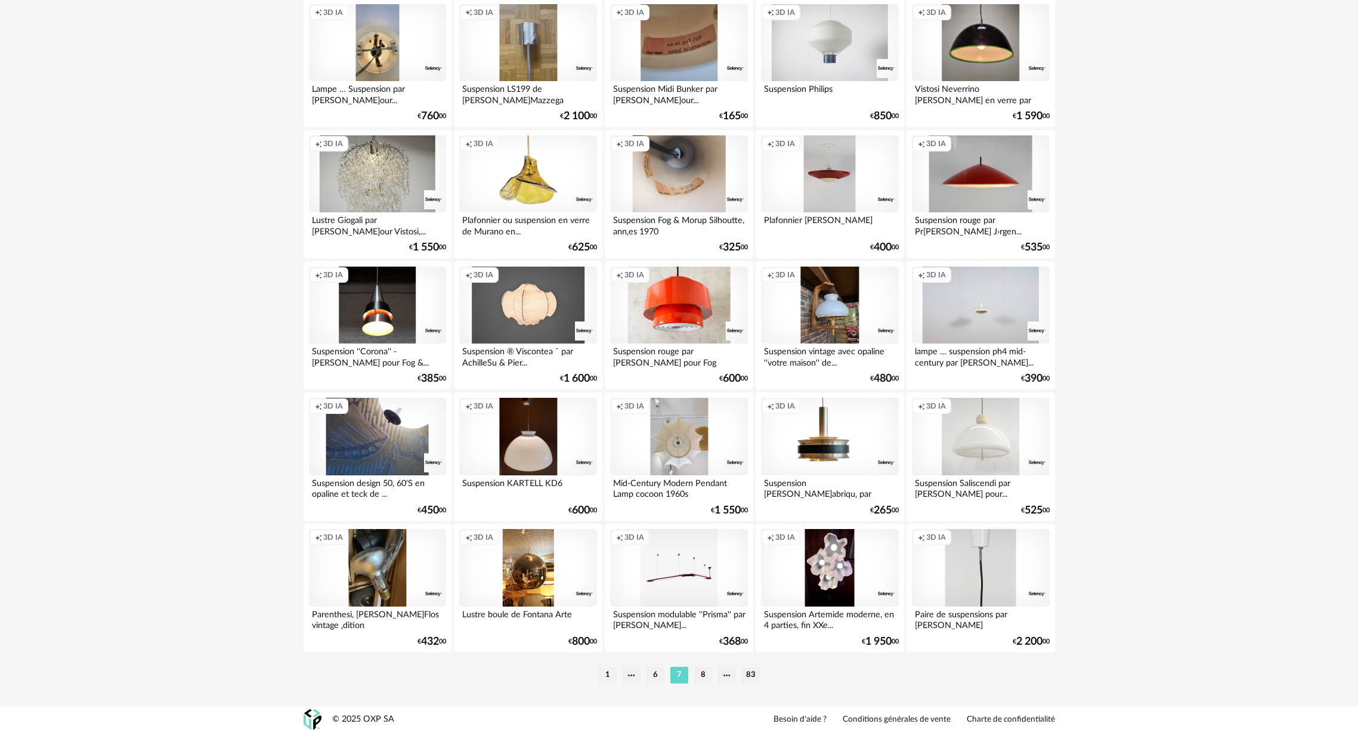
click at [699, 674] on li "8" at bounding box center [703, 675] width 18 height 17
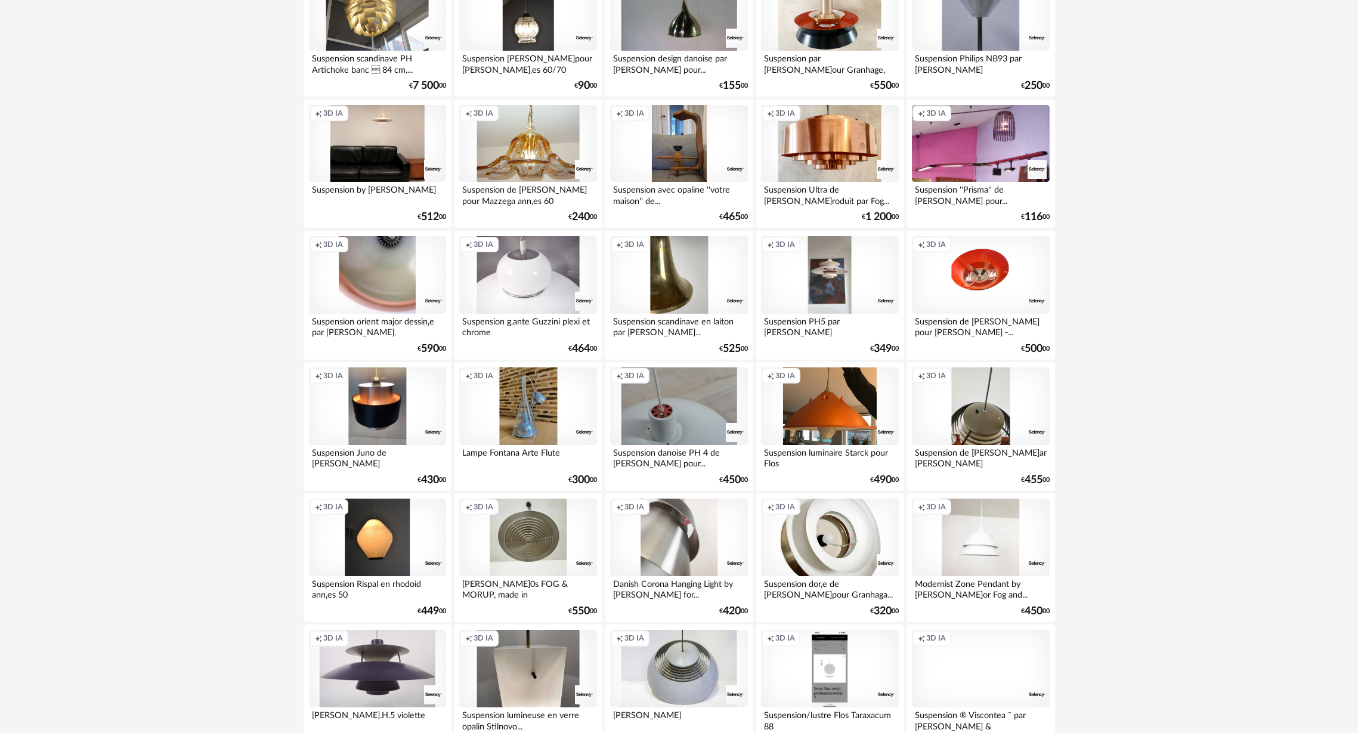
scroll to position [921, 0]
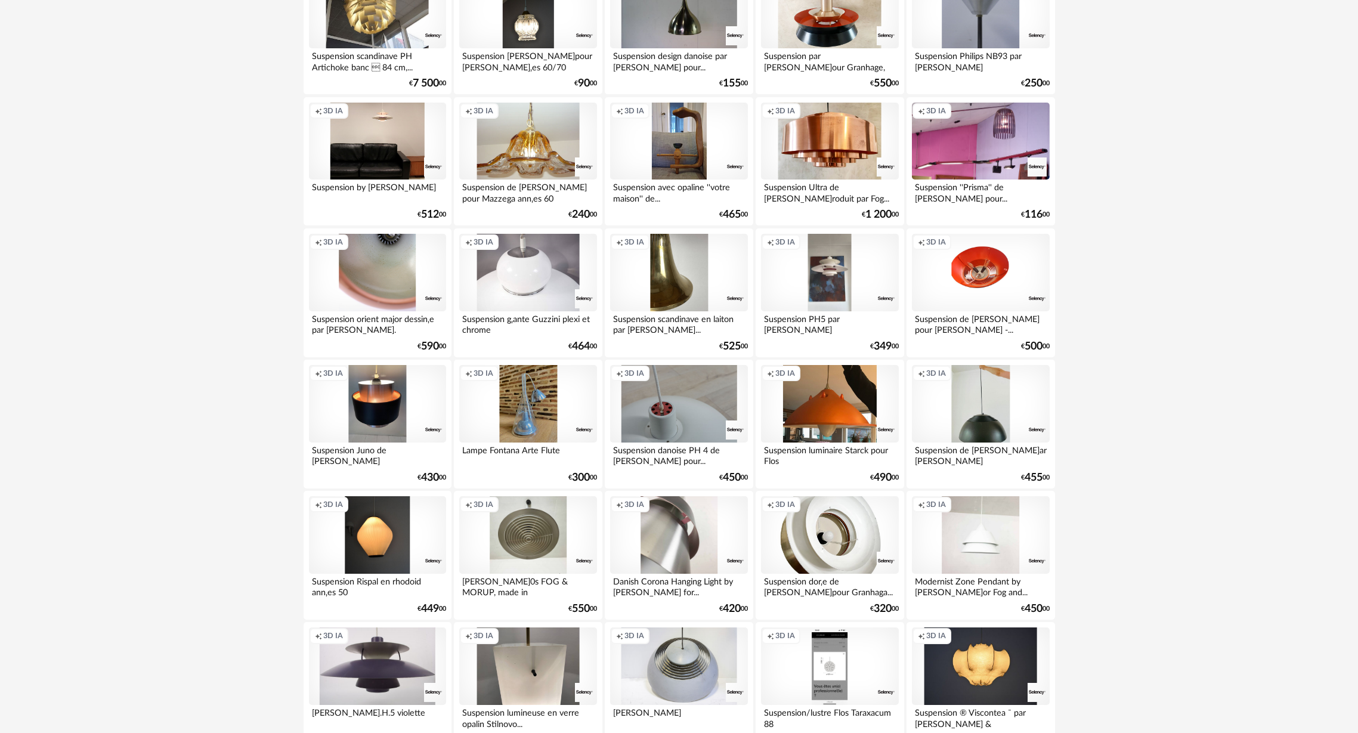
click at [956, 420] on div "Creation icon 3D IA" at bounding box center [980, 404] width 137 height 78
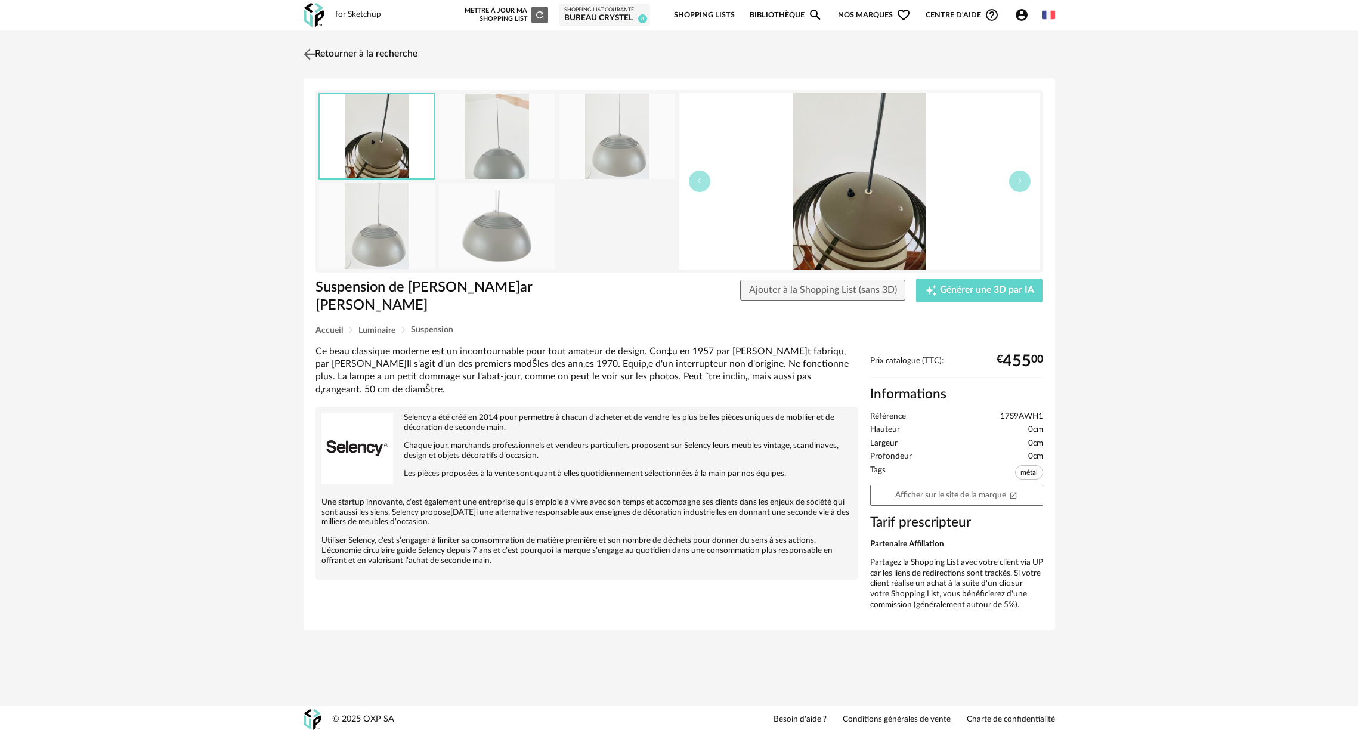
click at [313, 52] on img at bounding box center [309, 53] width 17 height 17
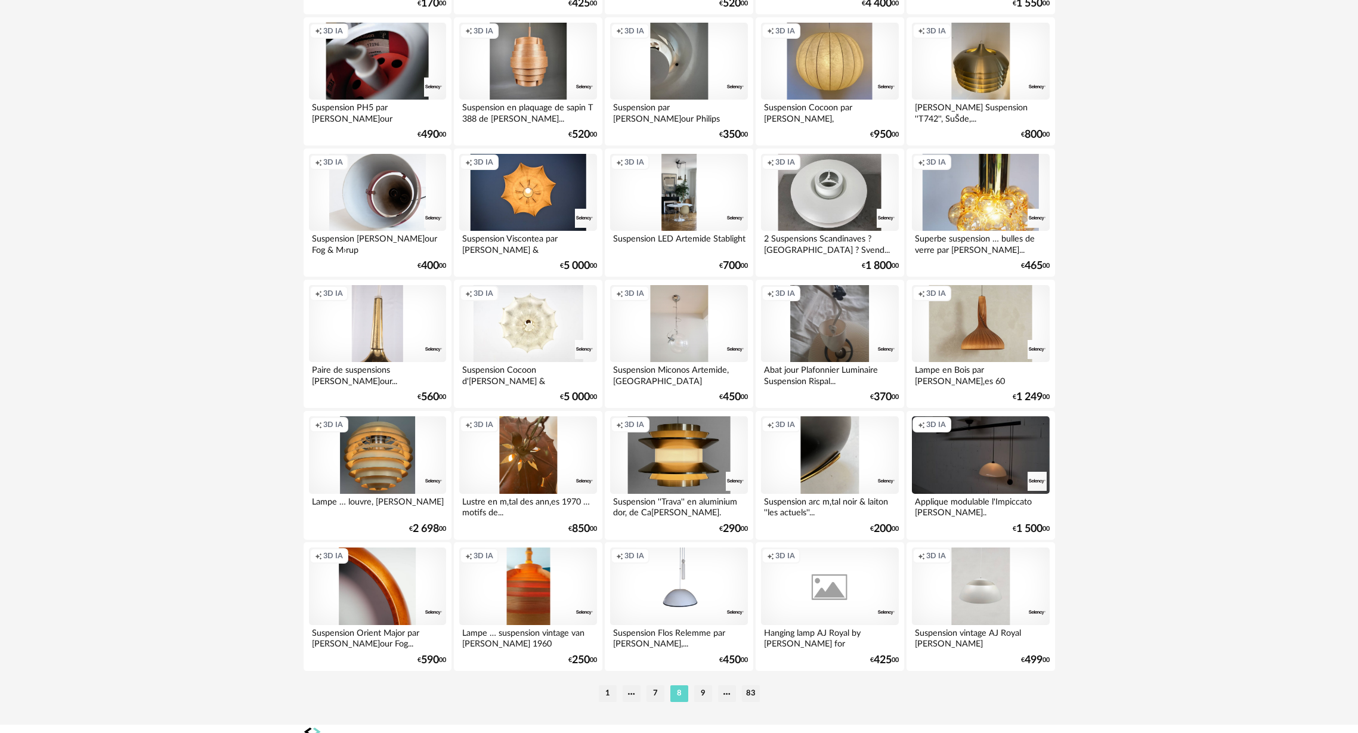
scroll to position [2210, 0]
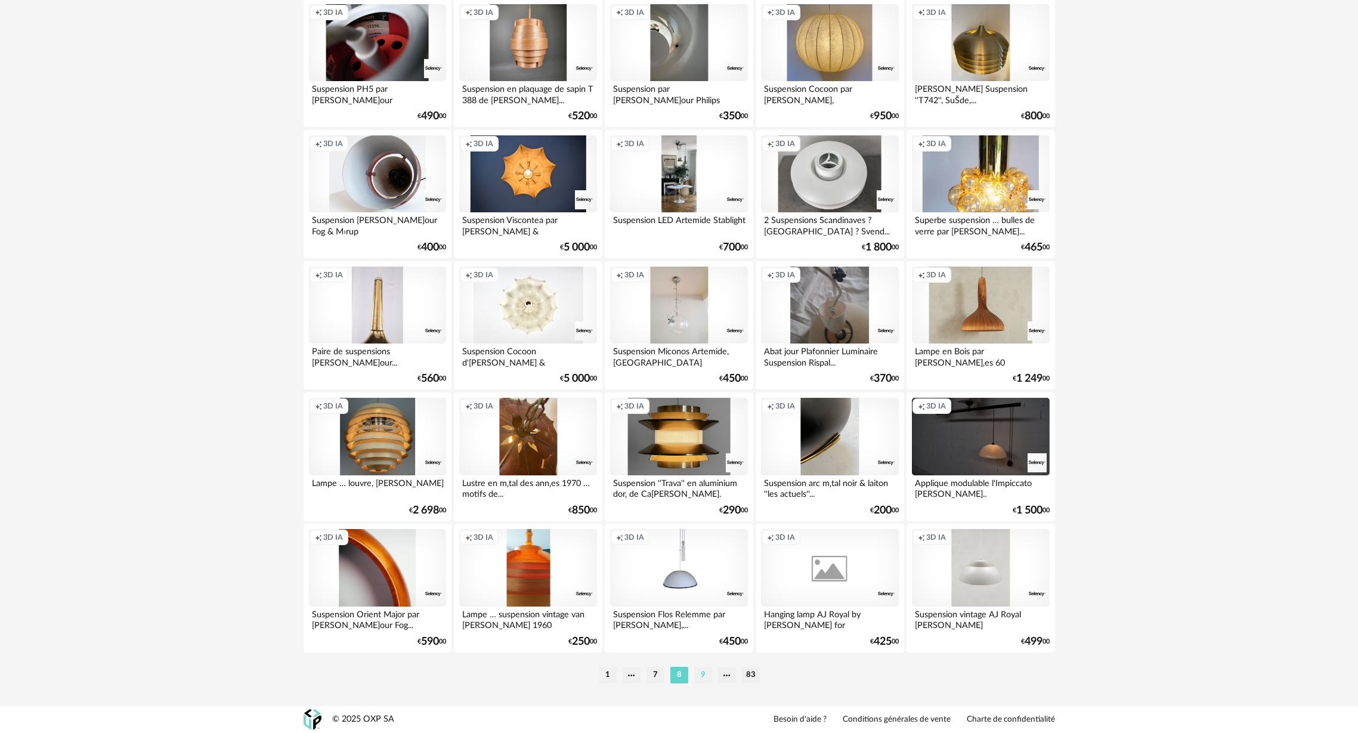
click at [700, 675] on li "9" at bounding box center [703, 675] width 18 height 17
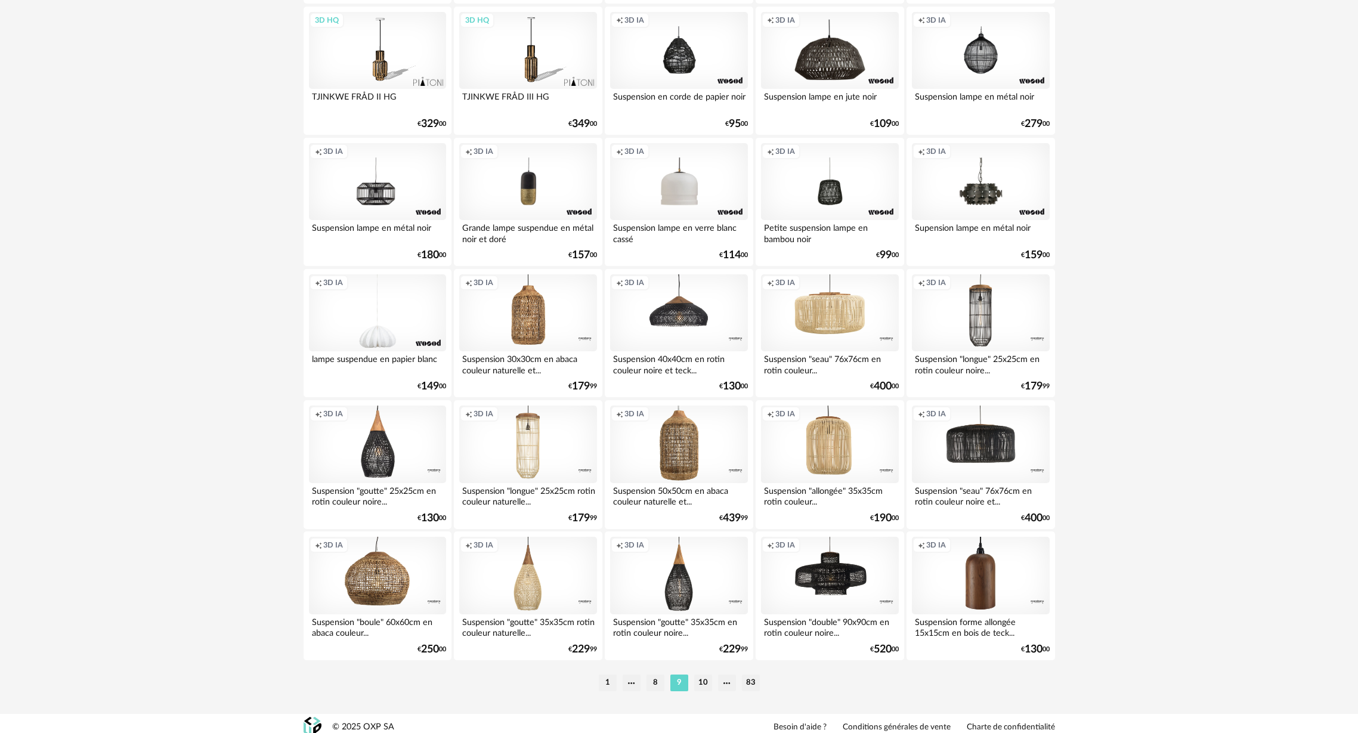
scroll to position [2210, 0]
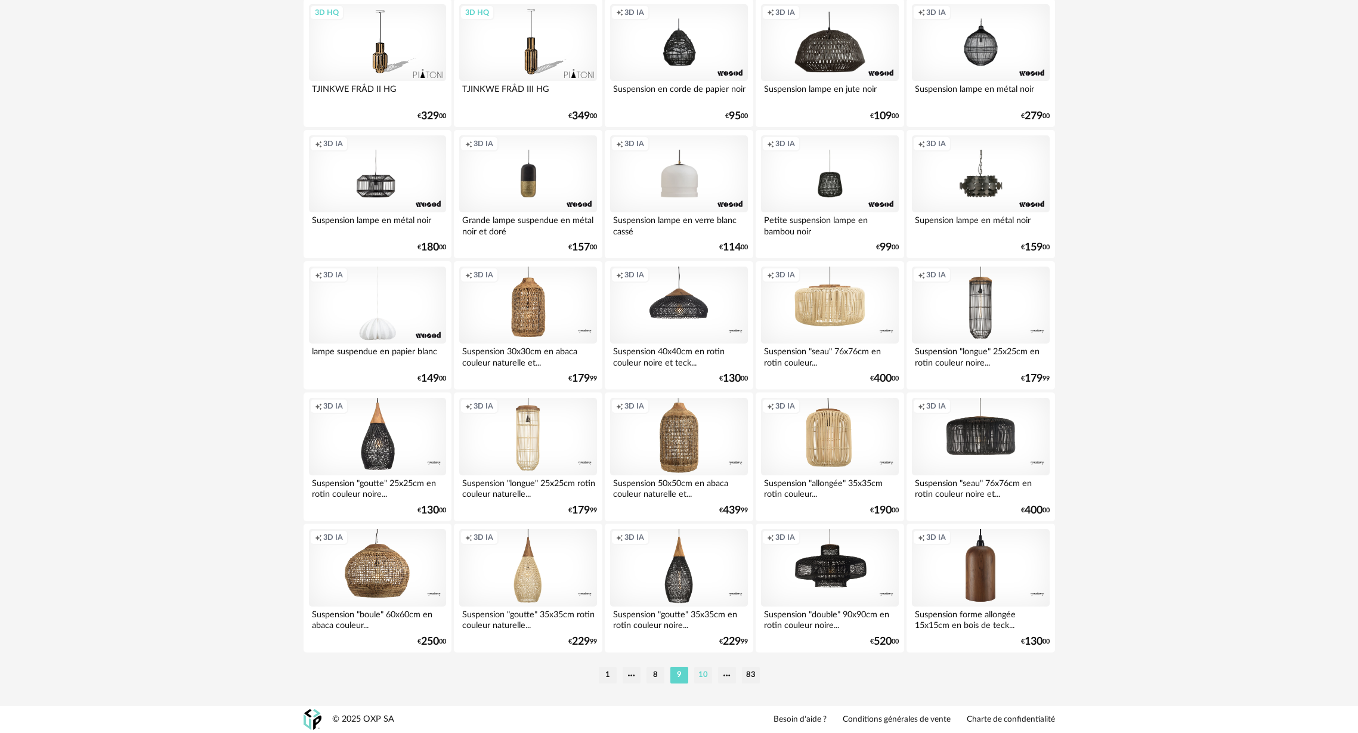
click at [702, 674] on li "10" at bounding box center [703, 675] width 18 height 17
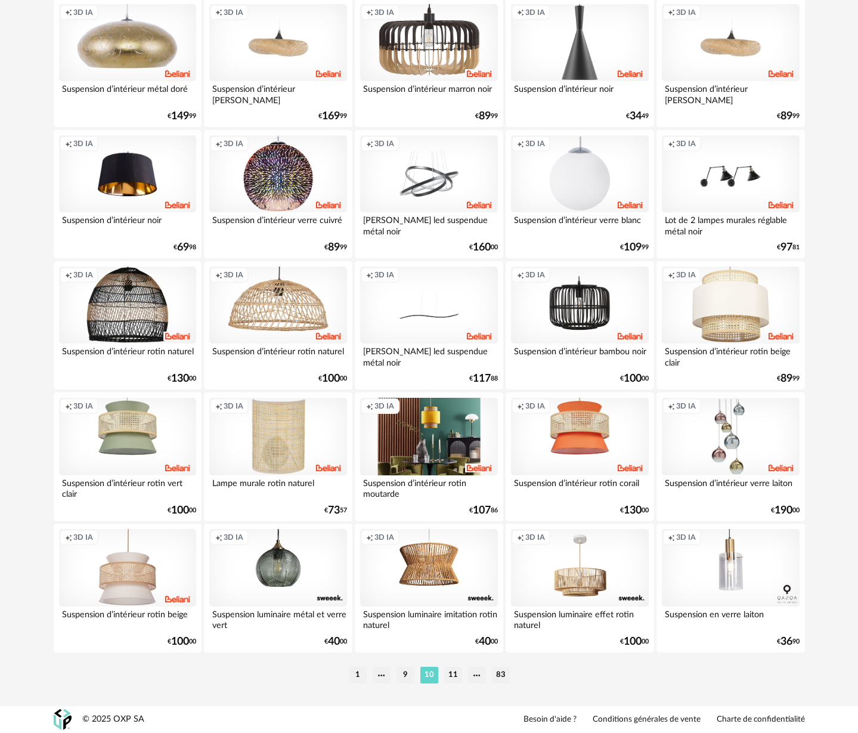
scroll to position [2210, 0]
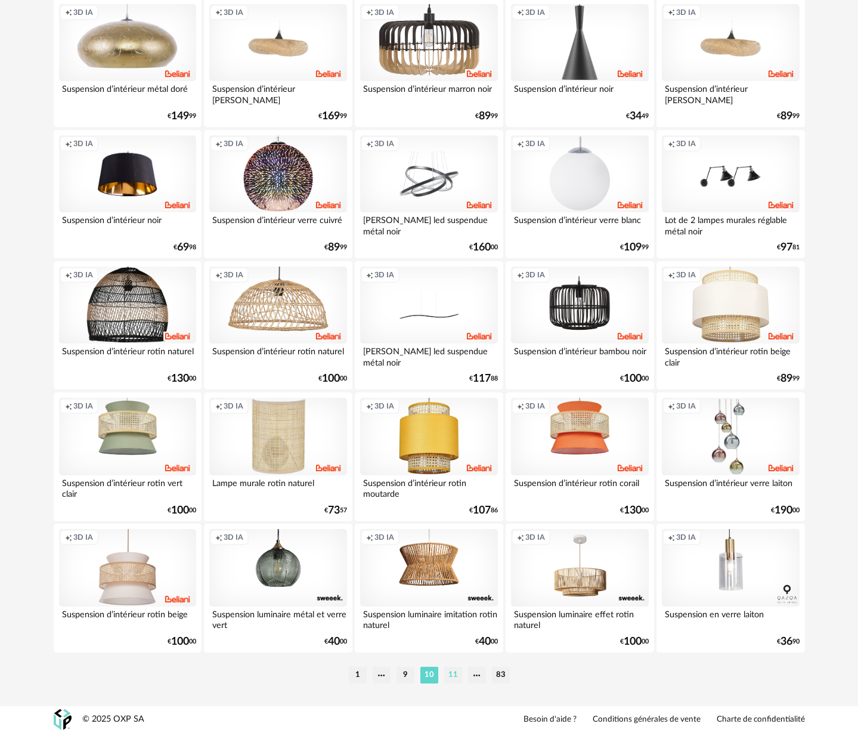
click at [450, 677] on li "11" at bounding box center [453, 675] width 18 height 17
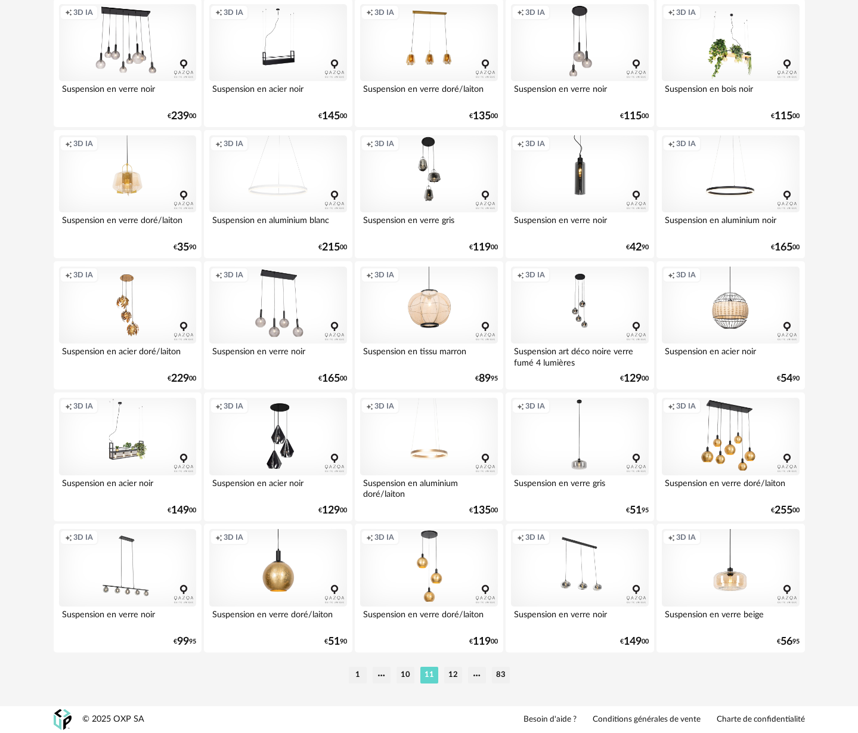
scroll to position [2210, 0]
click at [454, 674] on li "12" at bounding box center [453, 675] width 18 height 17
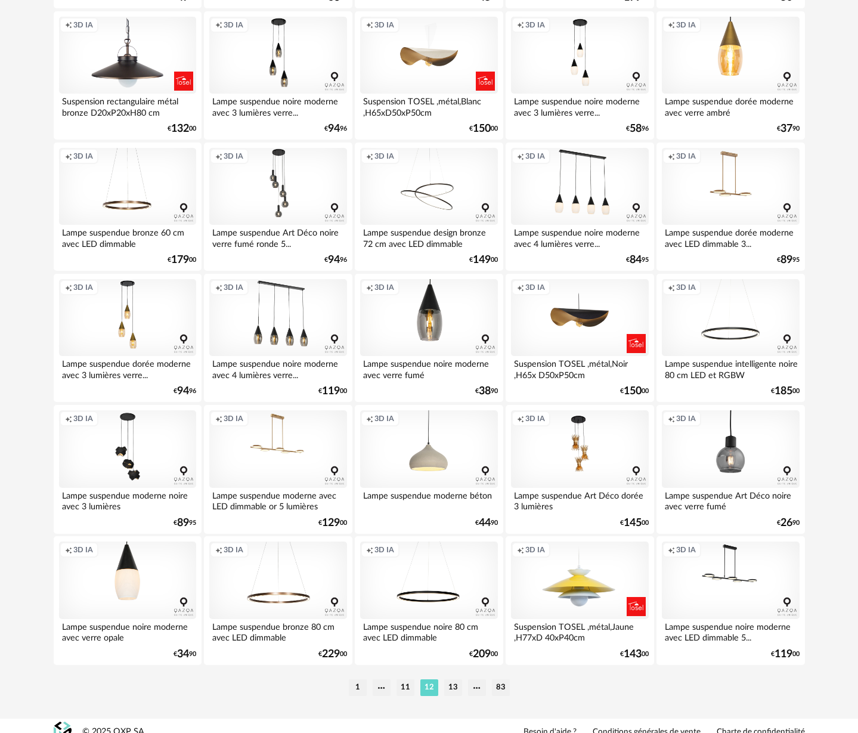
scroll to position [2210, 0]
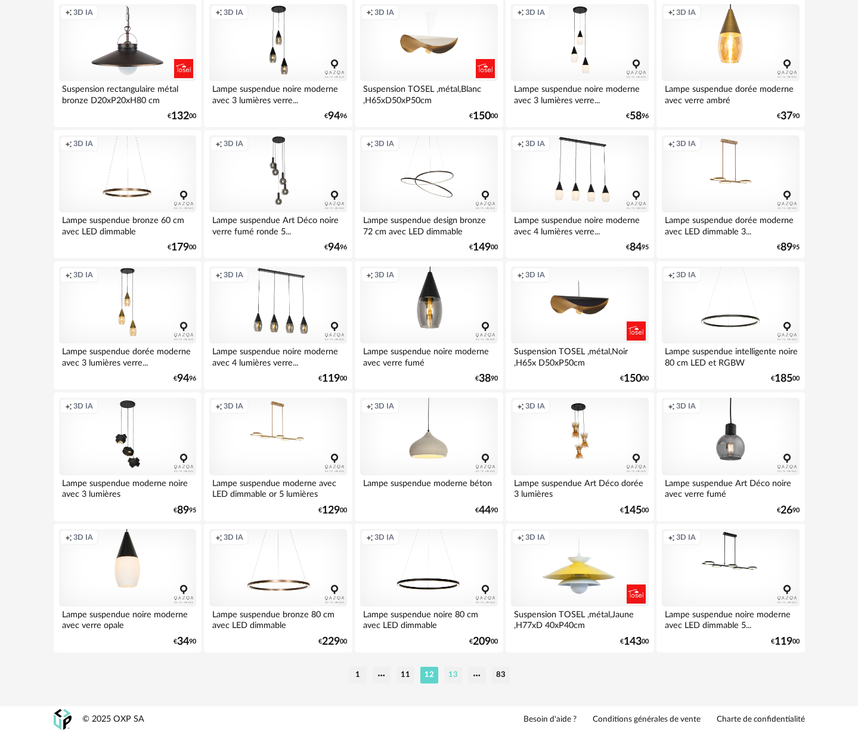
click at [451, 672] on li "13" at bounding box center [453, 675] width 18 height 17
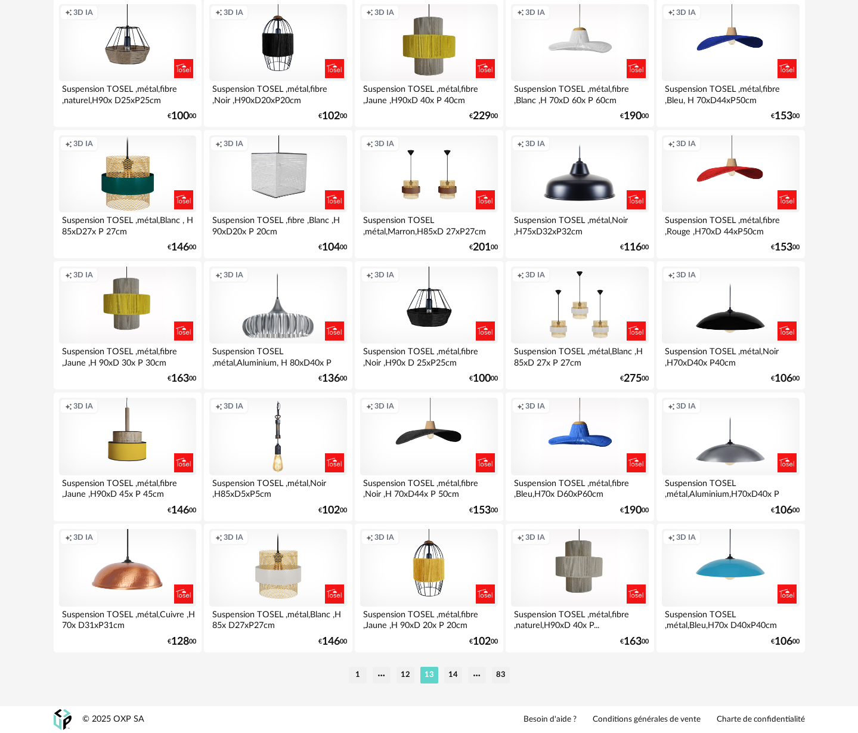
scroll to position [2210, 0]
click at [359, 679] on li "1" at bounding box center [358, 675] width 18 height 17
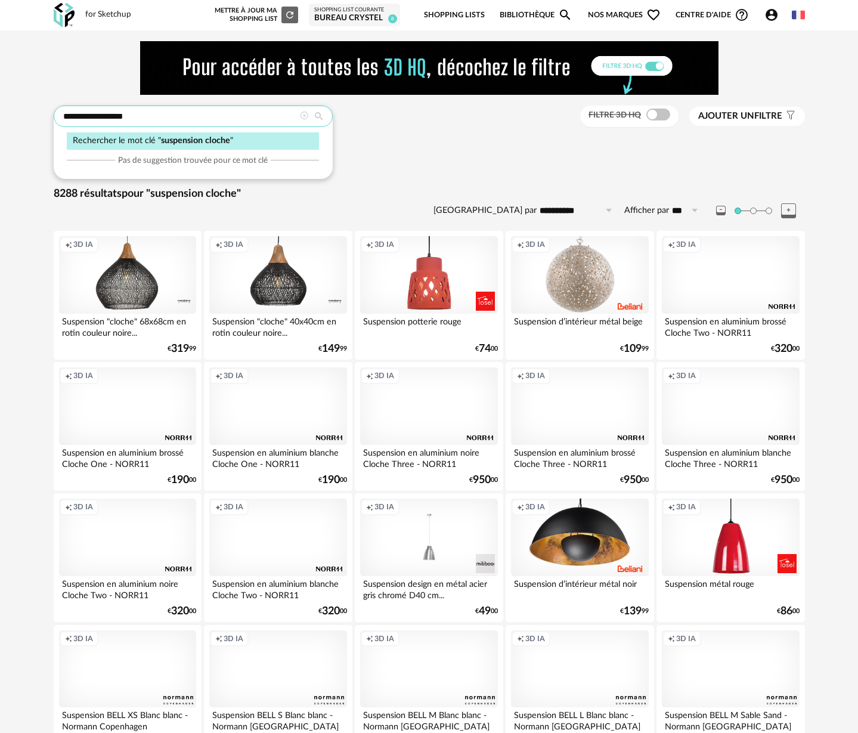
click at [151, 121] on input "**********" at bounding box center [193, 116] width 279 height 21
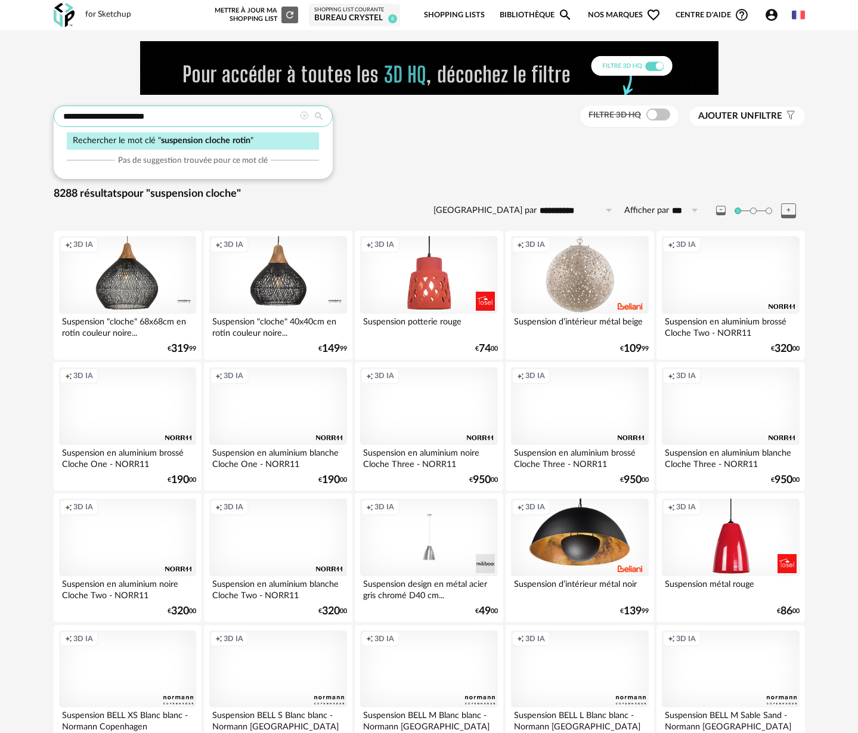
type input "**********"
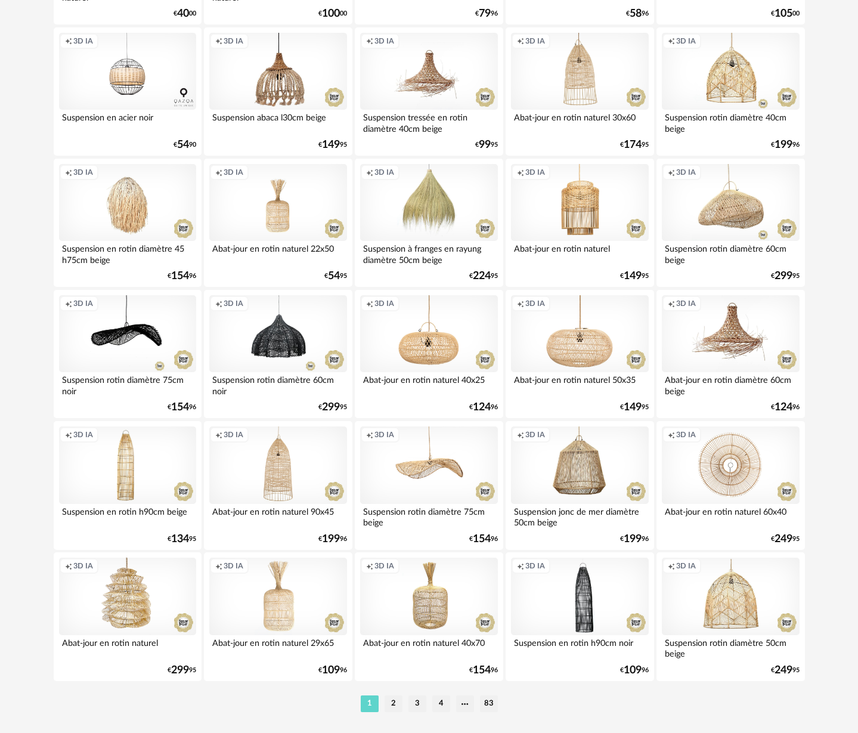
scroll to position [2210, 0]
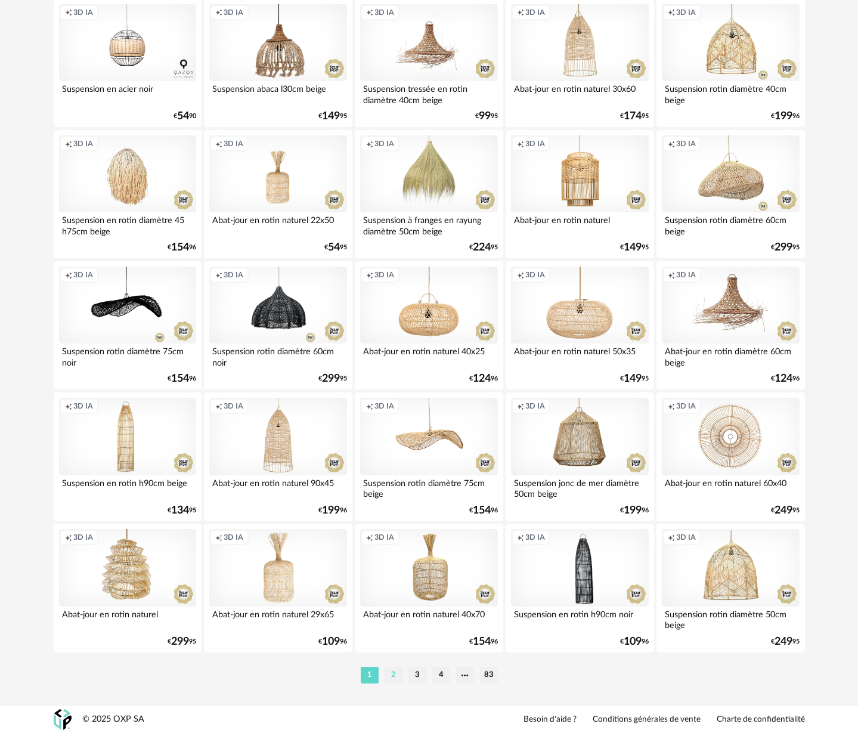
click at [394, 677] on li "2" at bounding box center [394, 675] width 18 height 17
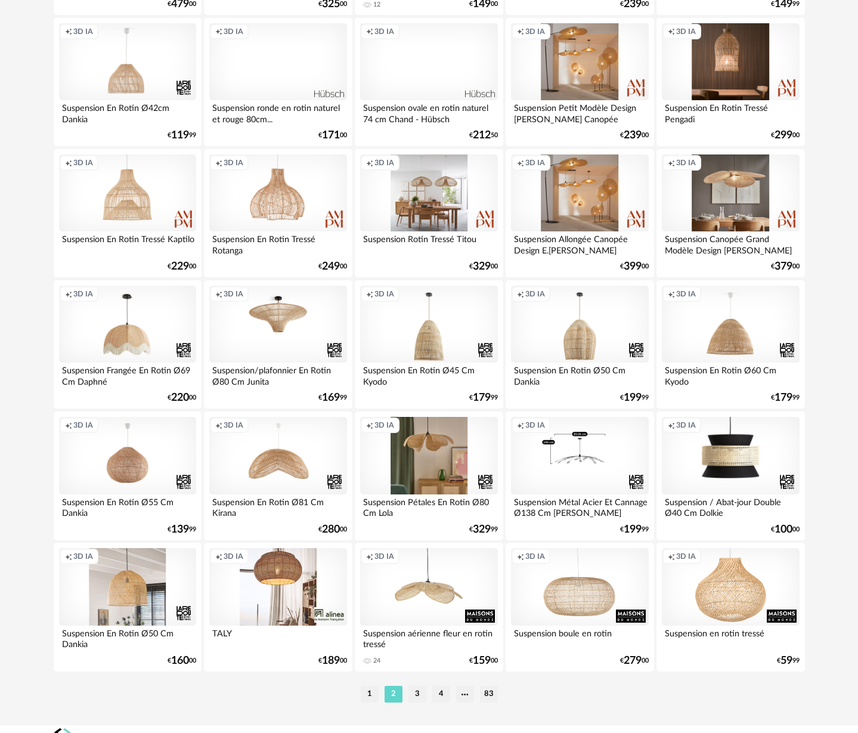
scroll to position [2210, 0]
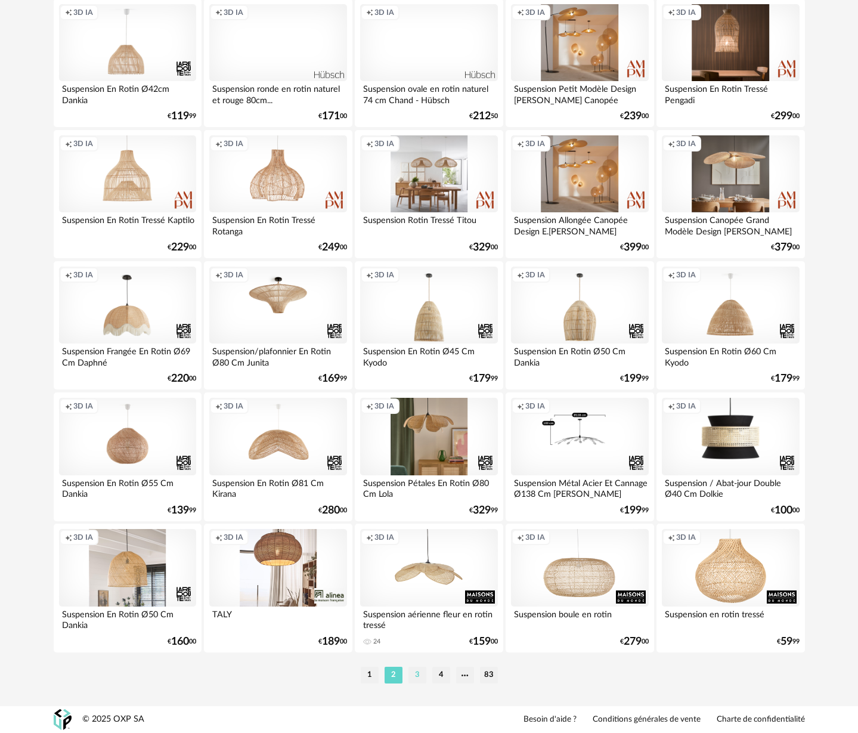
click at [412, 674] on li "3" at bounding box center [417, 675] width 18 height 17
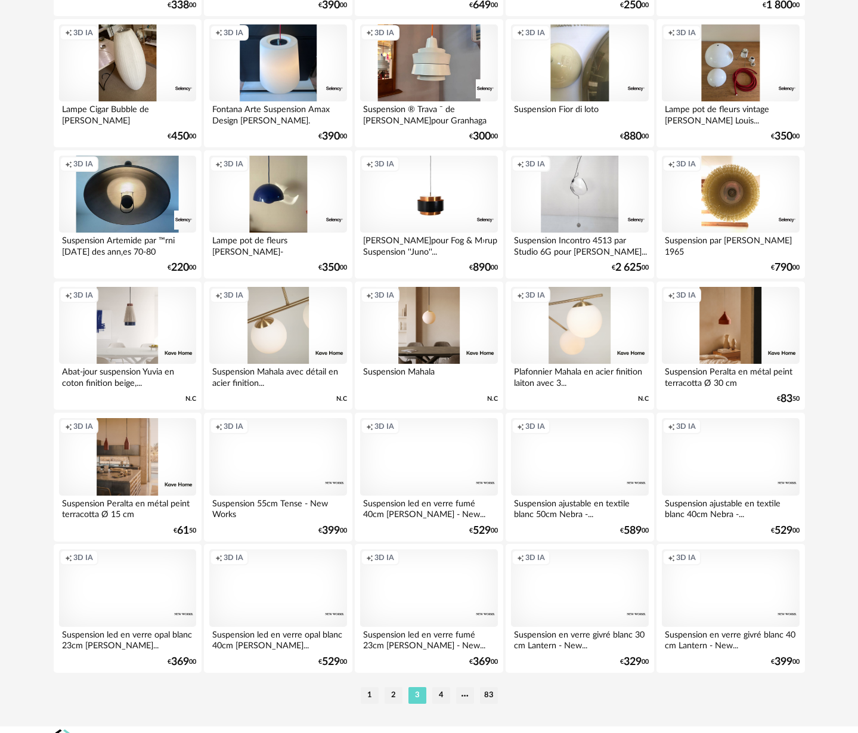
scroll to position [2210, 0]
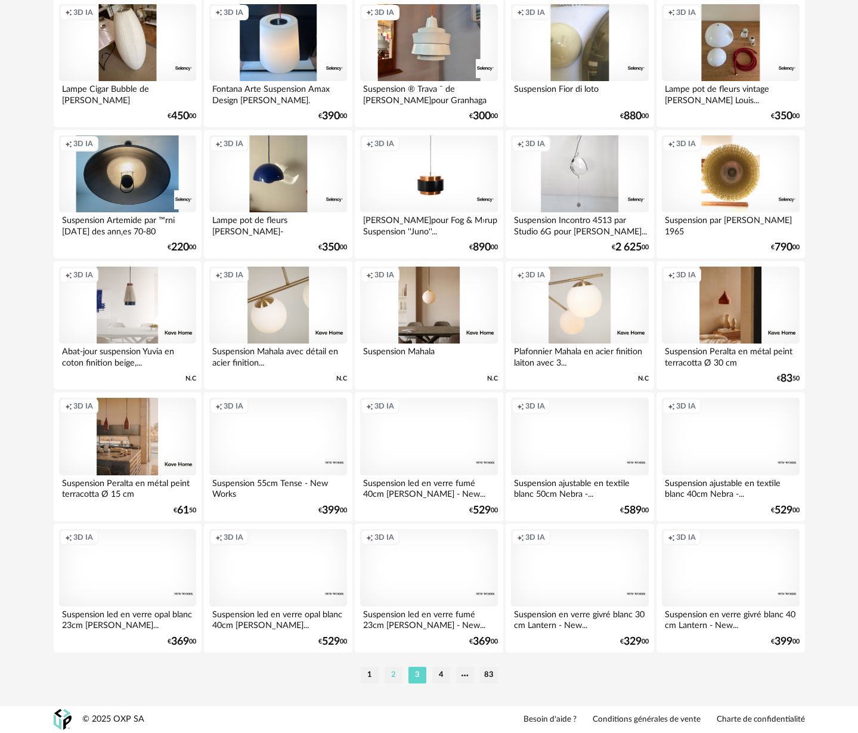
click at [391, 674] on li "2" at bounding box center [394, 675] width 18 height 17
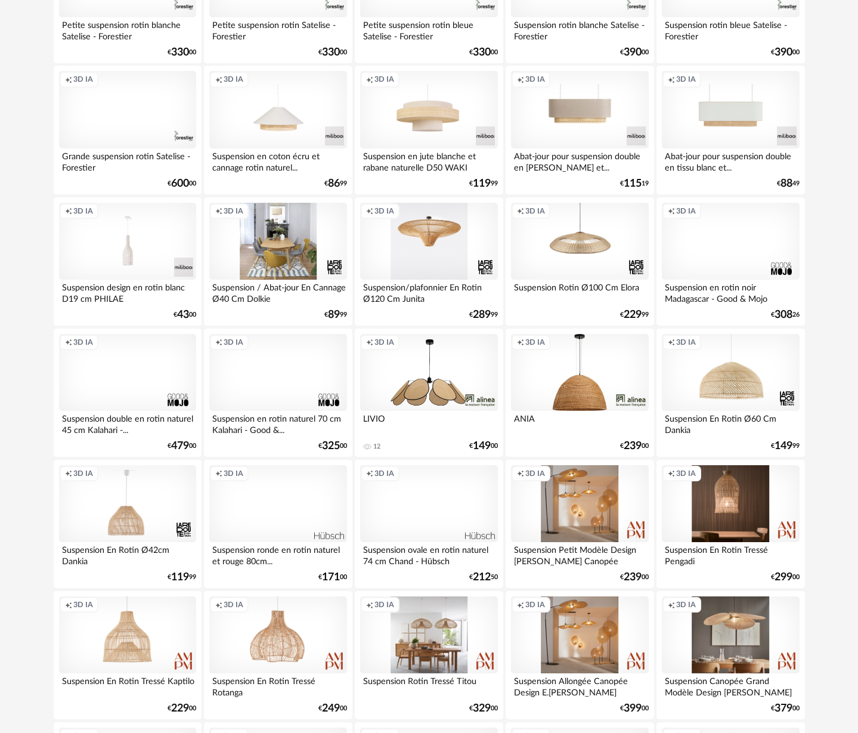
scroll to position [1787, 0]
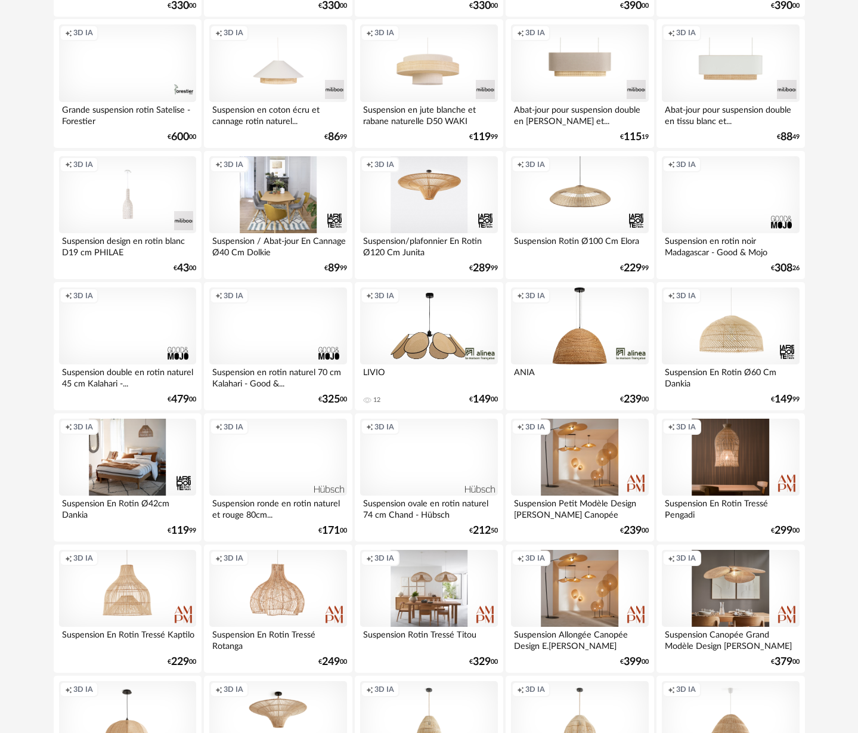
click at [129, 471] on div "Creation icon 3D IA" at bounding box center [127, 458] width 137 height 78
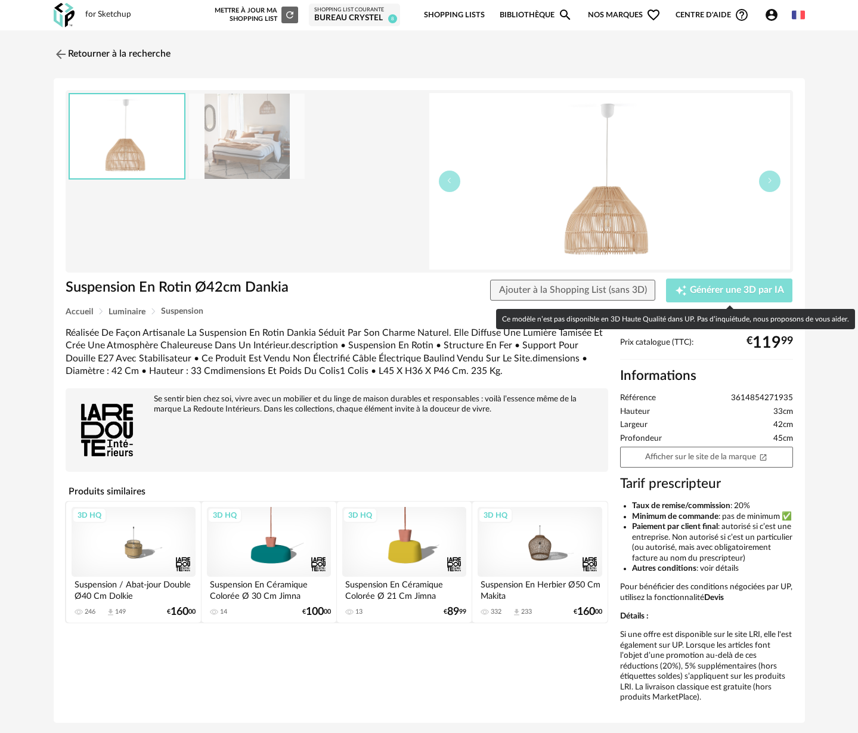
click at [704, 293] on span "Générer une 3D par IA" at bounding box center [737, 291] width 94 height 10
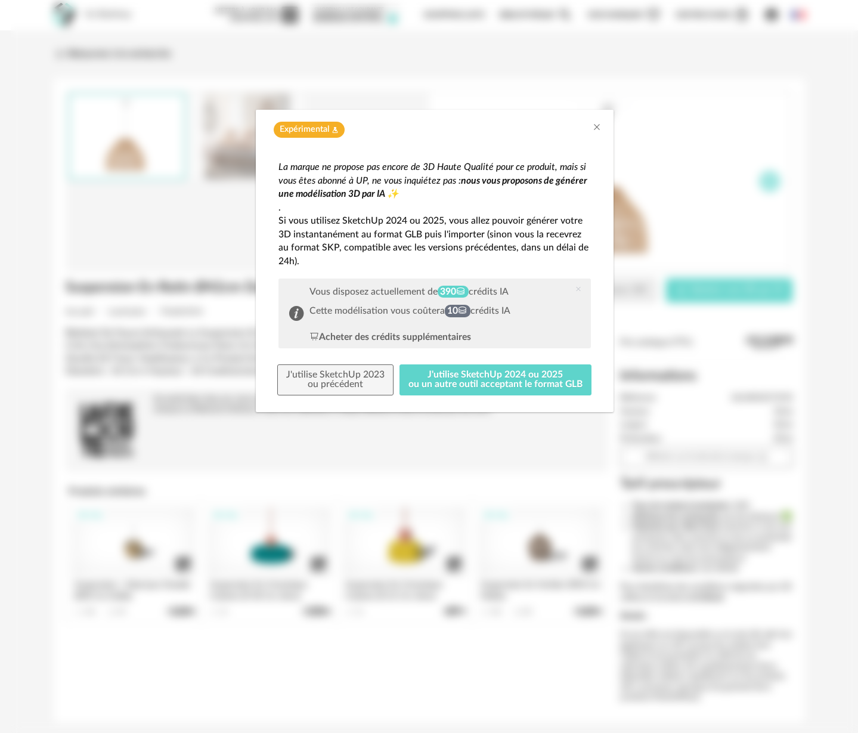
click at [597, 120] on div "Expérimental Flask icon" at bounding box center [435, 127] width 358 height 34
click at [608, 131] on div "Expérimental Flask icon" at bounding box center [435, 127] width 358 height 34
click at [602, 129] on div "Expérimental Flask icon" at bounding box center [435, 127] width 358 height 34
click at [595, 129] on icon "Close" at bounding box center [597, 127] width 10 height 10
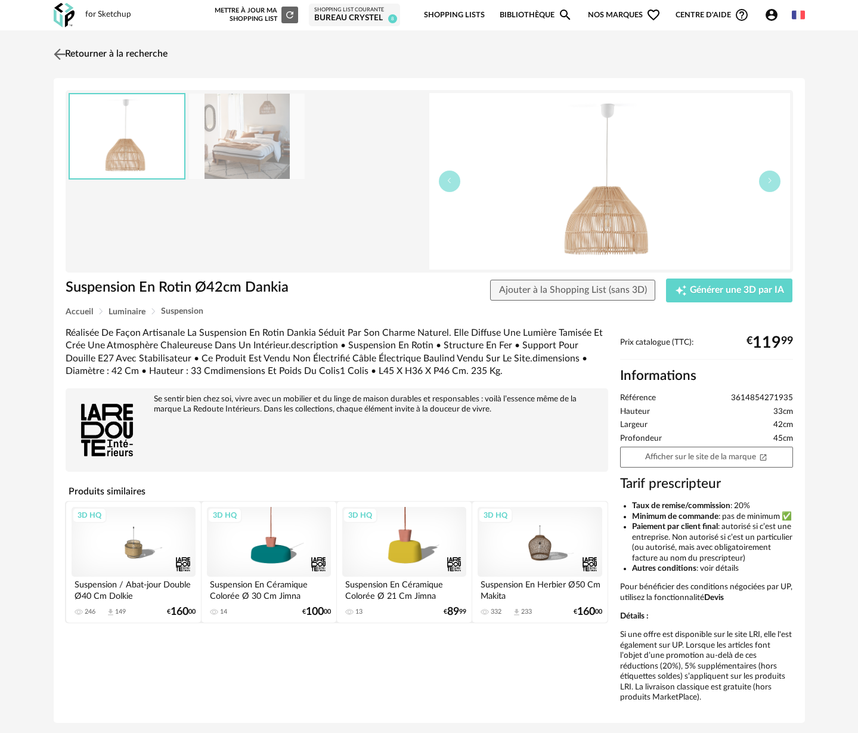
click at [61, 57] on img at bounding box center [59, 53] width 17 height 17
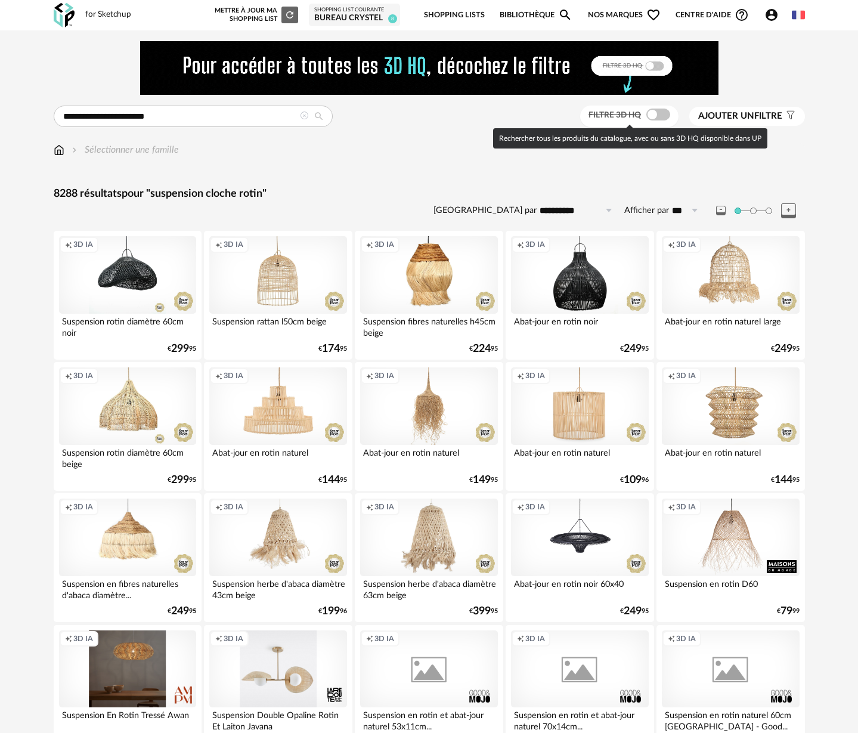
click at [658, 110] on div at bounding box center [658, 115] width 24 height 12
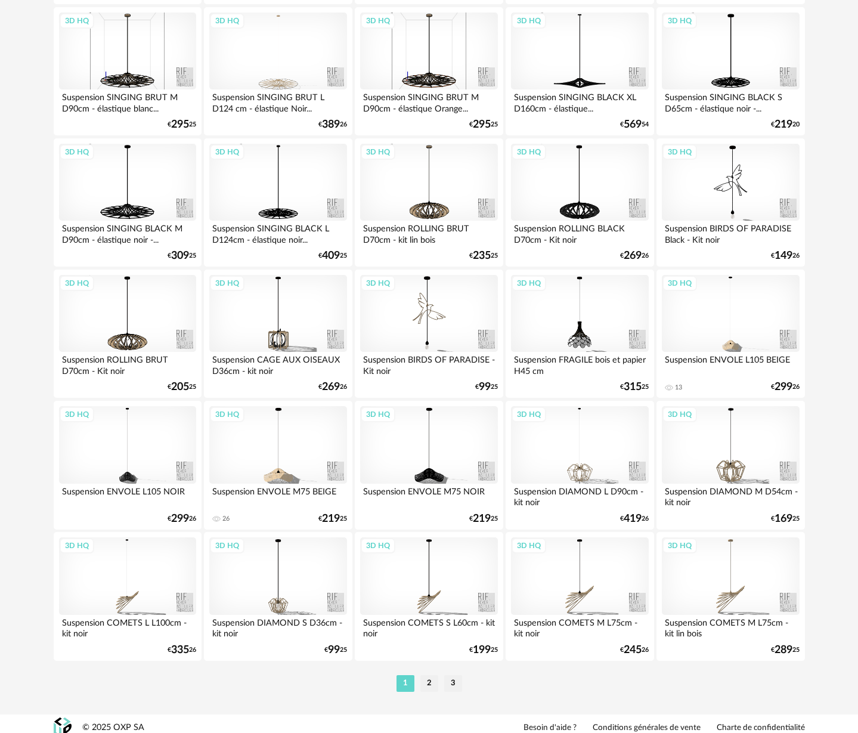
scroll to position [2210, 0]
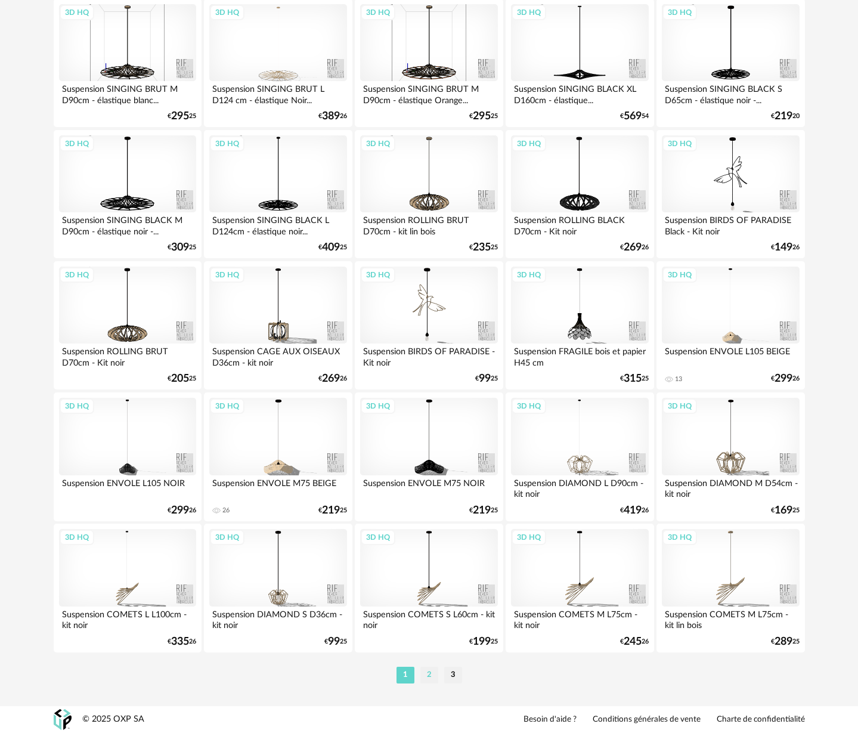
click at [430, 676] on li "2" at bounding box center [429, 675] width 18 height 17
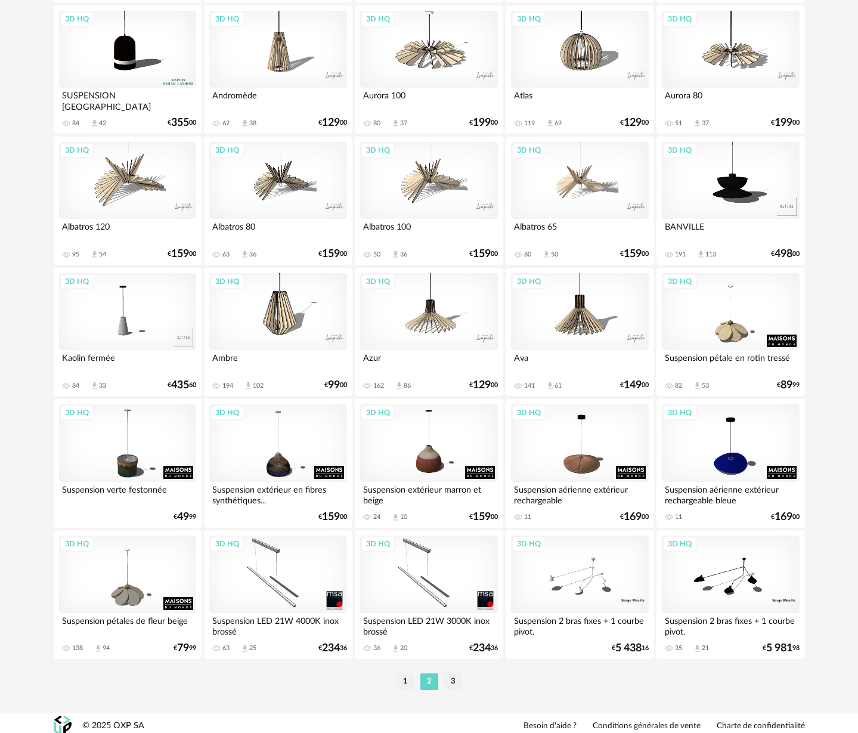
scroll to position [2210, 0]
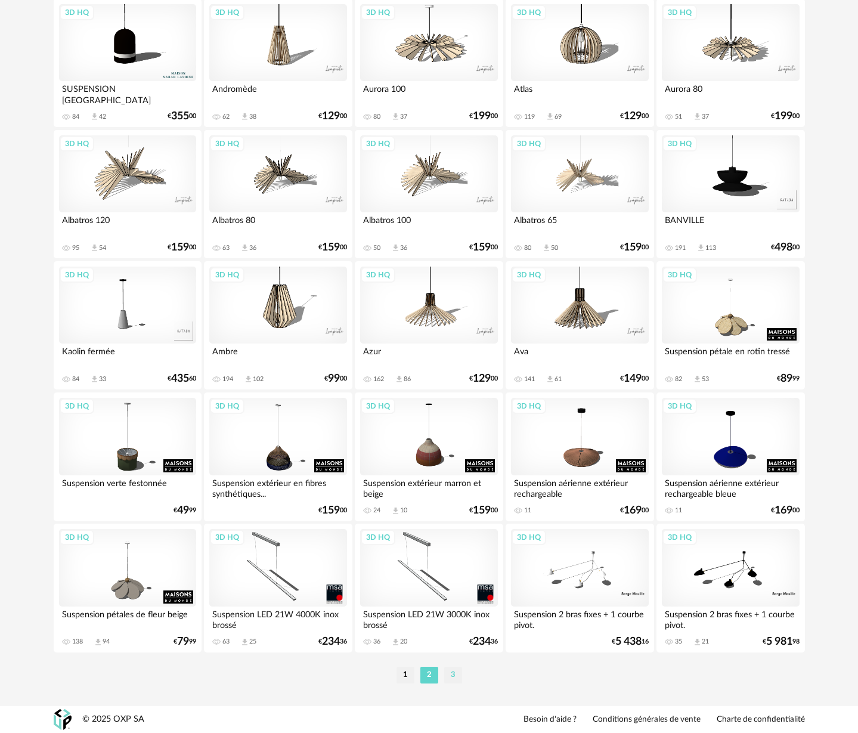
click at [452, 678] on li "3" at bounding box center [453, 675] width 18 height 17
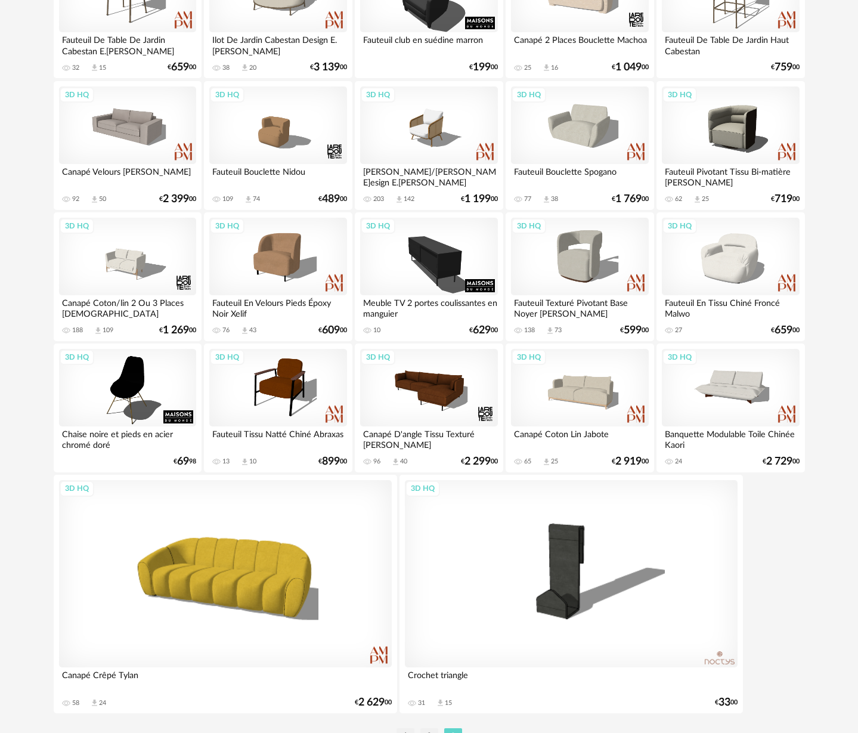
scroll to position [1135, 0]
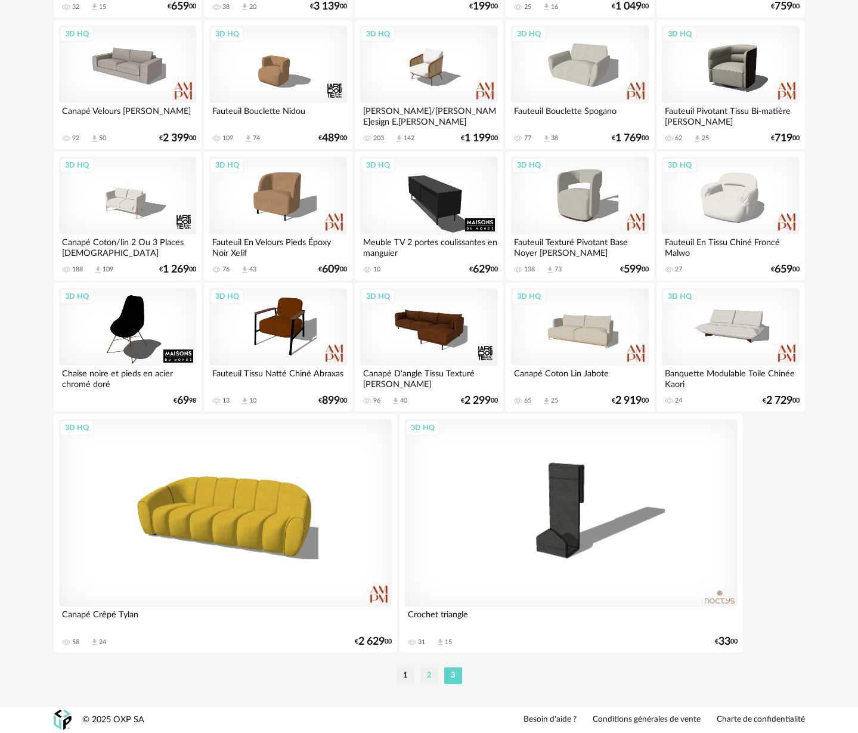
click at [430, 677] on li "2" at bounding box center [429, 675] width 18 height 17
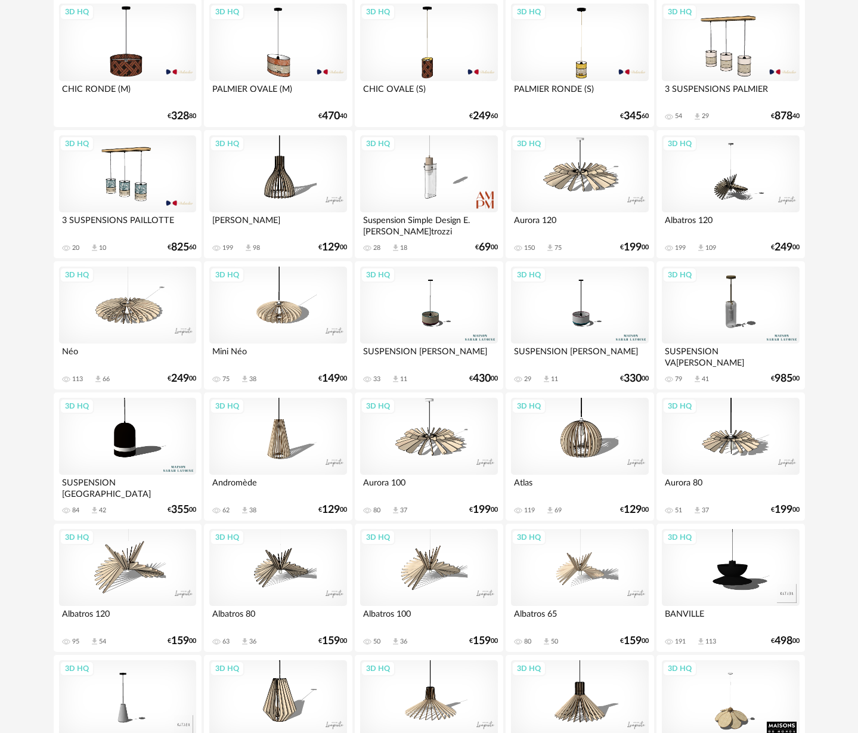
scroll to position [1809, 0]
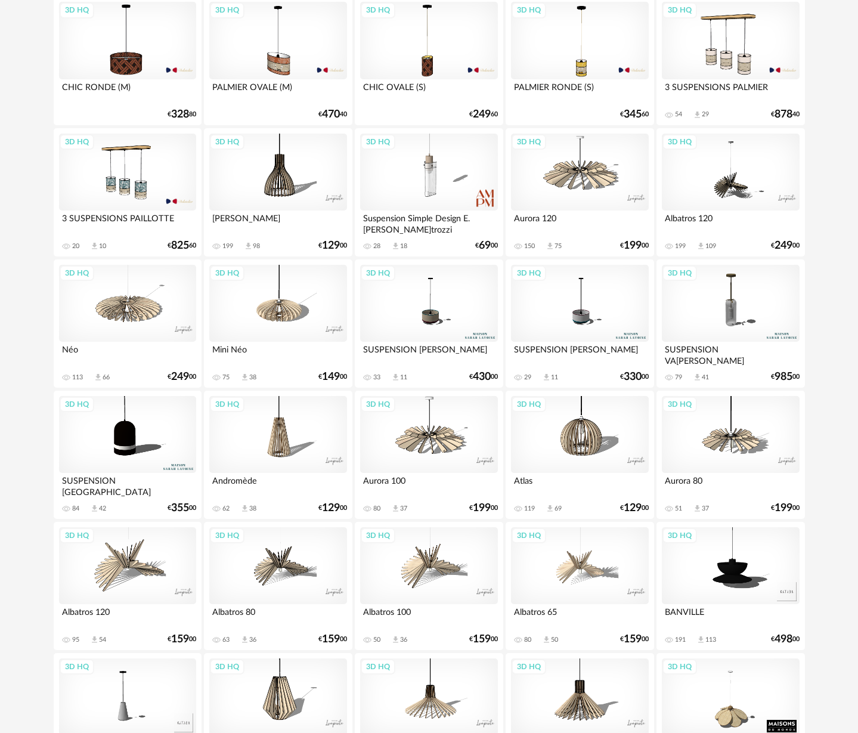
click at [585, 453] on div "3D HQ" at bounding box center [579, 435] width 137 height 78
